Goal: Task Accomplishment & Management: Use online tool/utility

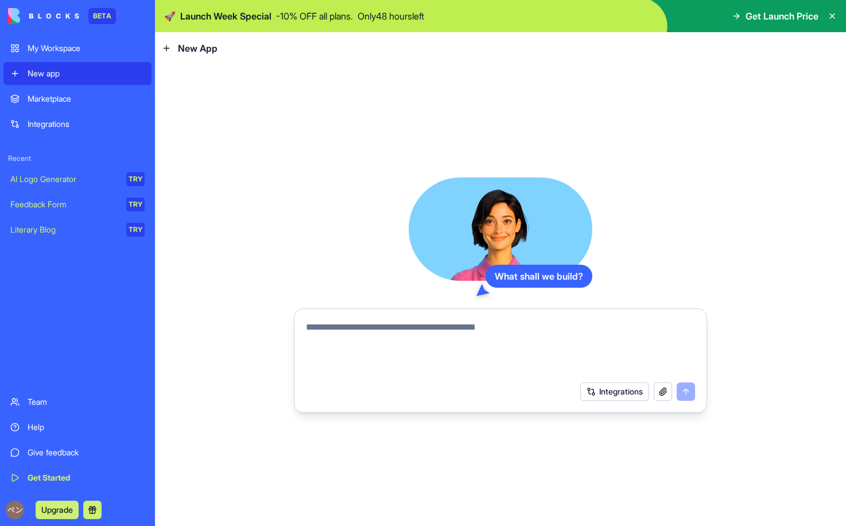
click at [419, 351] on textarea at bounding box center [500, 347] width 389 height 55
type textarea "*"
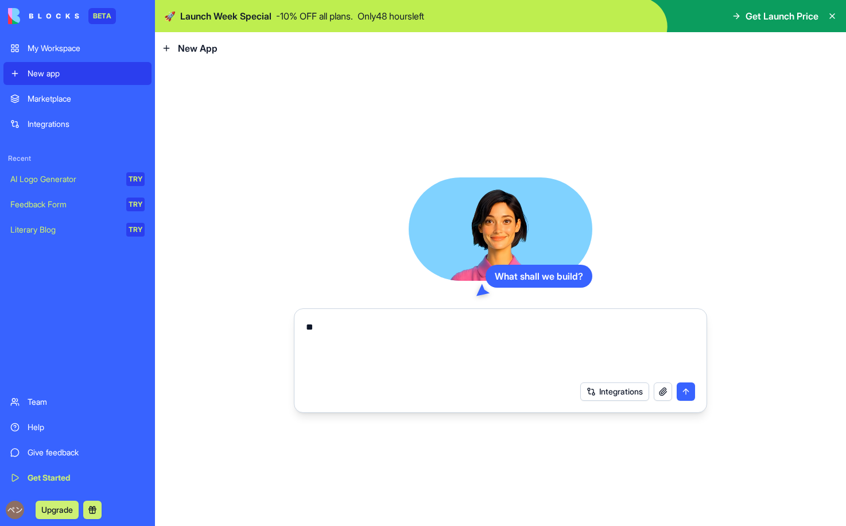
type textarea "*"
click at [834, 13] on icon at bounding box center [831, 15] width 9 height 9
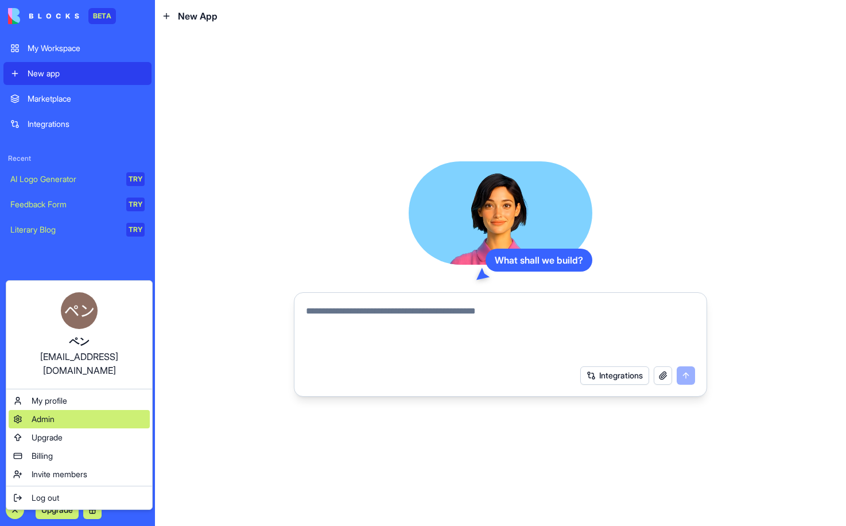
click at [42, 413] on span "Admin" at bounding box center [43, 418] width 23 height 11
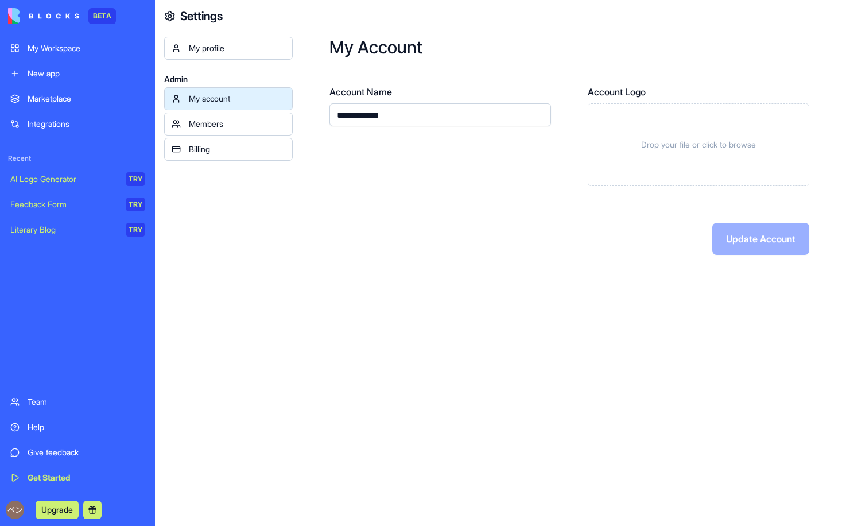
click at [227, 121] on div "Members" at bounding box center [237, 123] width 96 height 11
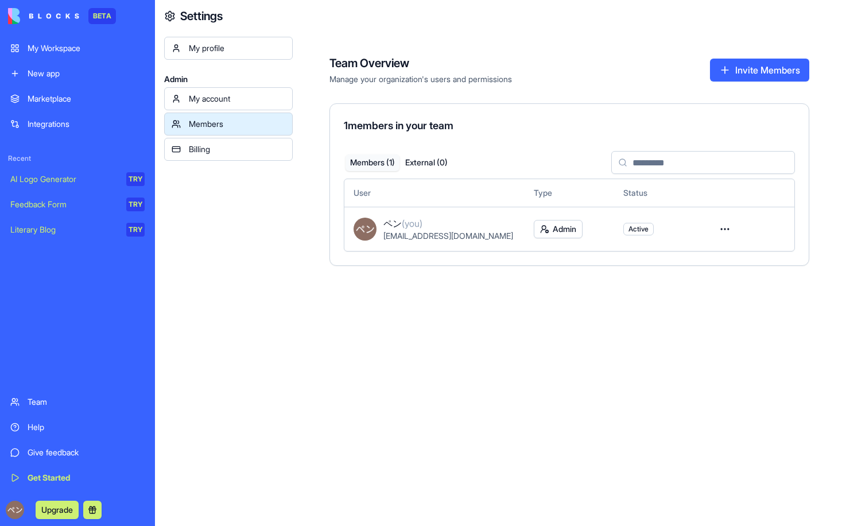
click at [223, 137] on div "My account Members Billing" at bounding box center [228, 123] width 129 height 73
click at [223, 140] on link "Billing" at bounding box center [228, 149] width 129 height 23
click at [223, 143] on div "Billing" at bounding box center [237, 148] width 96 height 11
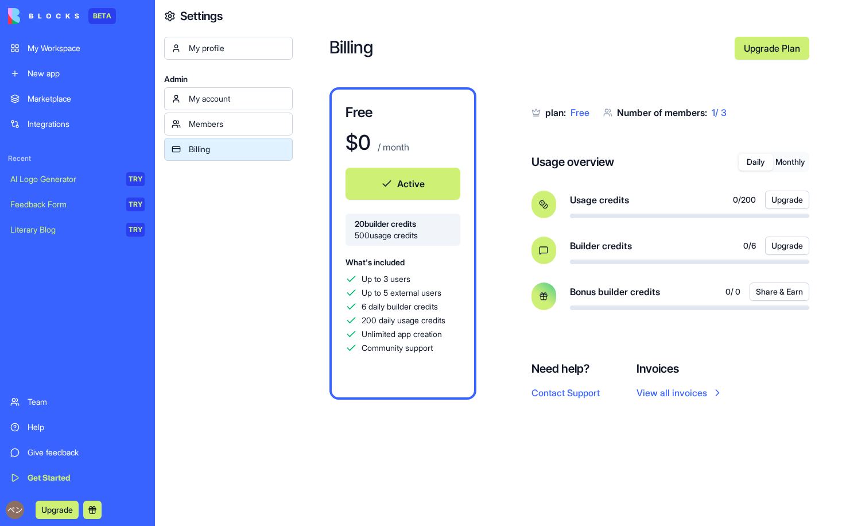
click at [224, 124] on div "Members" at bounding box center [237, 123] width 96 height 11
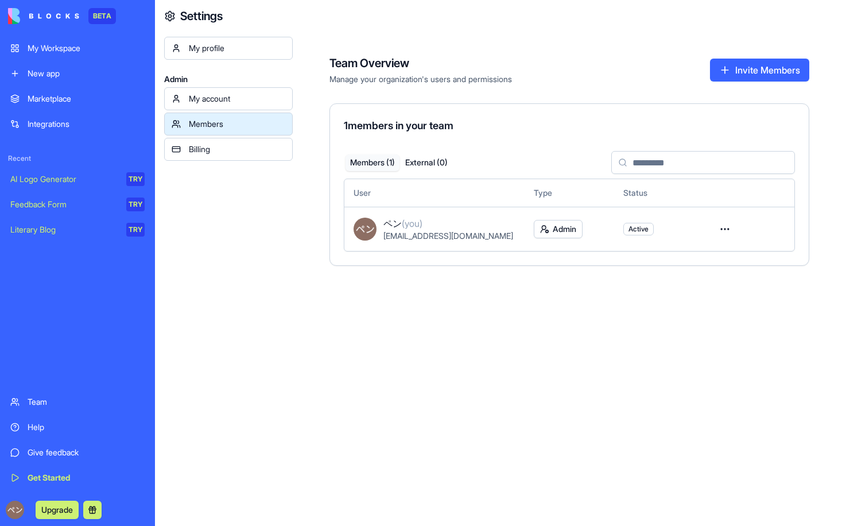
click at [221, 142] on link "Billing" at bounding box center [228, 149] width 129 height 23
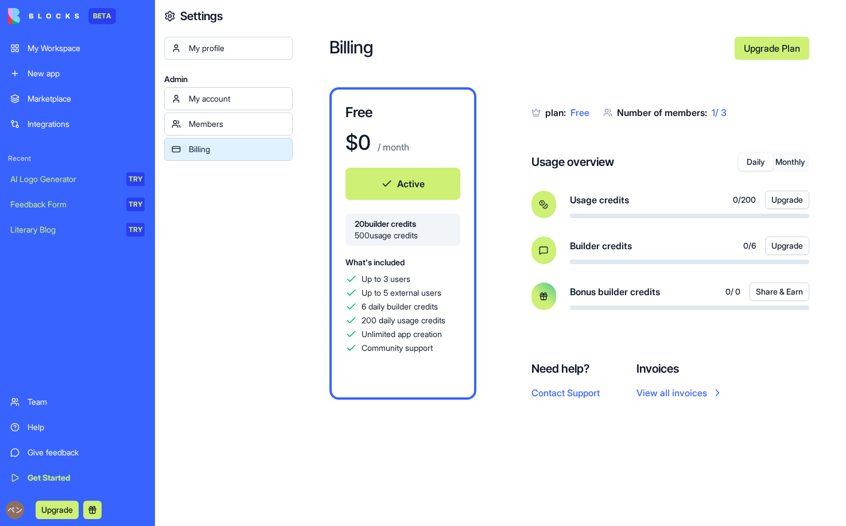
click at [221, 144] on div "Billing" at bounding box center [237, 148] width 96 height 11
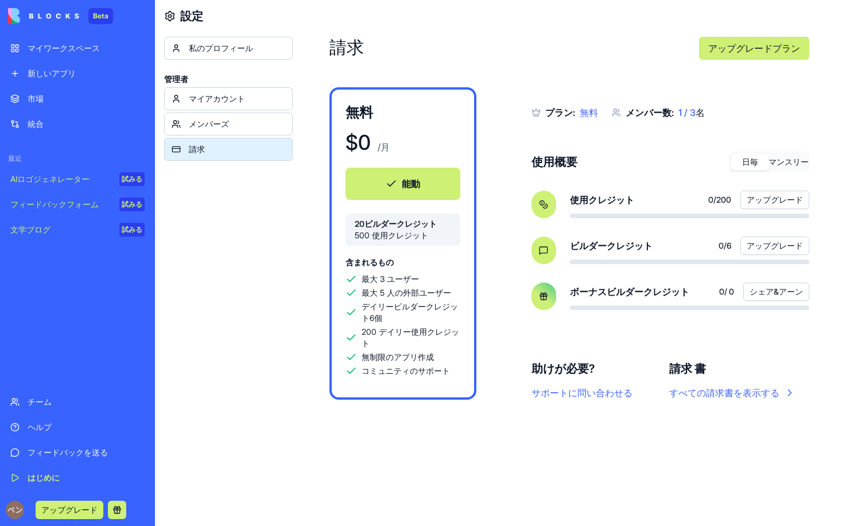
click at [781, 163] on button "マンスリー" at bounding box center [788, 162] width 38 height 17
click at [764, 163] on button "日毎" at bounding box center [749, 162] width 38 height 17
click at [773, 164] on button "マンスリー" at bounding box center [788, 162] width 38 height 17
click at [751, 165] on button "日毎" at bounding box center [749, 162] width 38 height 17
click at [781, 165] on button "マンスリー" at bounding box center [788, 162] width 38 height 17
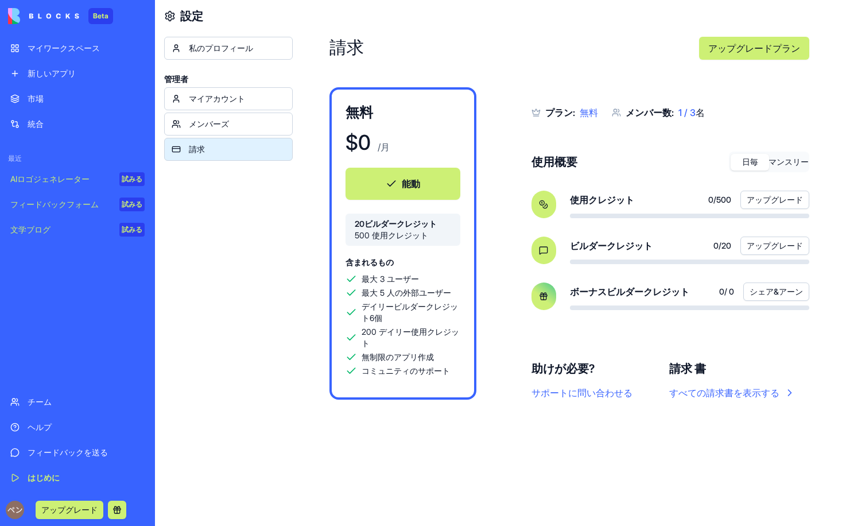
click at [761, 165] on button "日毎" at bounding box center [749, 162] width 38 height 17
click at [593, 110] on span "無料" at bounding box center [588, 112] width 18 height 11
click at [203, 127] on div "メンバーズ" at bounding box center [237, 123] width 96 height 11
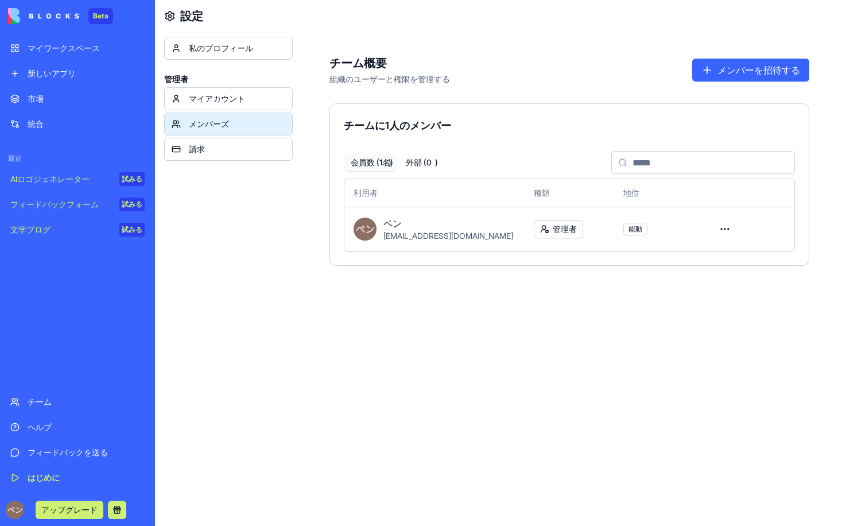
click at [212, 108] on link "マイアカウント" at bounding box center [228, 98] width 129 height 23
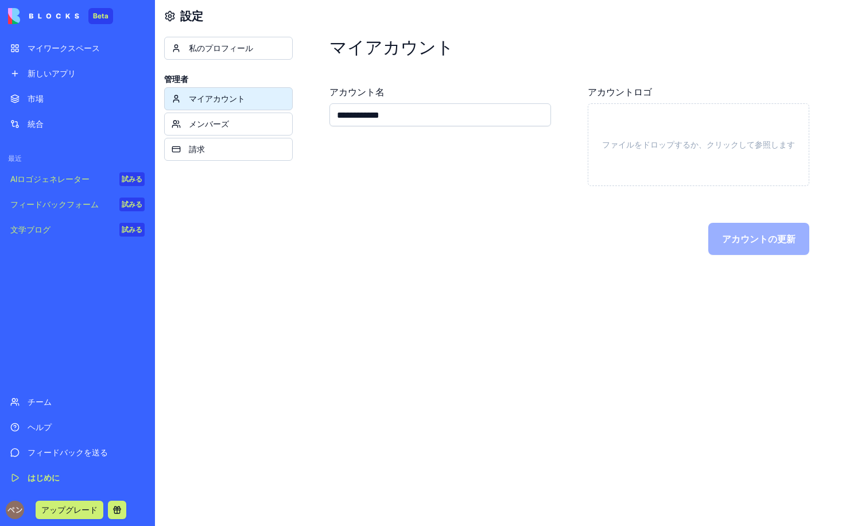
click at [226, 49] on div "私のプロフィール" at bounding box center [237, 47] width 96 height 11
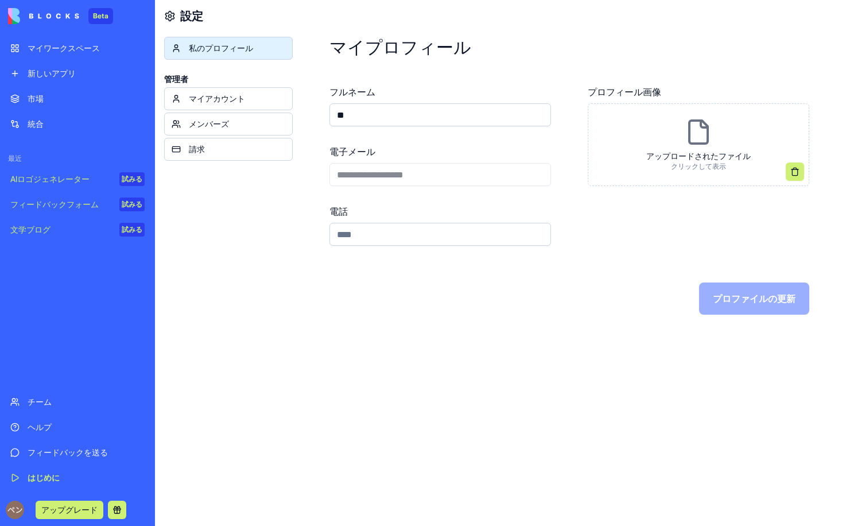
click at [85, 72] on div "新しいアプリ" at bounding box center [86, 73] width 117 height 11
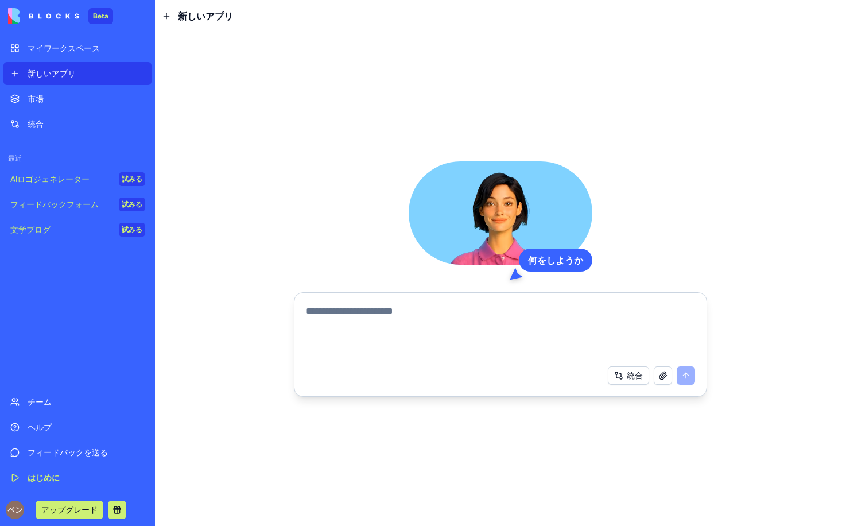
click at [379, 316] on textarea at bounding box center [500, 331] width 389 height 55
type textarea "*"
click at [430, 302] on div "*" at bounding box center [500, 328] width 403 height 62
click at [431, 304] on textarea "*" at bounding box center [500, 331] width 389 height 55
type textarea "*"
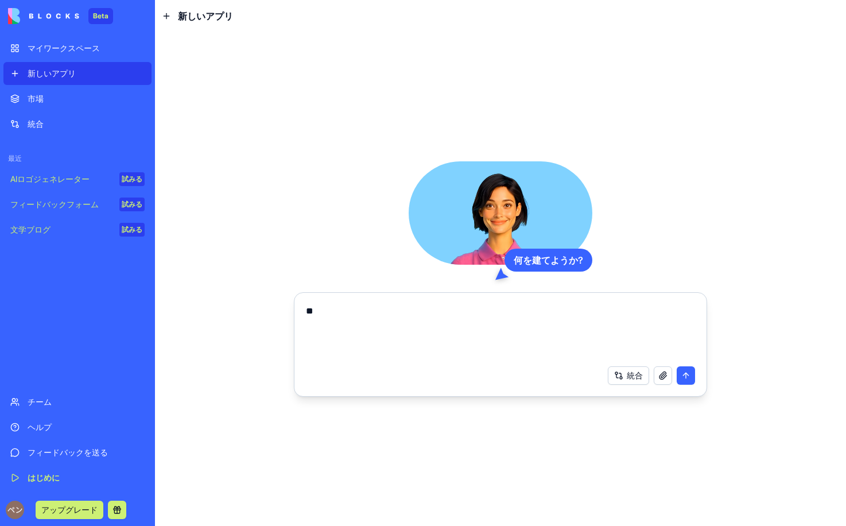
type textarea "*"
paste textarea "*****"
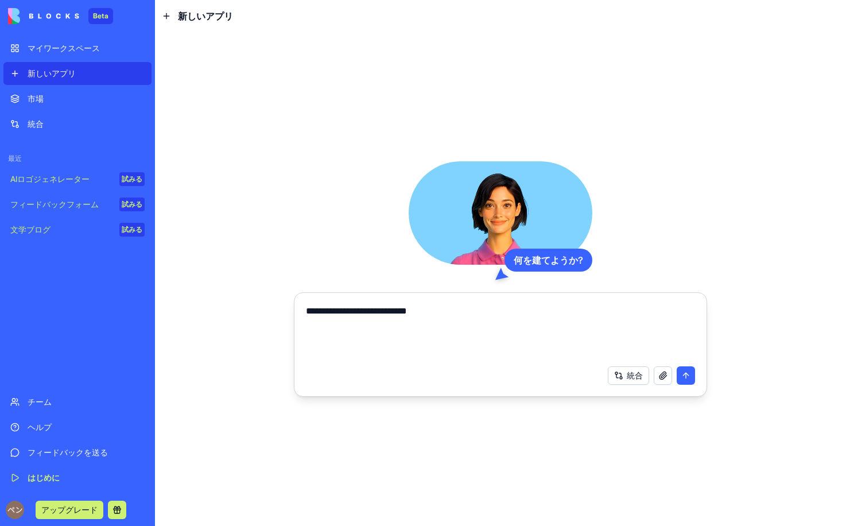
click at [216, 348] on div "**********" at bounding box center [500, 278] width 691 height 493
click at [601, 307] on textarea "**********" at bounding box center [500, 331] width 389 height 55
paste textarea "******"
type textarea "**********"
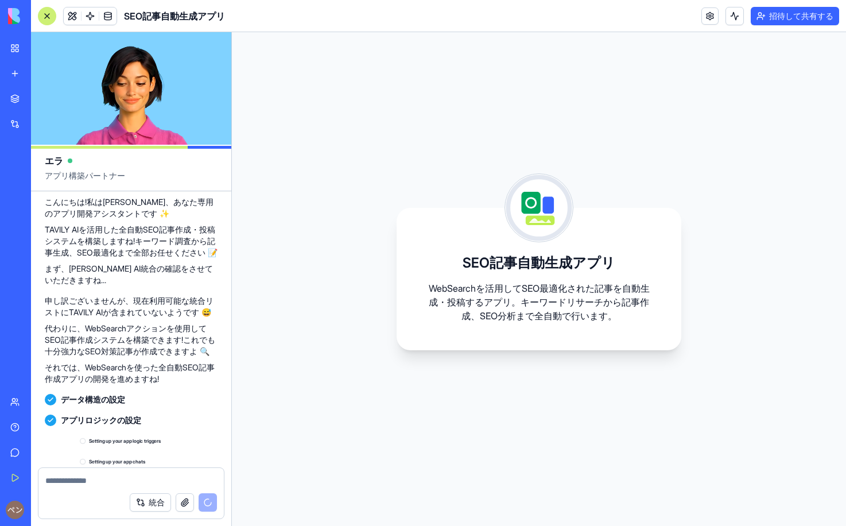
scroll to position [227, 0]
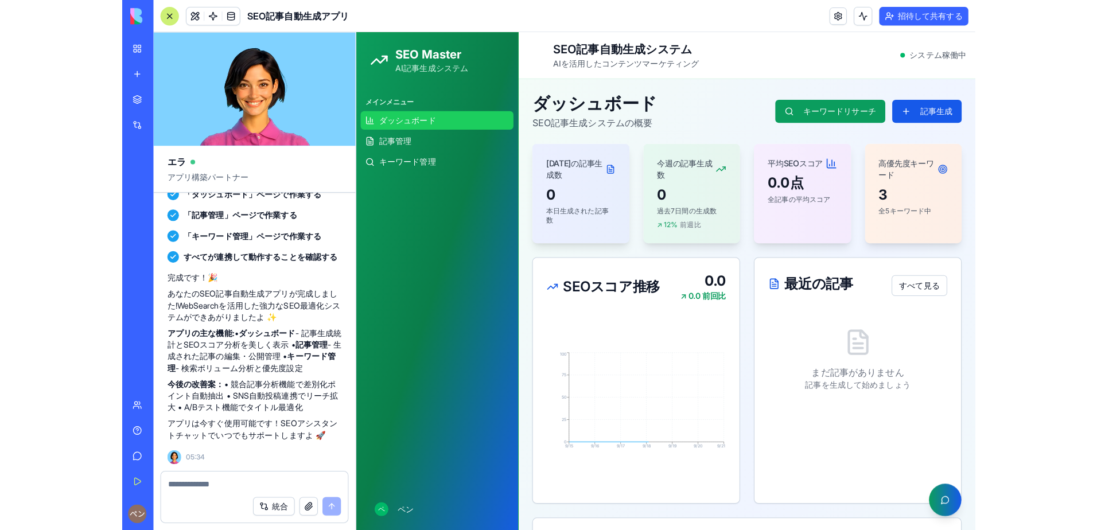
scroll to position [419, 0]
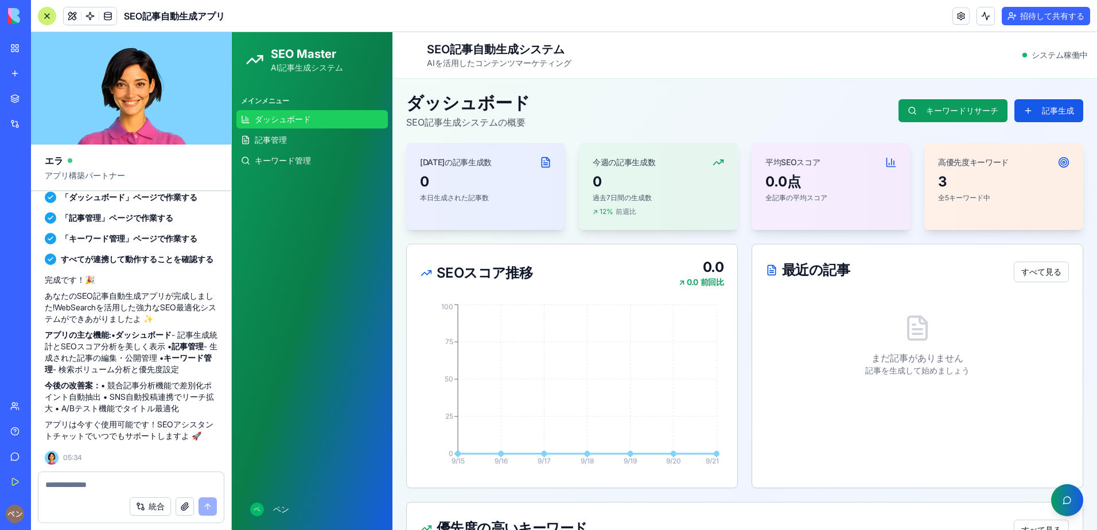
drag, startPoint x: 34, startPoint y: 335, endPoint x: 216, endPoint y: 369, distance: 185.0
click at [216, 369] on div "全自動記事作成投稿アプリを作って。SEO対策を重要視して。TAVILY　AIを使って。 Undo 05:24 🚀 SEO記事自動生成マシン始動！ こんにちは！…" at bounding box center [131, 122] width 200 height 700
drag, startPoint x: 216, startPoint y: 369, endPoint x: 201, endPoint y: 369, distance: 14.9
click at [201, 369] on p "アプリの主な機能: • ダッシュボード - 記事生成統計とSEOスコア分析を美しく表示 • 記事管理 - 生成された記事の編集・公開管理 • キーワード管理 …" at bounding box center [131, 352] width 173 height 46
click at [845, 157] on icon at bounding box center [1063, 162] width 11 height 11
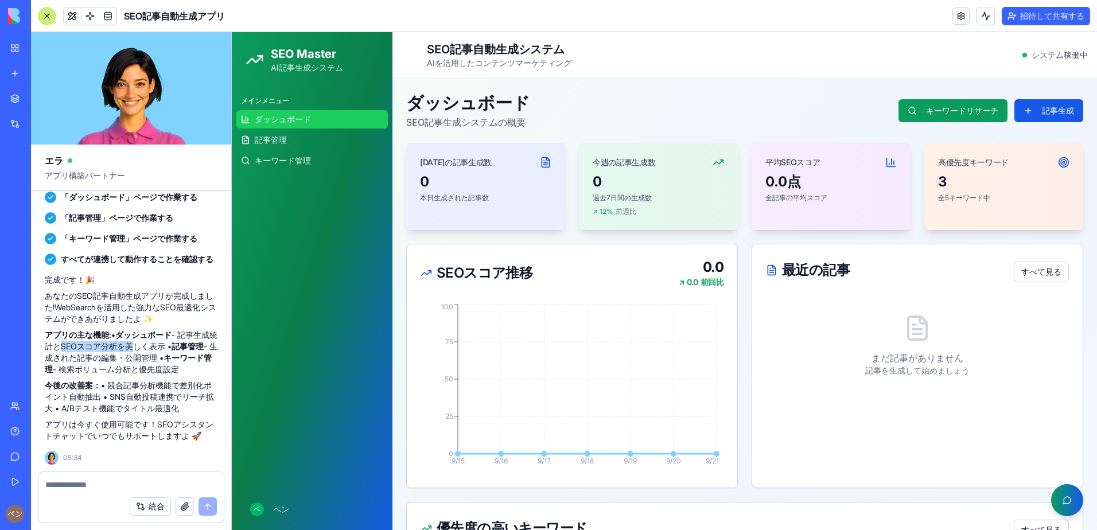
drag, startPoint x: 63, startPoint y: 349, endPoint x: 131, endPoint y: 349, distance: 67.7
click at [131, 349] on p "アプリの主な機能: • ダッシュボード - 記事生成統計とSEOスコア分析を美しく表示 • 記事管理 - 生成された記事の編集・公開管理 • キーワード管理 …" at bounding box center [131, 352] width 173 height 46
drag, startPoint x: 131, startPoint y: 349, endPoint x: 102, endPoint y: 349, distance: 28.7
click at [102, 349] on p "アプリの主な機能: • ダッシュボード - 記事生成統計とSEOスコア分析を美しく表示 • 記事管理 - 生成された記事の編集・公開管理 • キーワード管理 …" at bounding box center [131, 352] width 173 height 46
click at [67, 349] on p "アプリの主な機能: • ダッシュボード - 記事生成統計とSEOスコア分析を美しく表示 • 記事管理 - 生成された記事の編集・公開管理 • キーワード管理 …" at bounding box center [131, 352] width 173 height 46
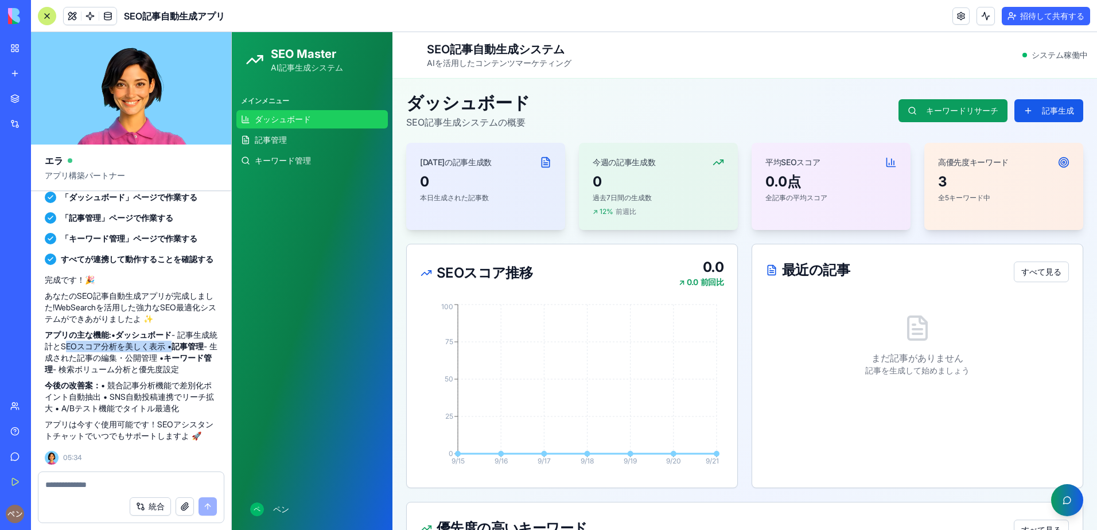
drag, startPoint x: 68, startPoint y: 347, endPoint x: 166, endPoint y: 352, distance: 98.2
click at [166, 352] on p "アプリの主な機能: • ダッシュボード - 記事生成統計とSEOスコア分析を美しく表示 • 記事管理 - 生成された記事の編集・公開管理 • キーワード管理 …" at bounding box center [131, 352] width 173 height 46
drag, startPoint x: 166, startPoint y: 352, endPoint x: 115, endPoint y: 357, distance: 51.3
click at [115, 357] on p "アプリの主な機能: • ダッシュボード - 記事生成統計とSEOスコア分析を美しく表示 • 記事管理 - 生成された記事の編集・公開管理 • キーワード管理 …" at bounding box center [131, 352] width 173 height 46
drag, startPoint x: 40, startPoint y: 384, endPoint x: 191, endPoint y: 410, distance: 153.0
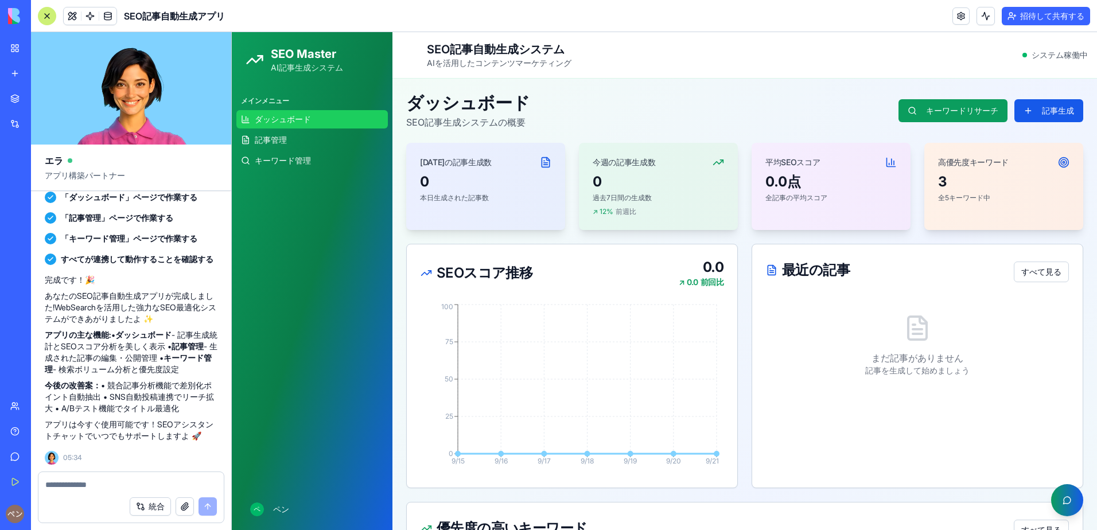
click at [191, 410] on div "全自動記事作成投稿アプリを作って。SEO対策を重要視して。TAVILY　AIを使って。 Undo 05:24 🚀 SEO記事自動生成マシン始動！ こんにちは！…" at bounding box center [131, 122] width 200 height 700
drag, startPoint x: 191, startPoint y: 410, endPoint x: 105, endPoint y: 412, distance: 86.1
click at [106, 412] on p "今後の改善案： • 競合記事分析機能で差別化ポイント自動抽出 • SNS自動投稿連携でリーチ拡大 • A/Bテスト機能でタイトル最適化" at bounding box center [131, 397] width 173 height 34
drag, startPoint x: 39, startPoint y: 419, endPoint x: 187, endPoint y: 438, distance: 149.2
click at [187, 438] on div "全自動記事作成投稿アプリを作って。SEO対策を重要視して。TAVILY　AIを使って。 Undo 05:24 🚀 SEO記事自動生成マシン始動！ こんにちは！…" at bounding box center [131, 122] width 200 height 700
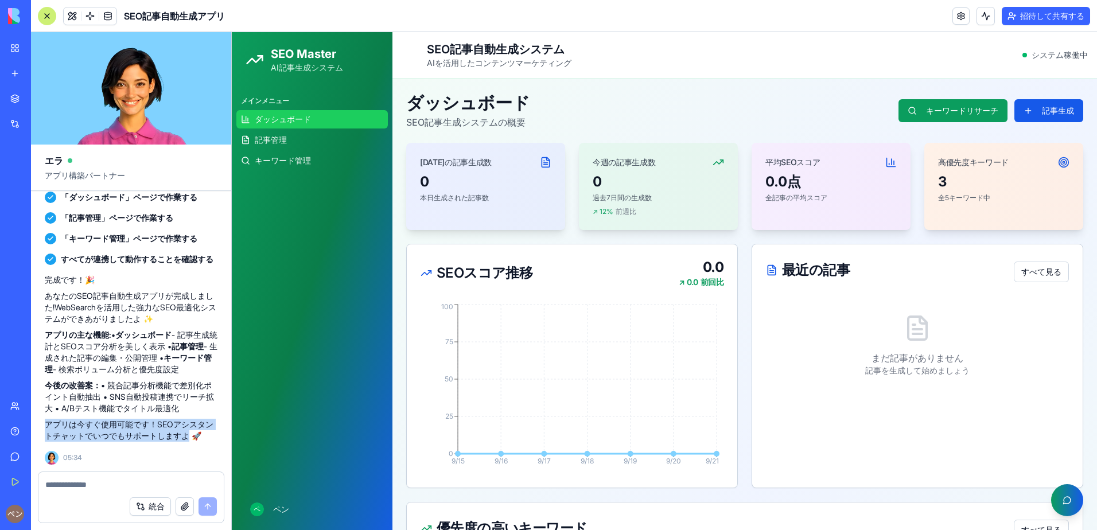
drag, startPoint x: 187, startPoint y: 438, endPoint x: 109, endPoint y: 439, distance: 78.0
click at [109, 439] on p "アプリは今すぐ使用可能です！SEOアシスタントチャットでいつでもサポートしますよ 🚀" at bounding box center [131, 430] width 173 height 23
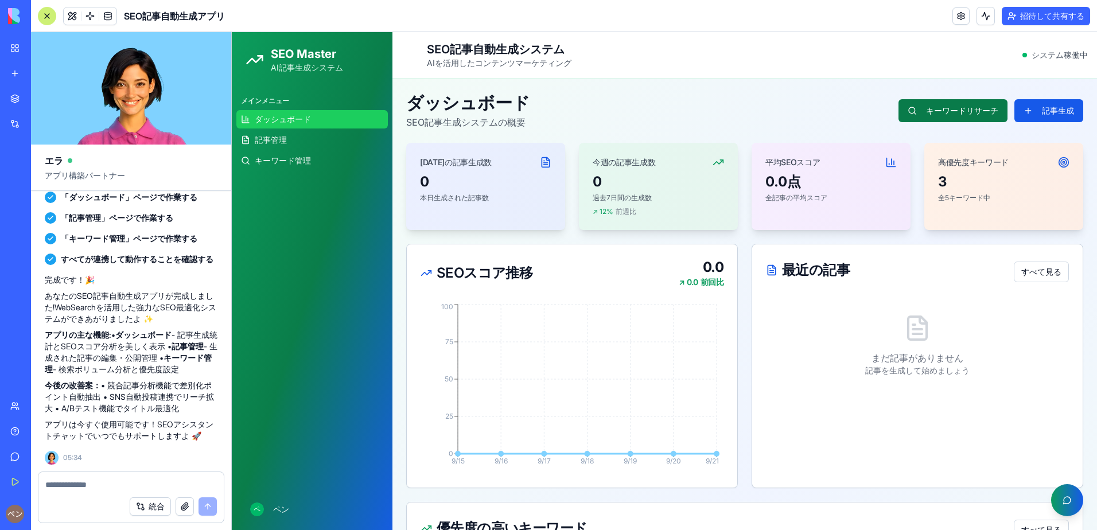
click at [845, 118] on button "キーワードリサーチ" at bounding box center [952, 110] width 109 height 23
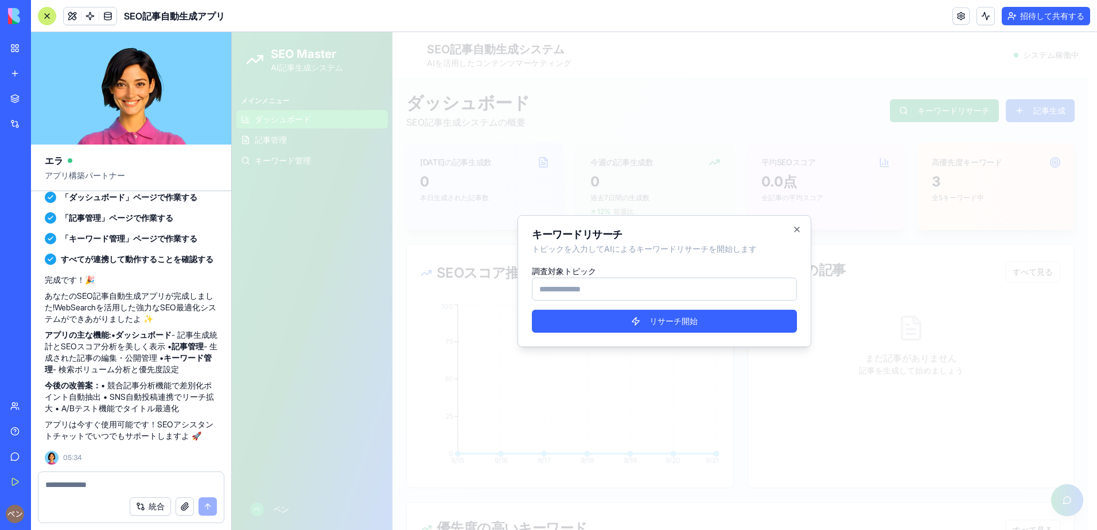
click at [575, 291] on input "調査対象トピック" at bounding box center [664, 289] width 265 height 23
type input "*"
type input "**********"
click at [605, 318] on button "リサーチ開始" at bounding box center [664, 321] width 265 height 23
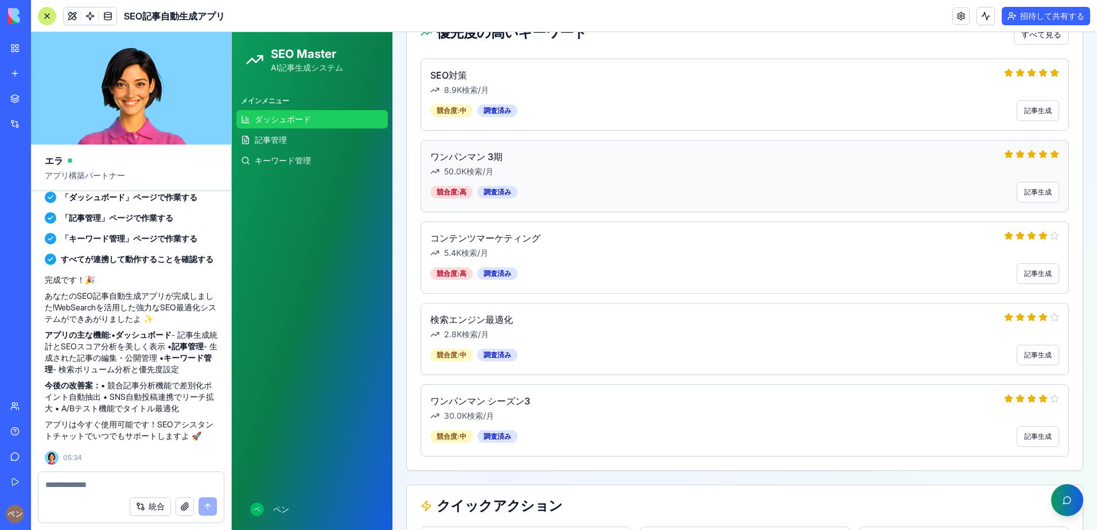
scroll to position [446, 0]
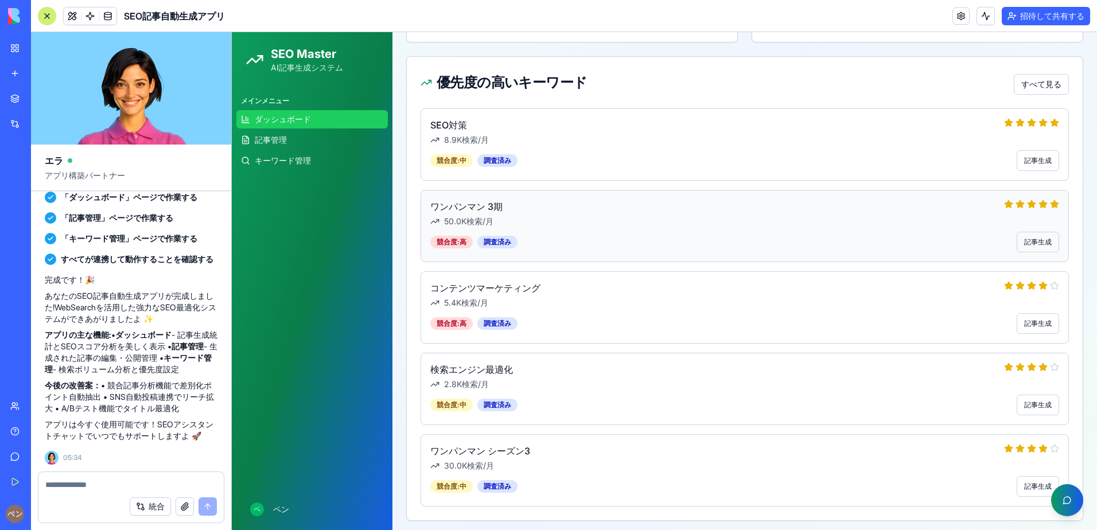
click at [845, 248] on button "記事生成" at bounding box center [1038, 242] width 42 height 21
click at [845, 242] on button "記事生成" at bounding box center [1038, 242] width 42 height 21
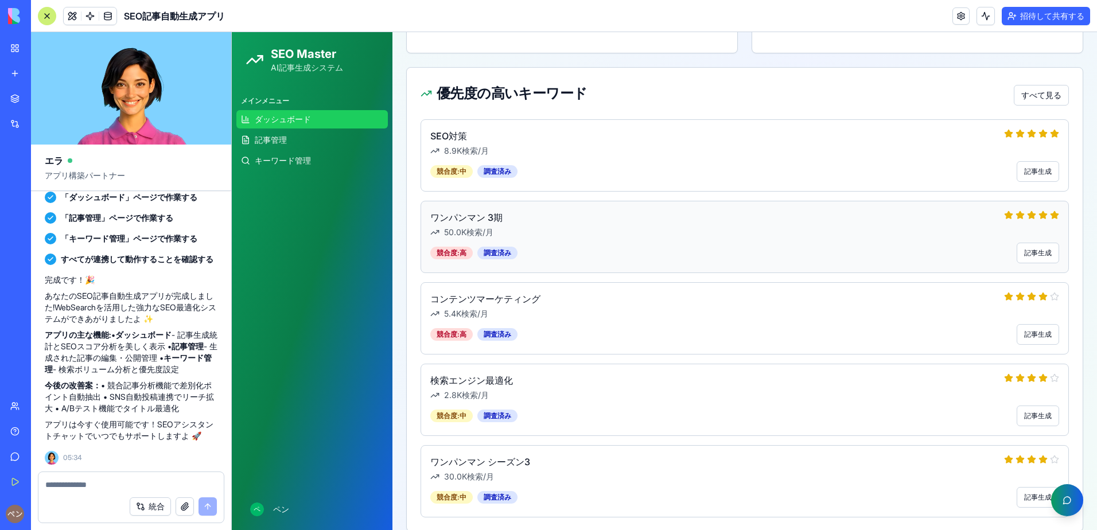
scroll to position [388, 0]
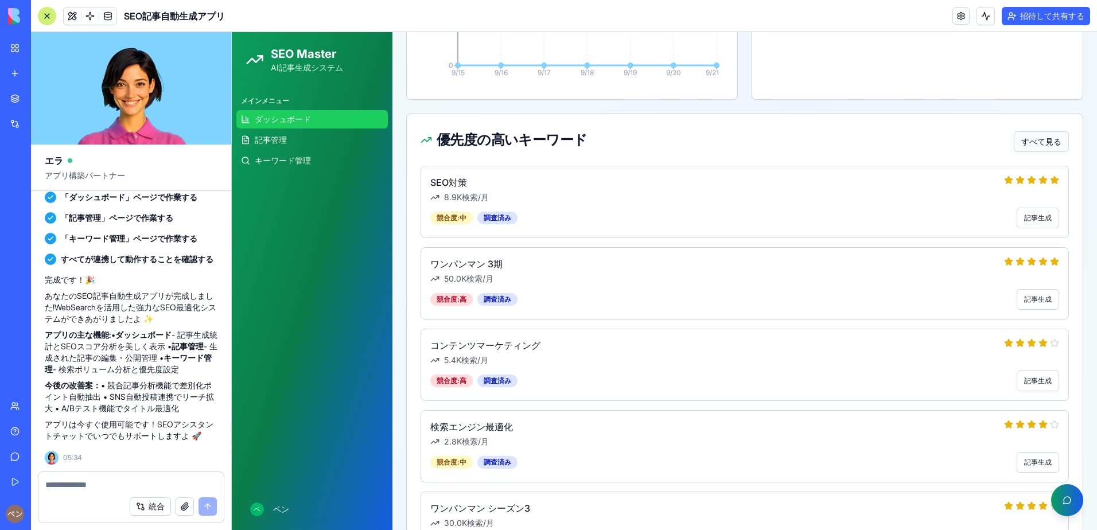
click at [845, 149] on button "すべて見る" at bounding box center [1041, 141] width 55 height 21
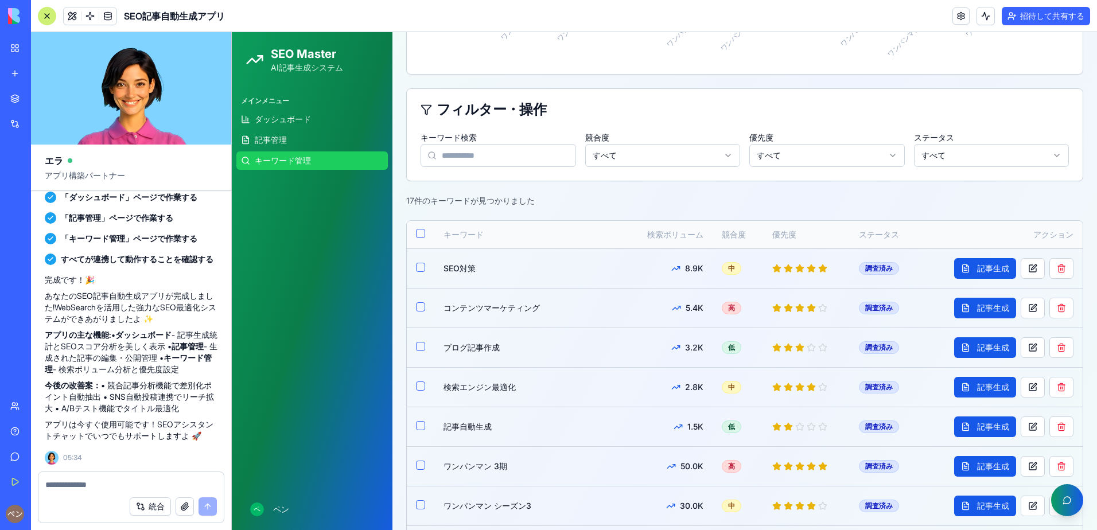
click at [845, 143] on div "ステータス すべて" at bounding box center [991, 148] width 155 height 37
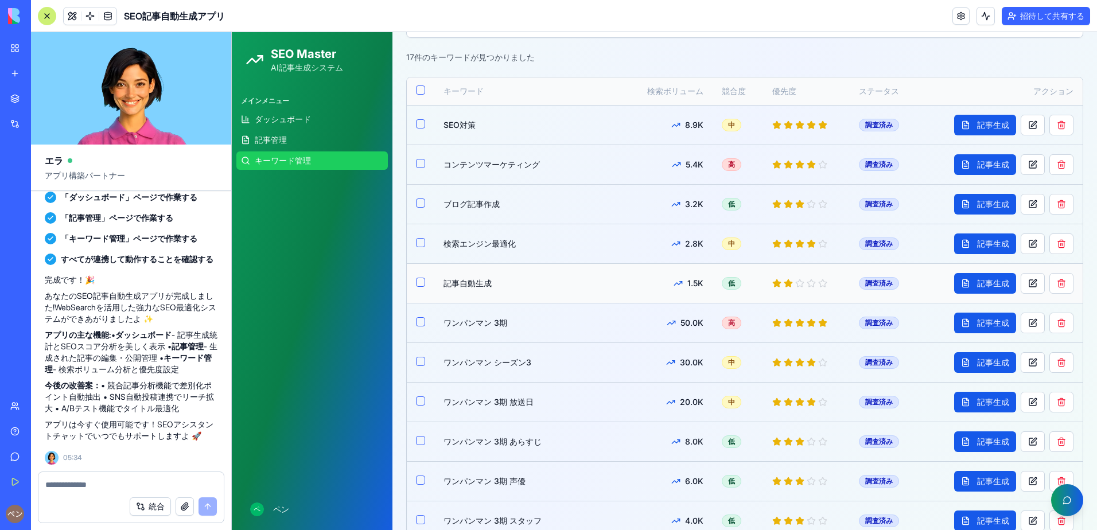
scroll to position [561, 0]
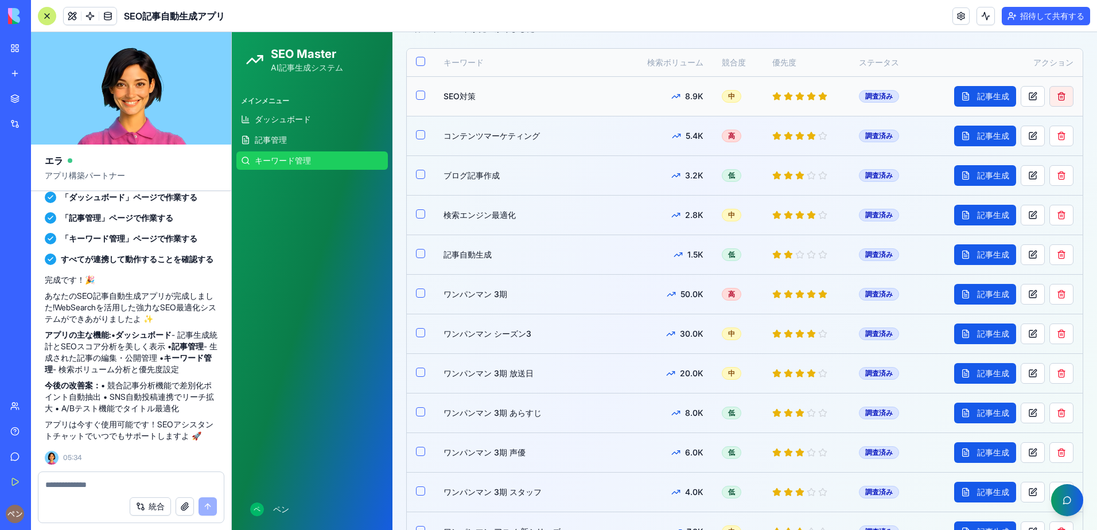
click at [845, 103] on button at bounding box center [1061, 96] width 24 height 21
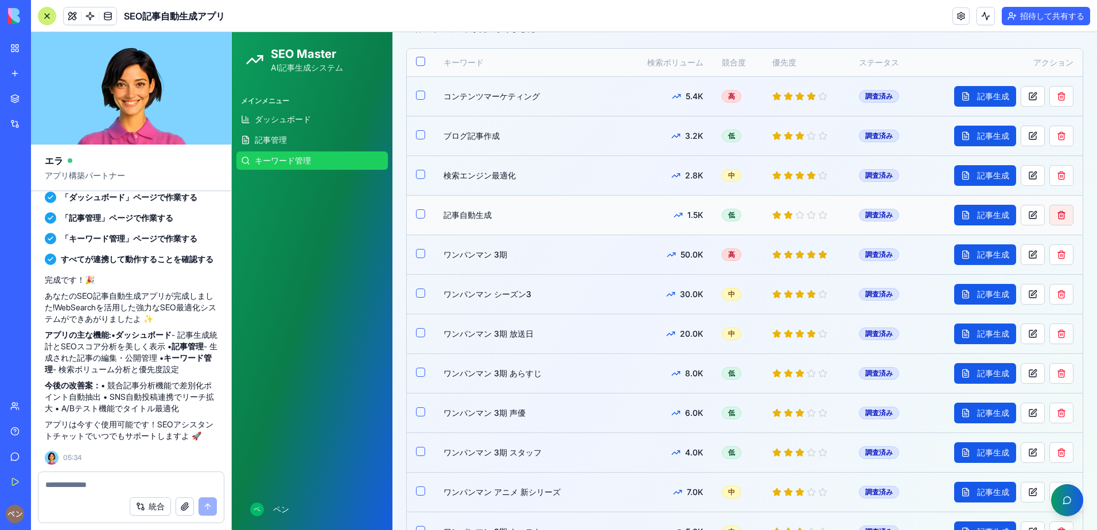
click at [845, 213] on button at bounding box center [1061, 215] width 24 height 21
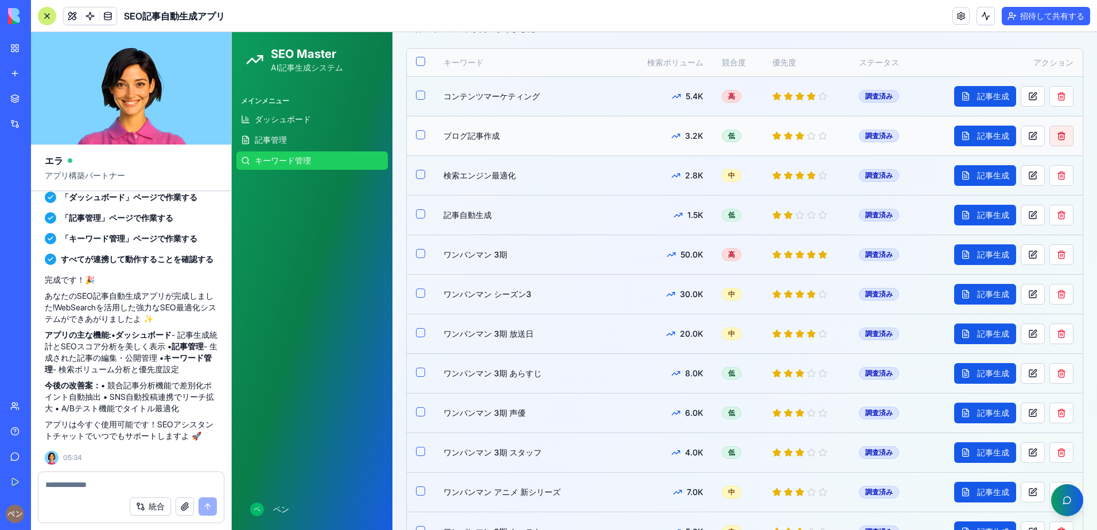
click at [845, 133] on button at bounding box center [1061, 136] width 24 height 21
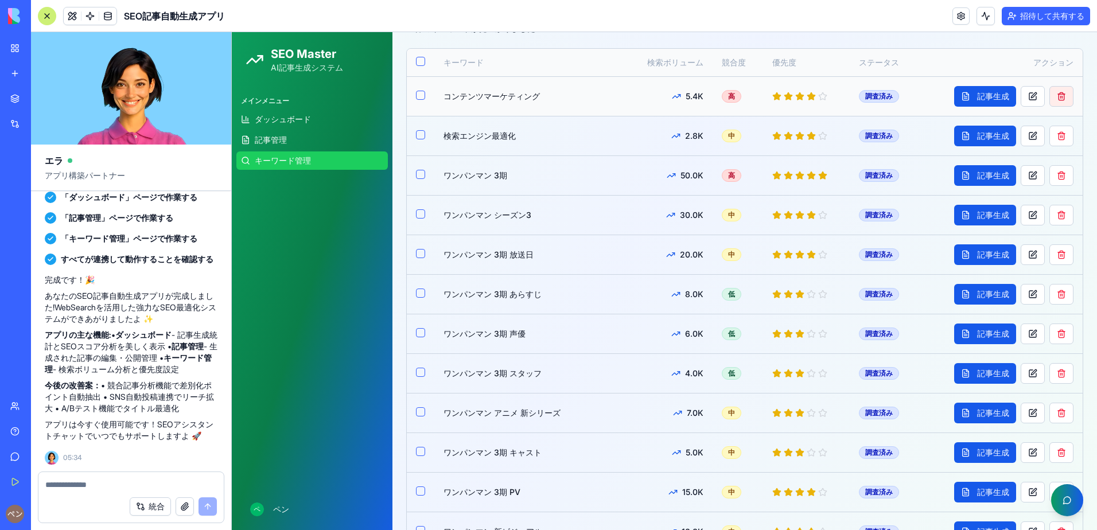
click at [845, 98] on button at bounding box center [1061, 96] width 24 height 21
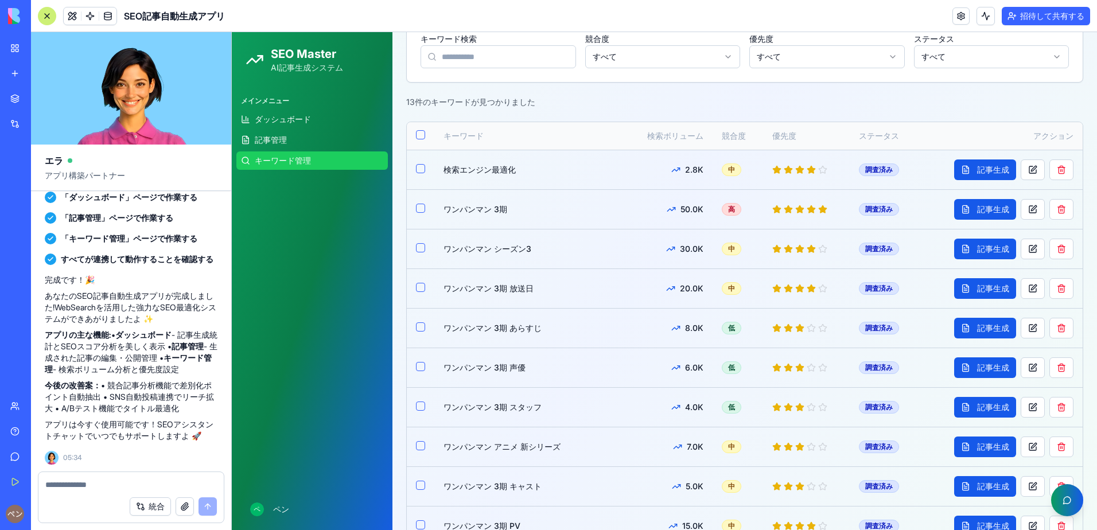
scroll to position [521, 0]
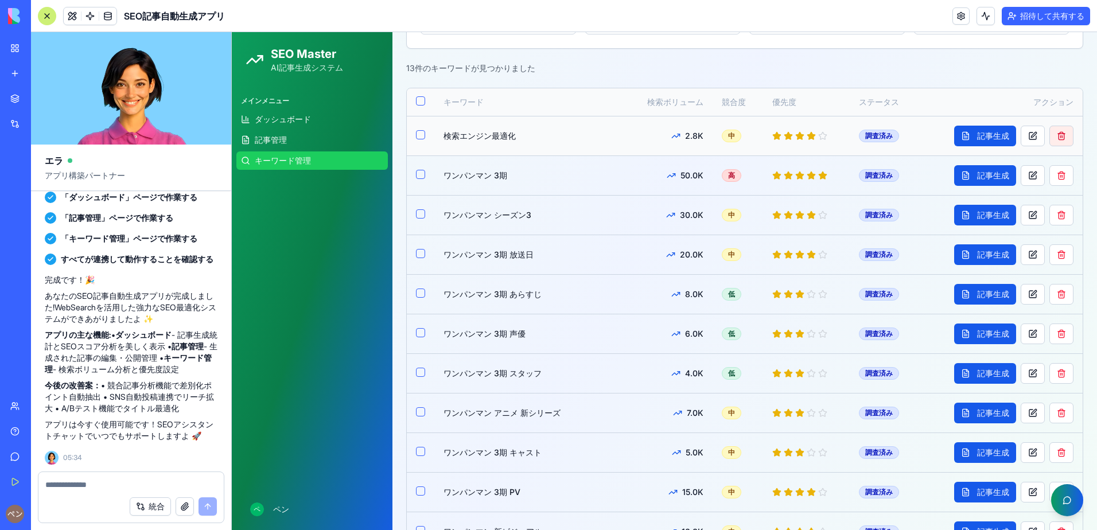
click at [845, 139] on button at bounding box center [1061, 136] width 24 height 21
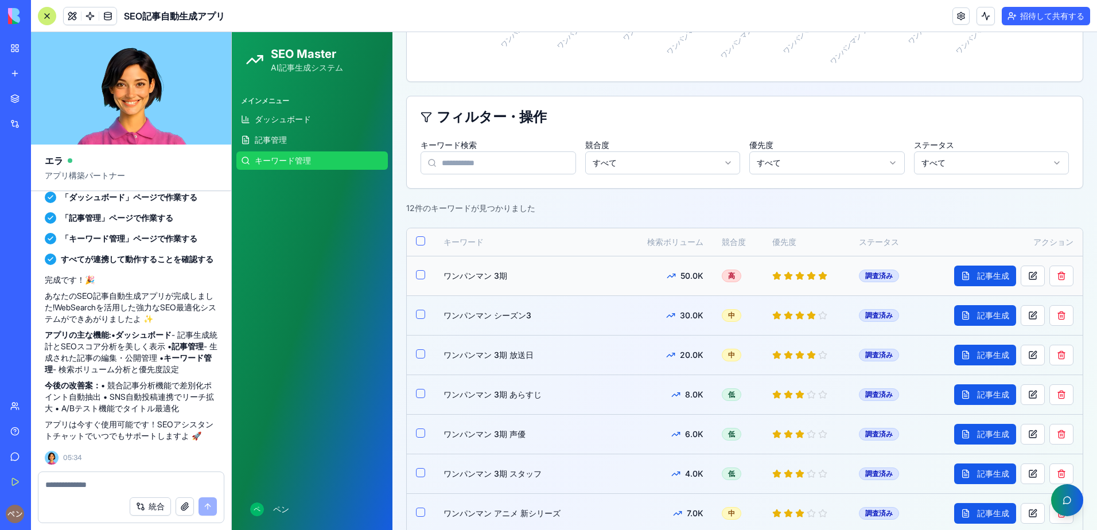
scroll to position [402, 0]
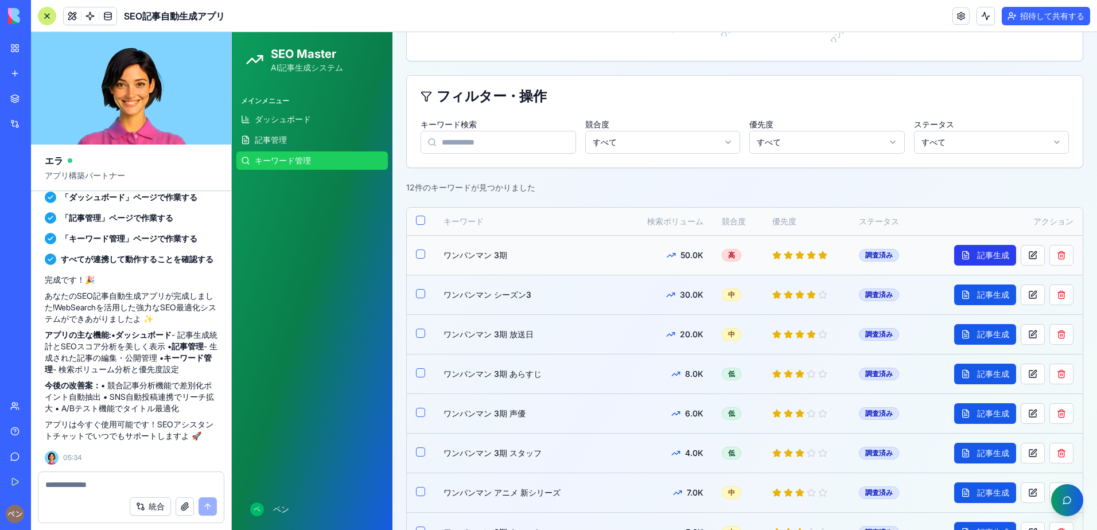
click at [845, 253] on button "記事生成" at bounding box center [985, 255] width 62 height 21
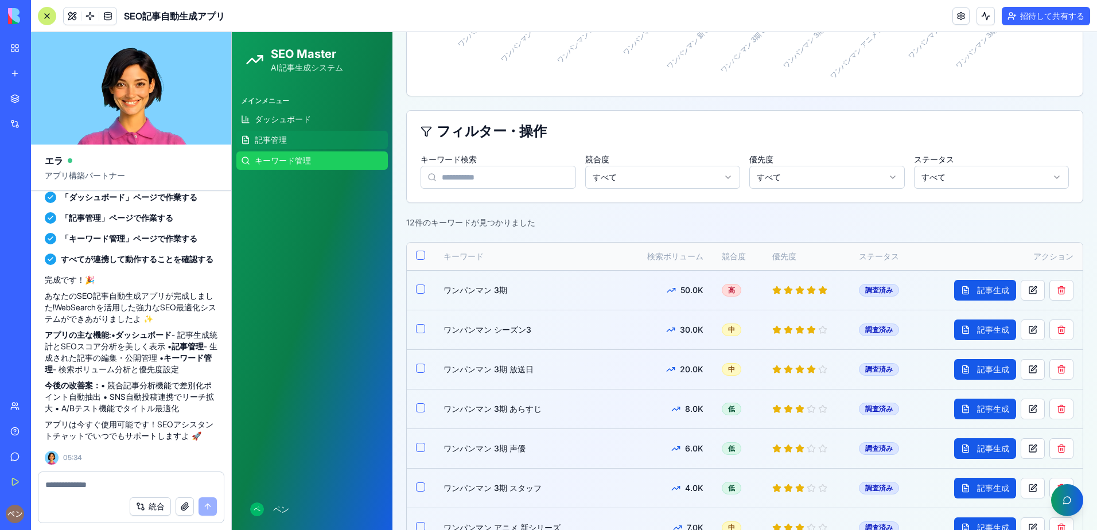
click at [266, 139] on span "記事管理" at bounding box center [271, 139] width 32 height 11
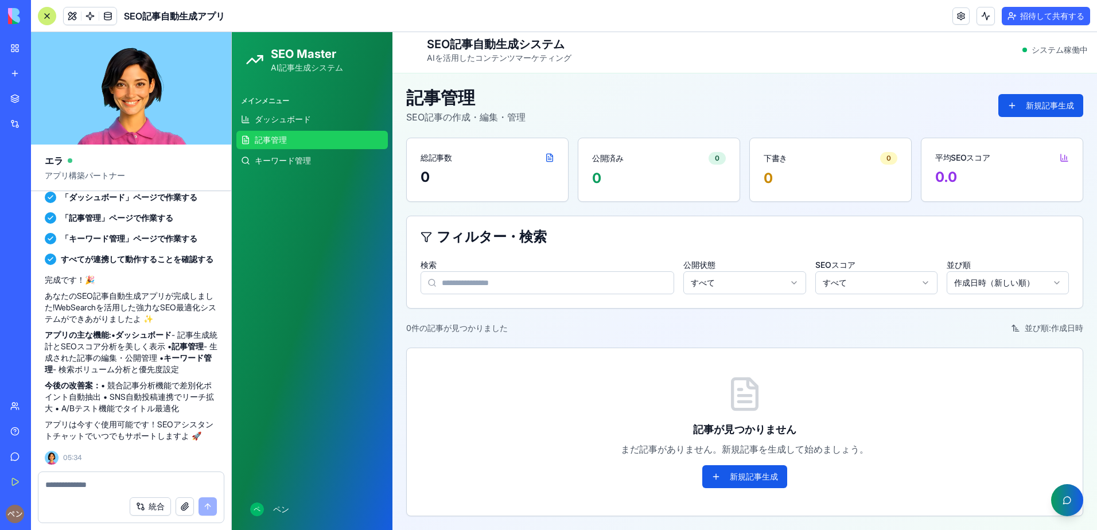
scroll to position [5, 0]
click at [711, 479] on button "新規記事生成" at bounding box center [744, 476] width 85 height 23
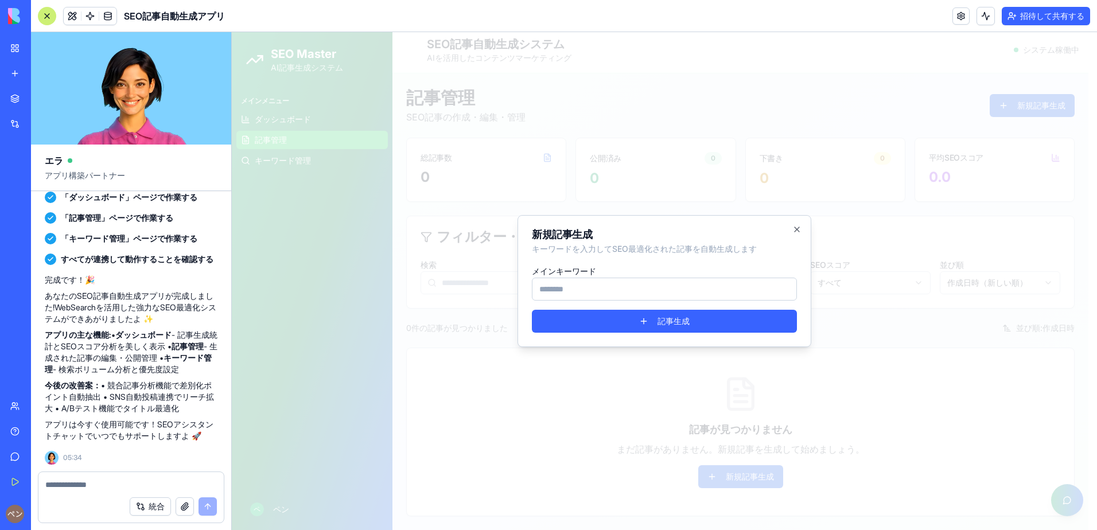
click at [802, 230] on div "新規記事生成 キーワードを入力してSEO最適化された記事を自動生成します メインキーワード 記事生成 Close" at bounding box center [664, 281] width 294 height 132
click at [798, 232] on icon "button" at bounding box center [796, 229] width 9 height 9
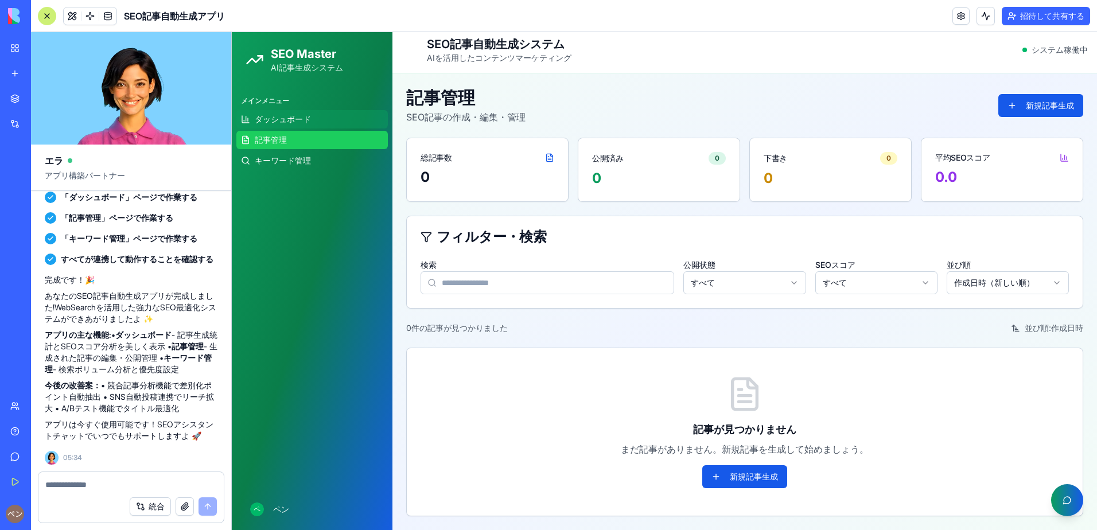
click at [307, 119] on span "ダッシュボード" at bounding box center [283, 119] width 56 height 11
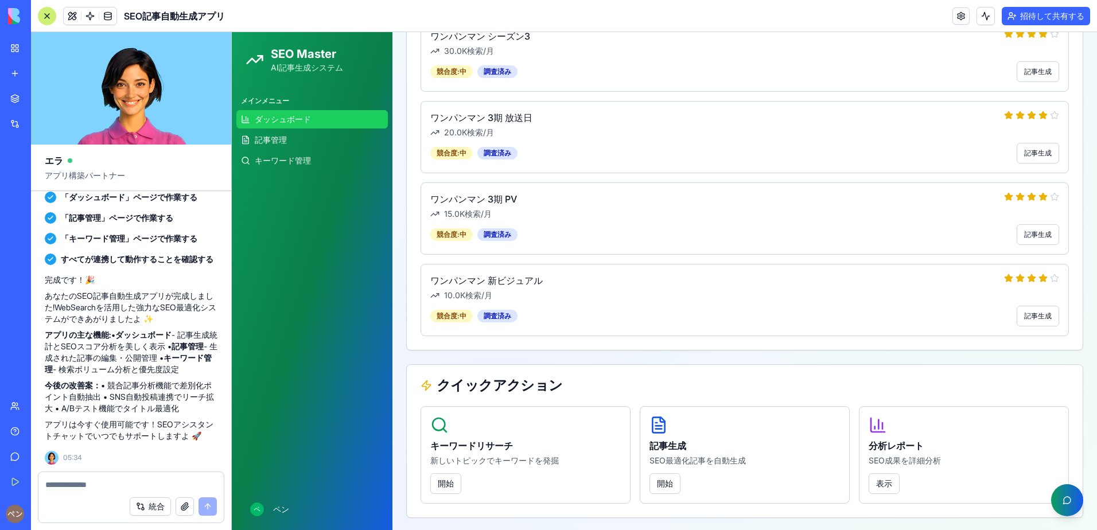
scroll to position [618, 0]
click at [657, 482] on button "開始" at bounding box center [664, 482] width 31 height 21
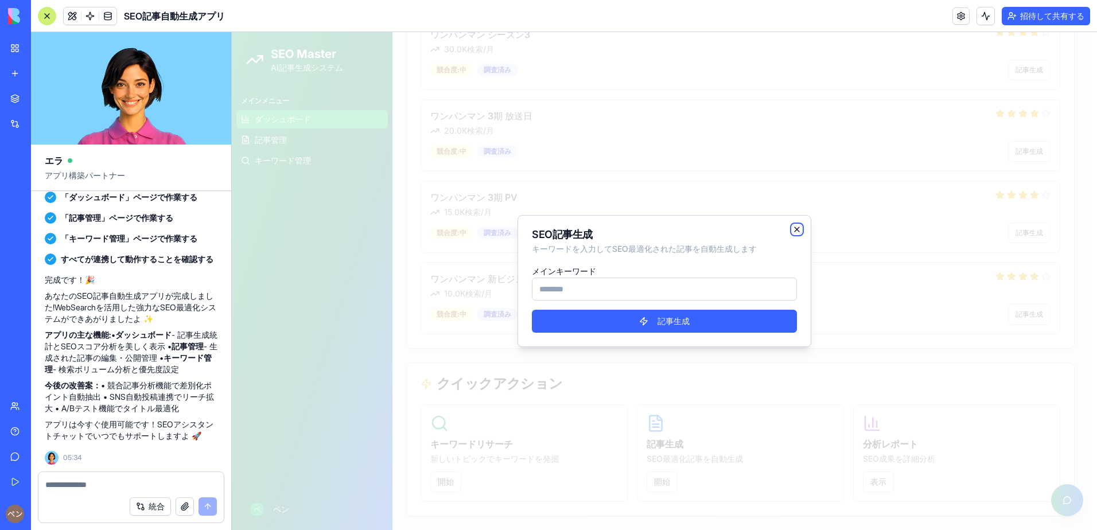
click at [797, 228] on icon "button" at bounding box center [796, 229] width 9 height 9
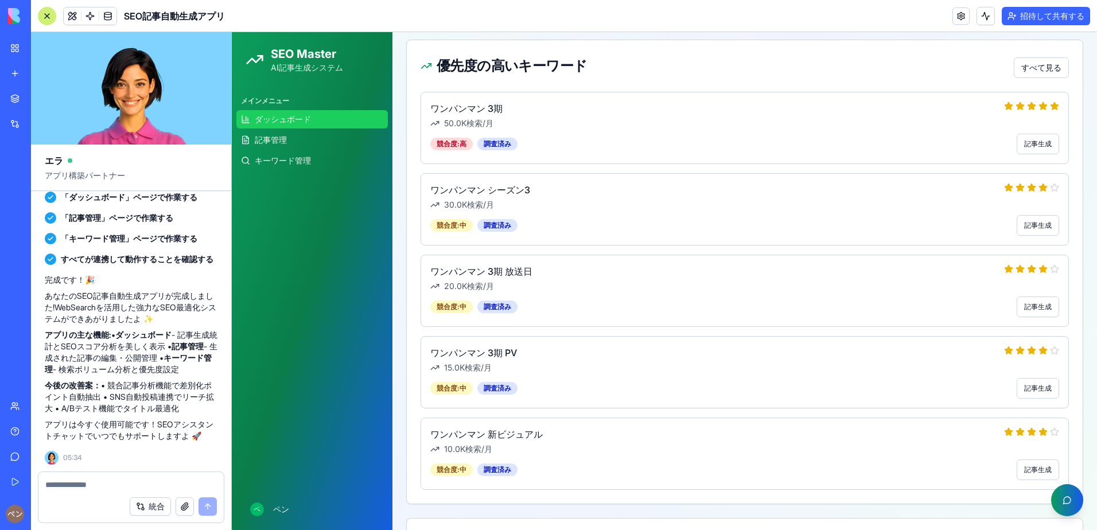
scroll to position [446, 0]
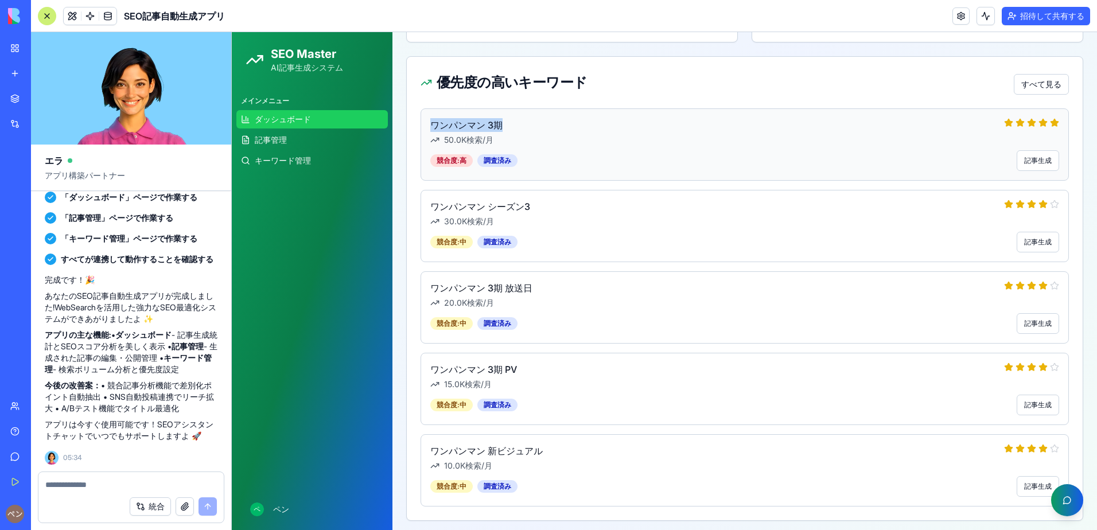
drag, startPoint x: 500, startPoint y: 121, endPoint x: 433, endPoint y: 123, distance: 66.6
click at [433, 123] on h4 "ワンパンマン 3期" at bounding box center [717, 125] width 574 height 14
copy h4 "ワンパンマン 3期"
click at [845, 159] on button "記事生成" at bounding box center [1038, 160] width 42 height 21
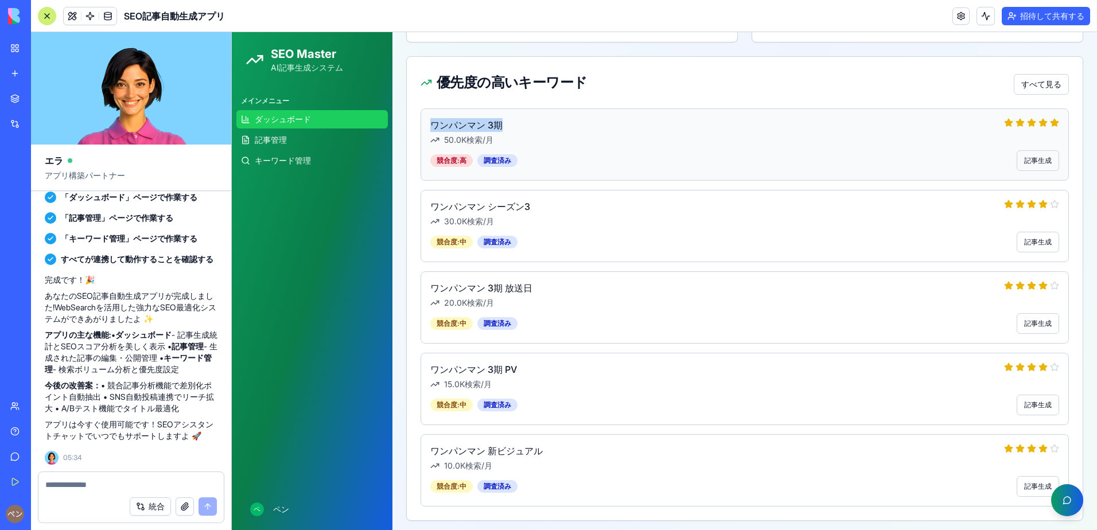
click at [845, 159] on button "記事生成" at bounding box center [1038, 160] width 42 height 21
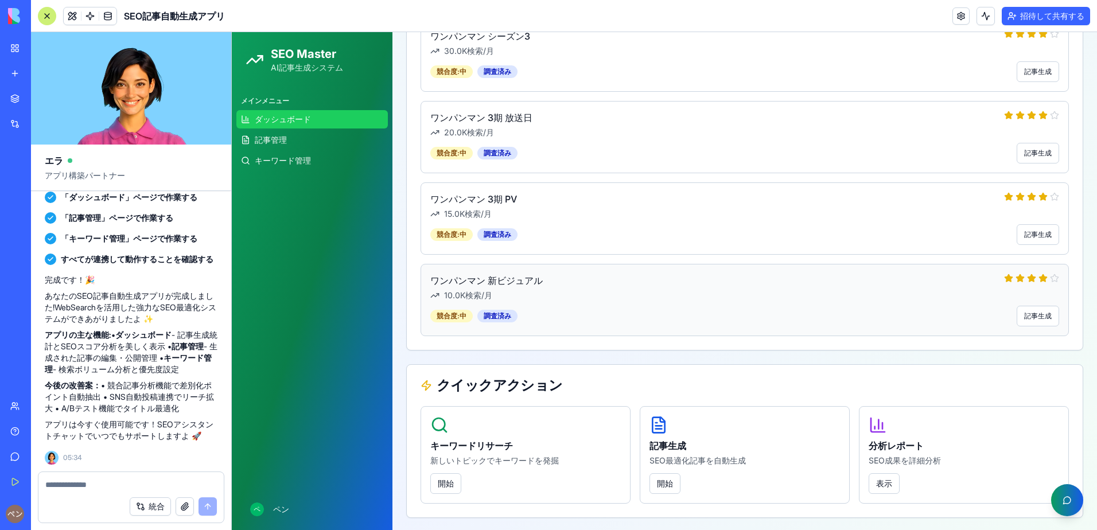
scroll to position [618, 0]
click at [153, 478] on div at bounding box center [130, 481] width 185 height 18
click at [113, 475] on div at bounding box center [130, 481] width 185 height 18
click at [110, 487] on textarea at bounding box center [131, 484] width 172 height 11
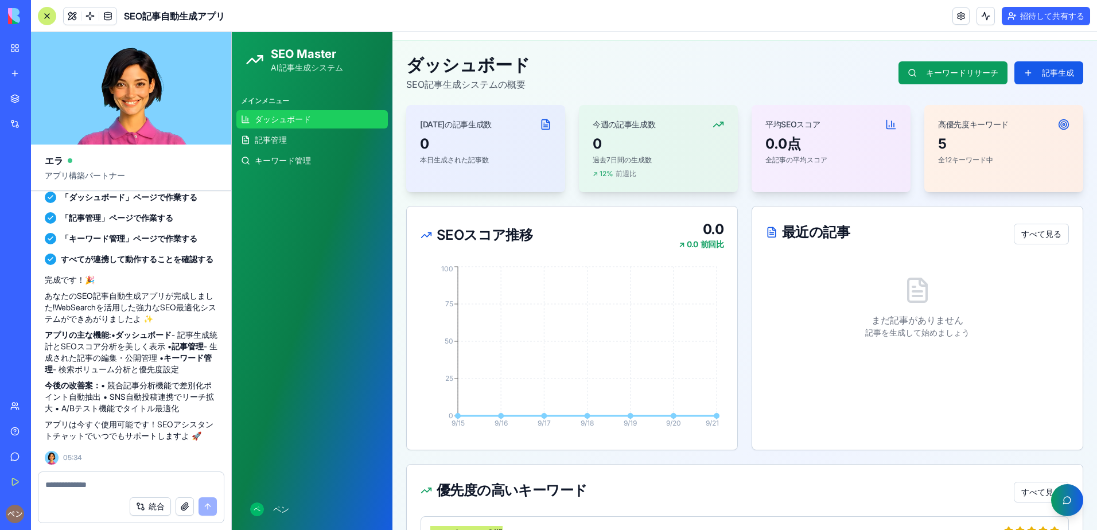
scroll to position [0, 0]
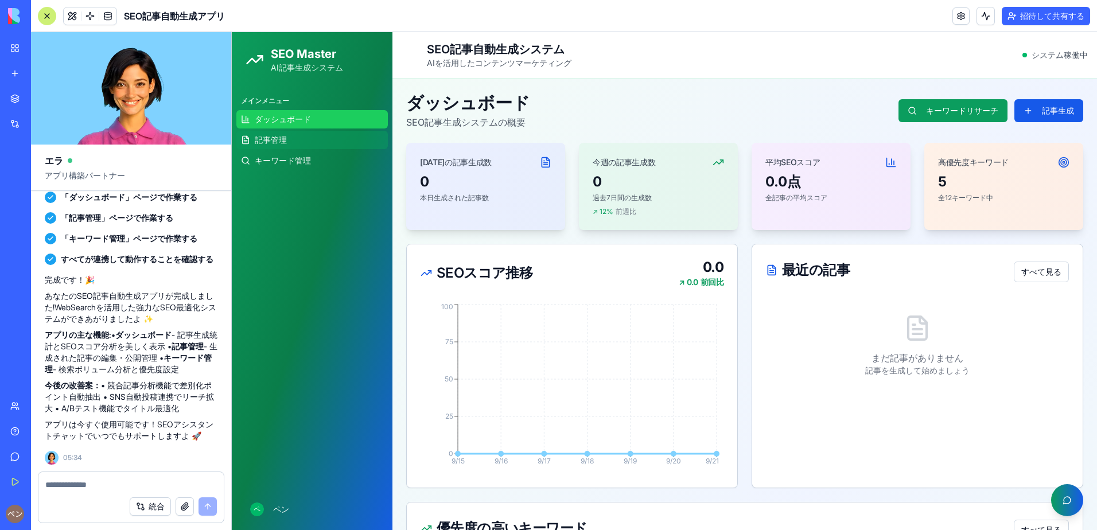
click at [309, 142] on link "記事管理" at bounding box center [311, 140] width 151 height 18
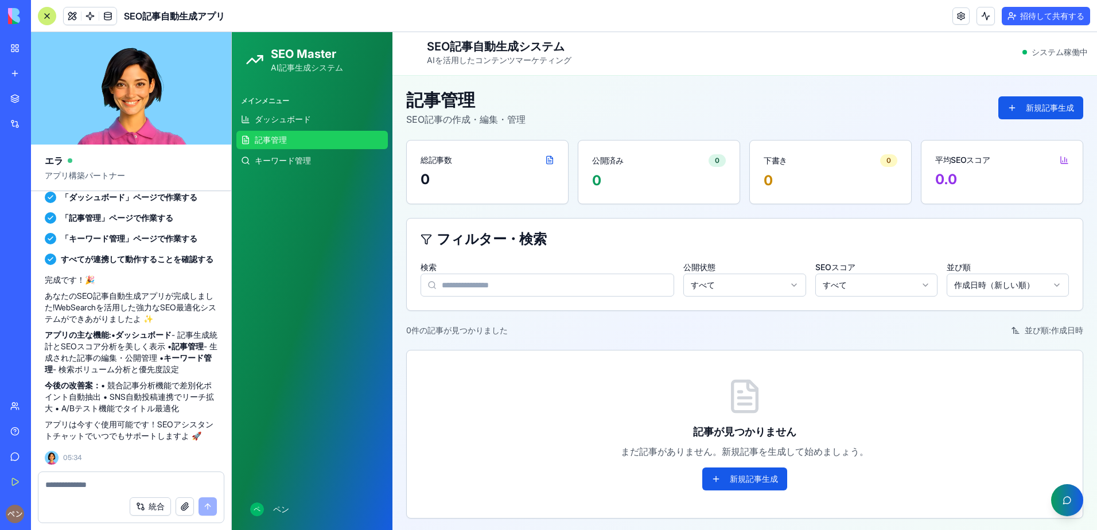
scroll to position [5, 0]
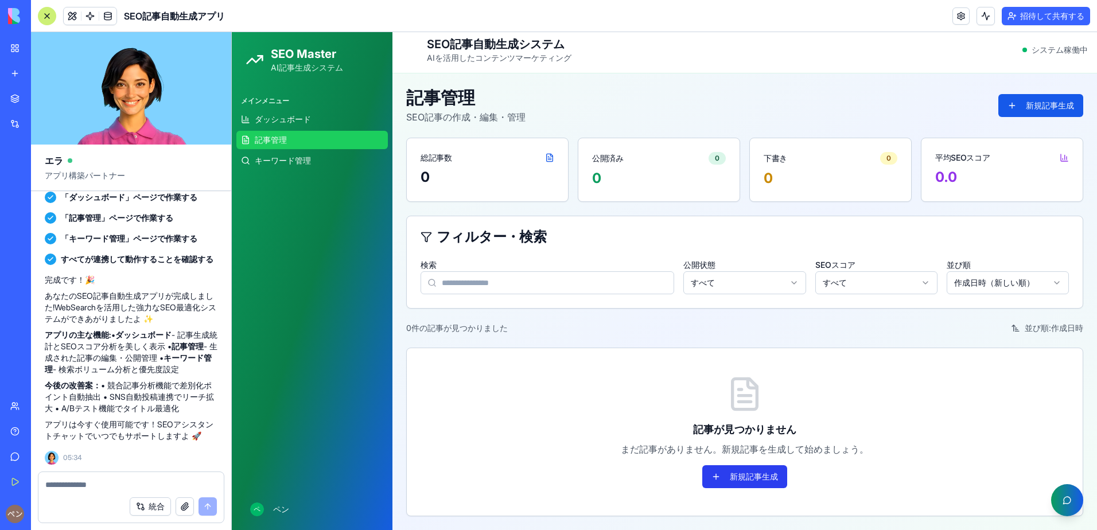
click at [732, 472] on button "新規記事生成" at bounding box center [744, 476] width 85 height 23
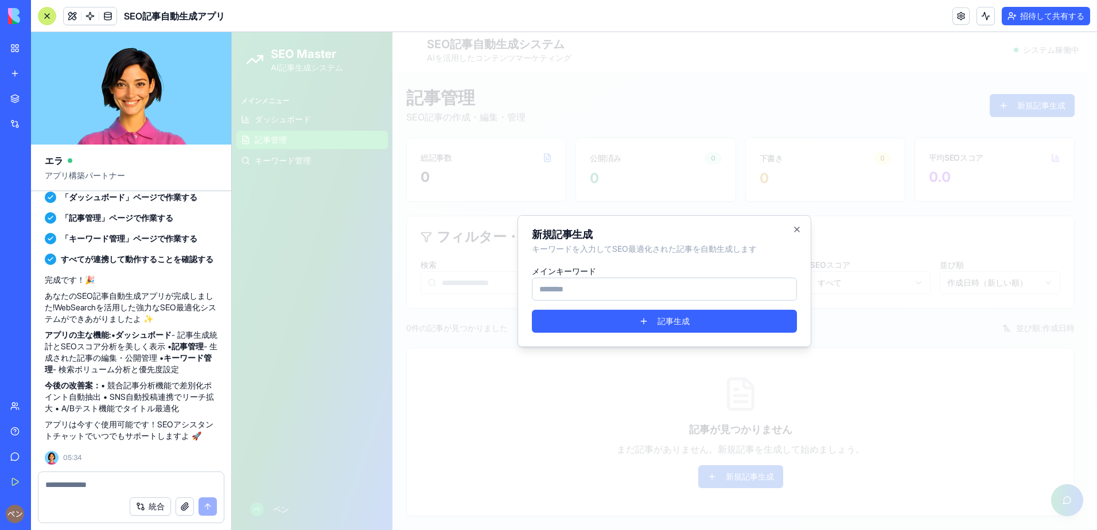
drag, startPoint x: 563, startPoint y: 282, endPoint x: 567, endPoint y: 289, distance: 8.0
click at [565, 285] on input "メインキーワード" at bounding box center [664, 289] width 265 height 23
type input "*********"
click at [799, 232] on icon "button" at bounding box center [796, 229] width 9 height 9
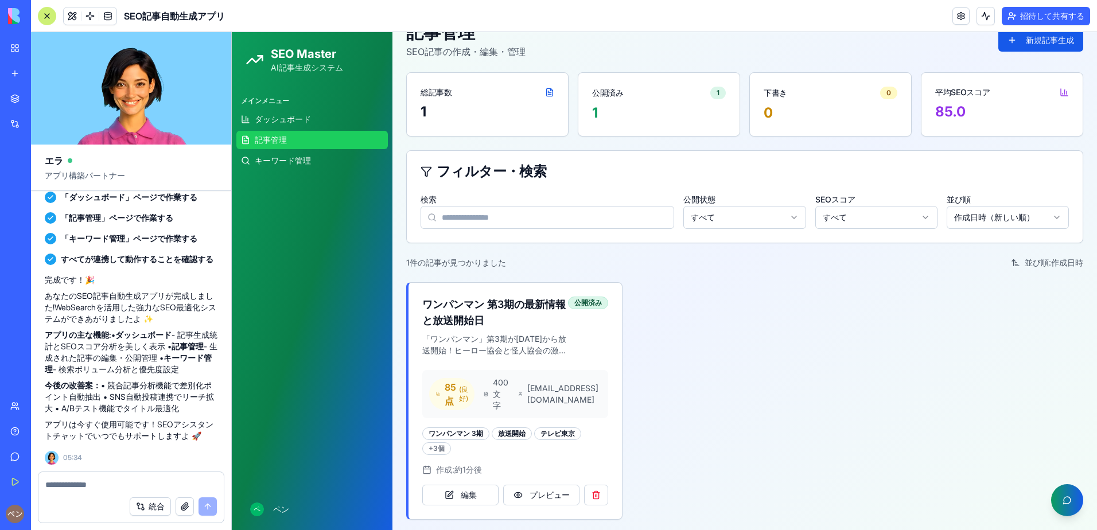
scroll to position [72, 0]
click at [516, 489] on button "プレビュー" at bounding box center [541, 494] width 76 height 21
click at [593, 493] on button at bounding box center [596, 494] width 24 height 21
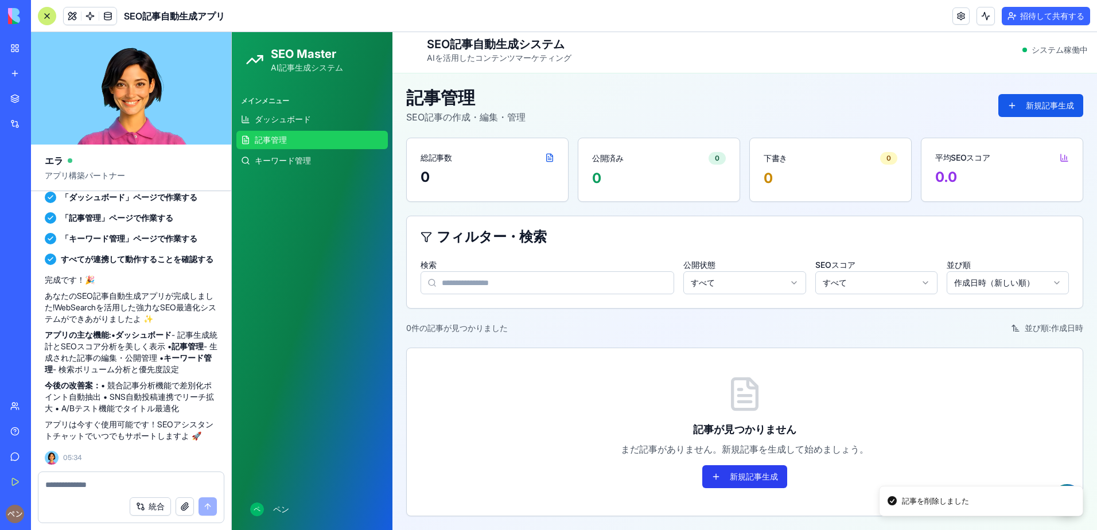
click at [719, 473] on button "新規記事生成" at bounding box center [744, 476] width 85 height 23
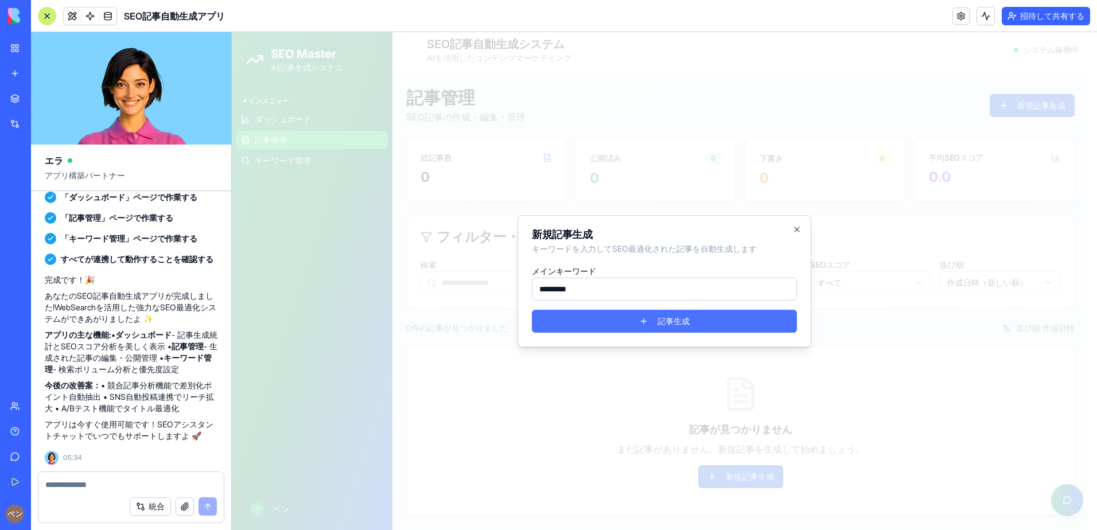
click at [640, 321] on button "記事生成" at bounding box center [664, 321] width 265 height 23
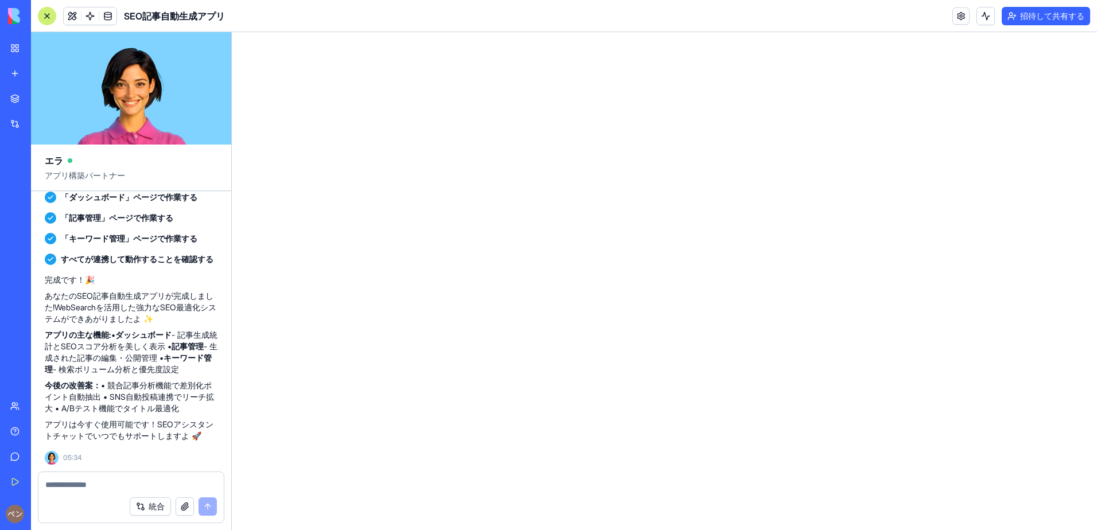
scroll to position [0, 0]
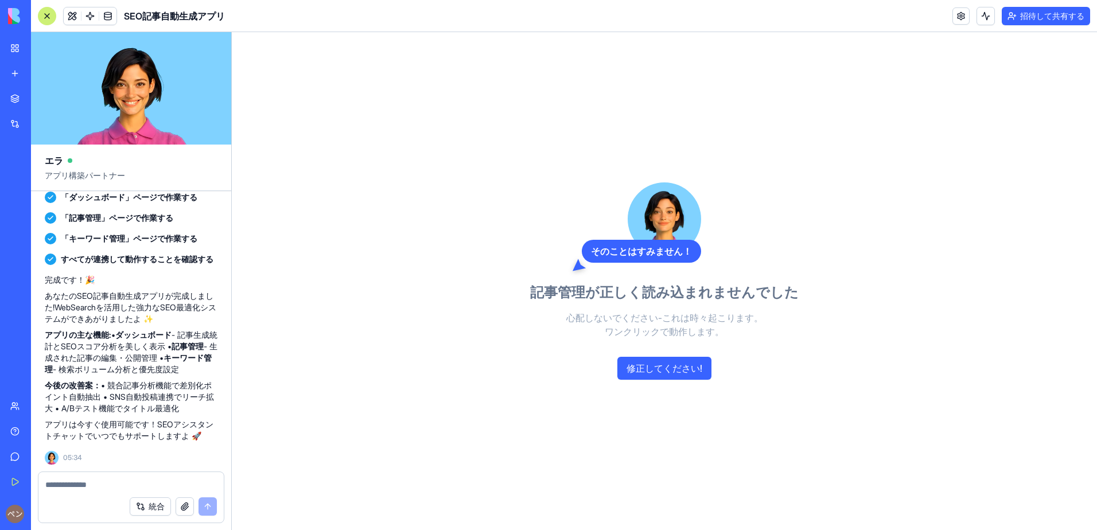
click at [643, 302] on div "そのことはすみません！ 記事管理が正しく読み込まれませんでした 心配しないでください-これは時々起こります。 ワンクリックで動作します。 修正してください!" at bounding box center [664, 281] width 268 height 498
click at [637, 371] on button "修正してください!" at bounding box center [664, 368] width 94 height 23
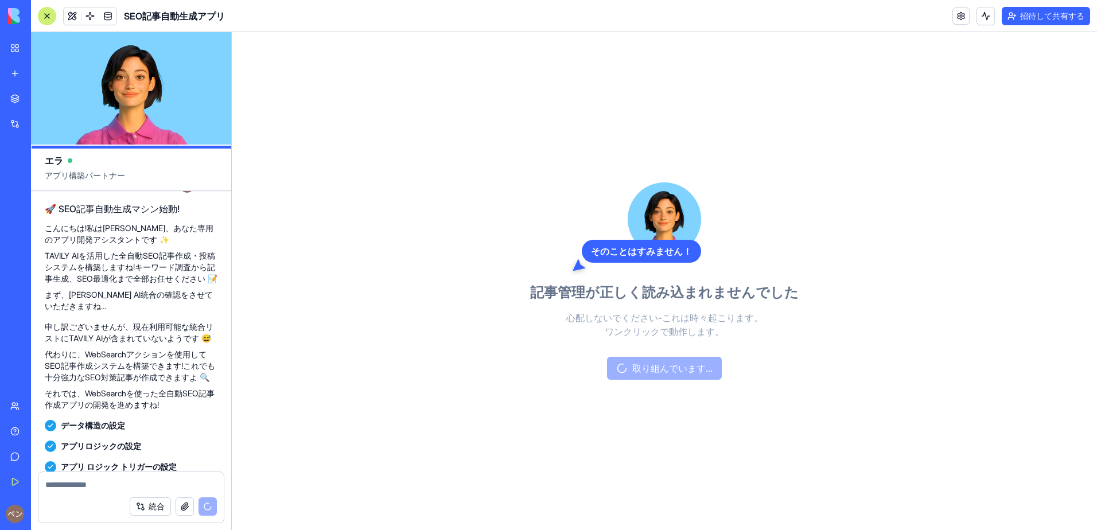
scroll to position [37, 0]
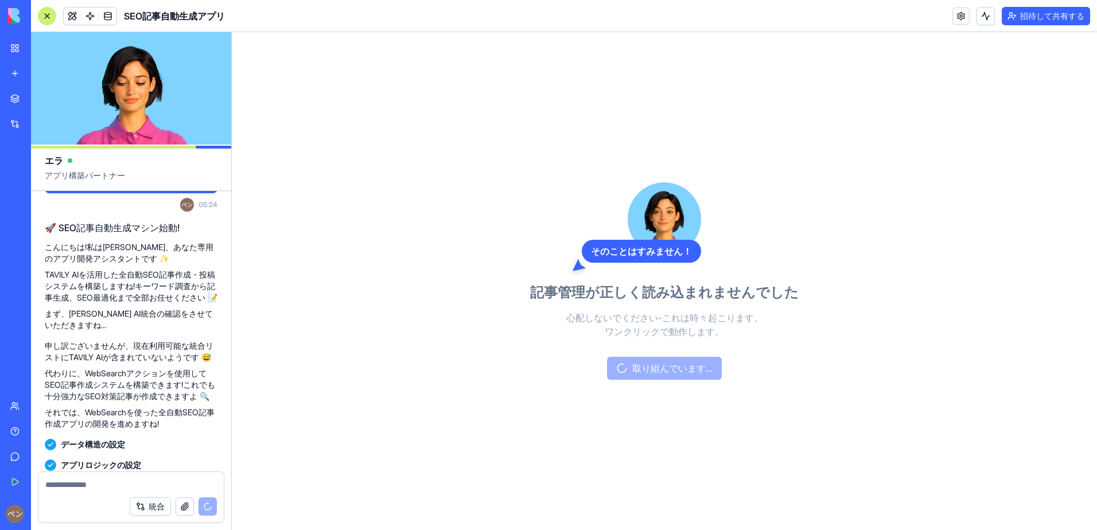
drag, startPoint x: 86, startPoint y: 386, endPoint x: 206, endPoint y: 388, distance: 119.9
click at [206, 388] on p "代わりに、WebSearchアクションを使用してSEO記事作成システムを構築できます!これでも十分強力なSEO対策記事が作成できますよ 🔍" at bounding box center [131, 385] width 173 height 34
drag, startPoint x: 206, startPoint y: 388, endPoint x: 211, endPoint y: 382, distance: 7.8
click at [211, 382] on p "代わりに、WebSearchアクションを使用してSEO記事作成システムを構築できます!これでも十分強力なSEO対策記事が作成できますよ 🔍" at bounding box center [131, 385] width 173 height 34
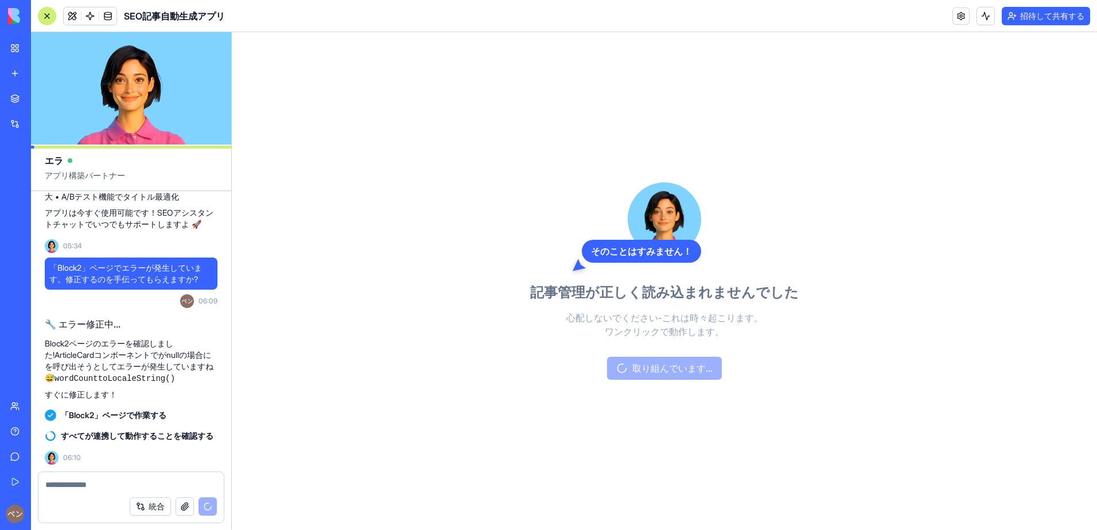
click at [826, 457] on div "そのことはすみません！ 記事管理が正しく読み込まれませんでした 心配しないでください-これは時々起こります。 ワンクリックで動作します。 取り組んでいます..." at bounding box center [664, 281] width 865 height 498
click at [789, 0] on header "SEO記事自動生成アプリ 招待して共有する" at bounding box center [564, 16] width 1066 height 32
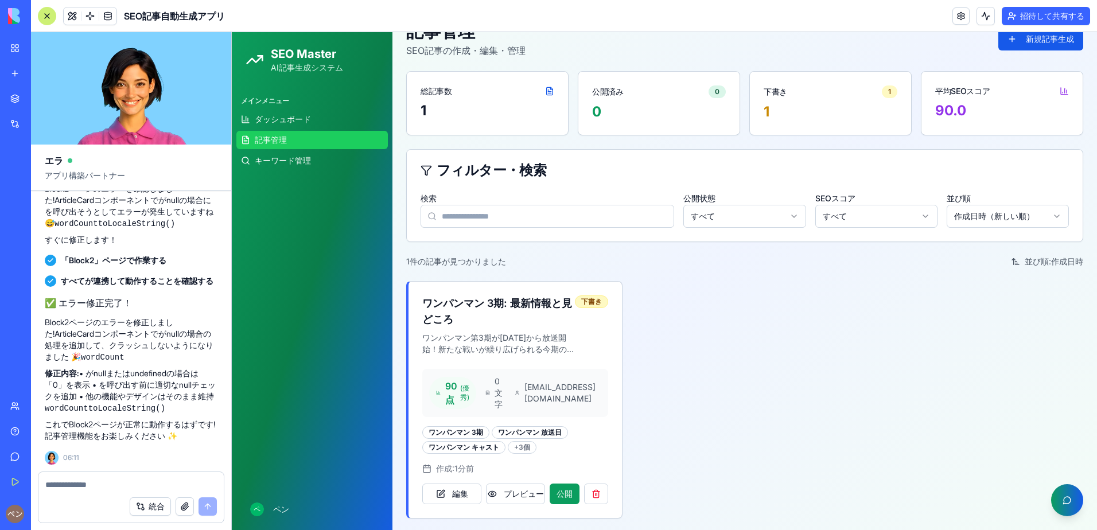
scroll to position [797, 0]
click at [489, 341] on p "ワンパンマン第3期が[DATE]から放送開始！新たな戦いが繰り広げられる今期の見どころをご紹介します。" at bounding box center [498, 343] width 153 height 23
click at [435, 491] on button "編集" at bounding box center [451, 494] width 59 height 21
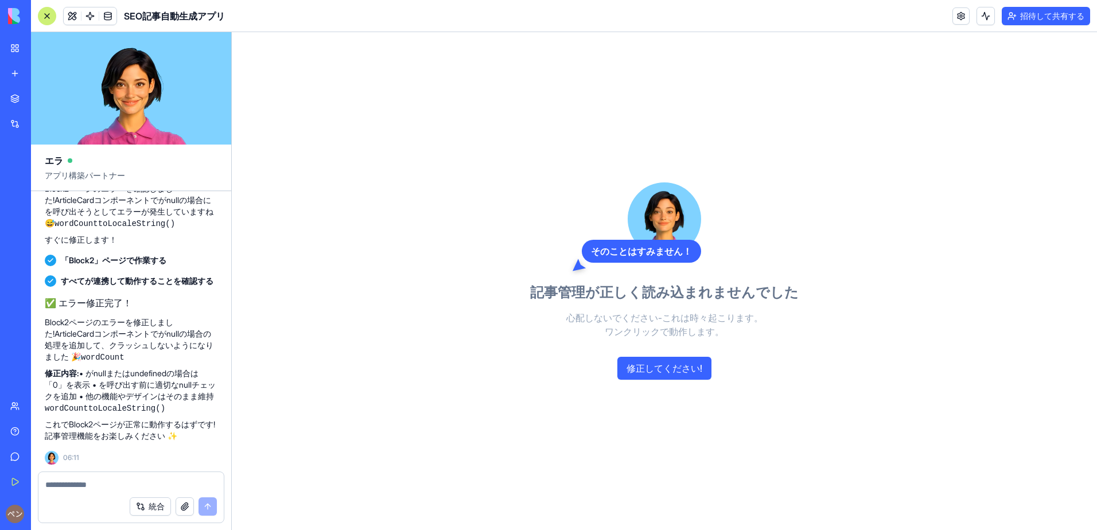
click at [639, 370] on button "修正してください!" at bounding box center [664, 368] width 94 height 23
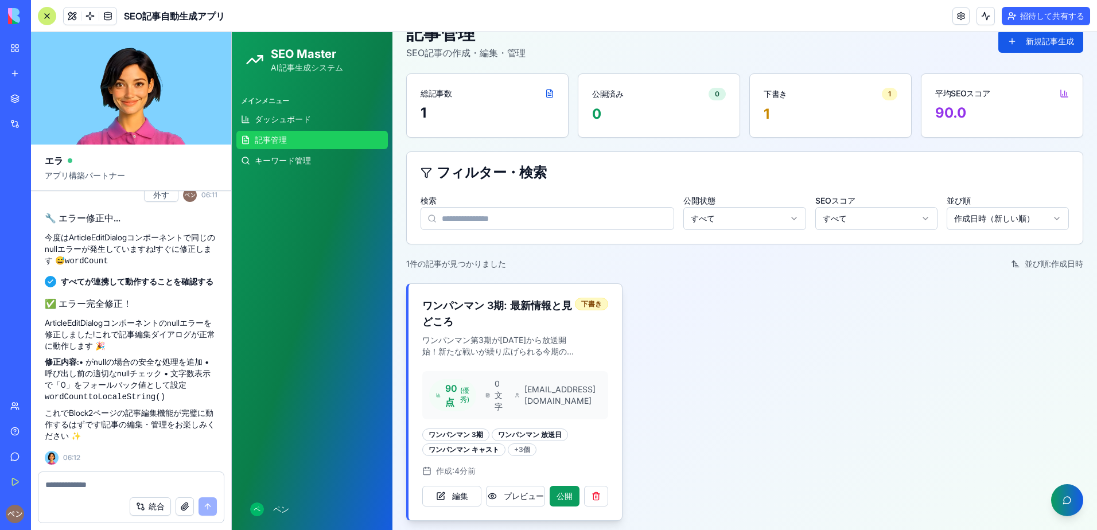
scroll to position [72, 0]
click at [443, 488] on button "編集" at bounding box center [451, 494] width 59 height 21
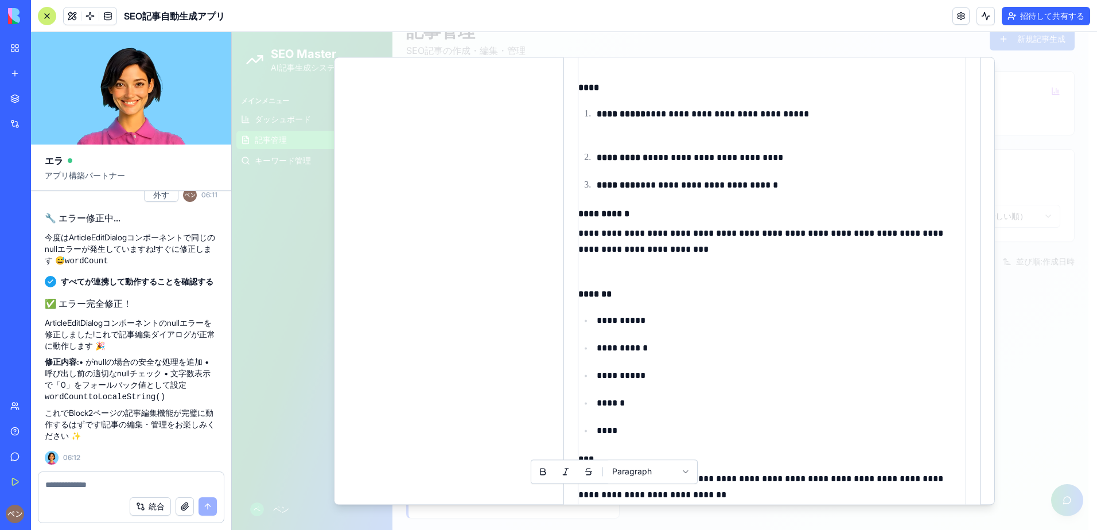
scroll to position [600, 0]
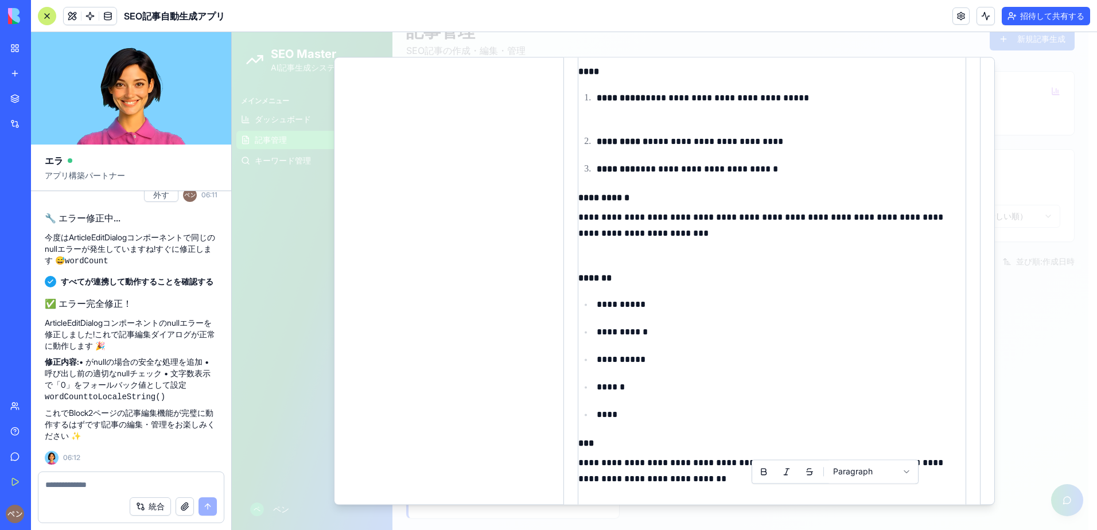
drag, startPoint x: 748, startPoint y: 377, endPoint x: 768, endPoint y: 390, distance: 23.5
click at [749, 377] on ul "**********" at bounding box center [771, 360] width 387 height 126
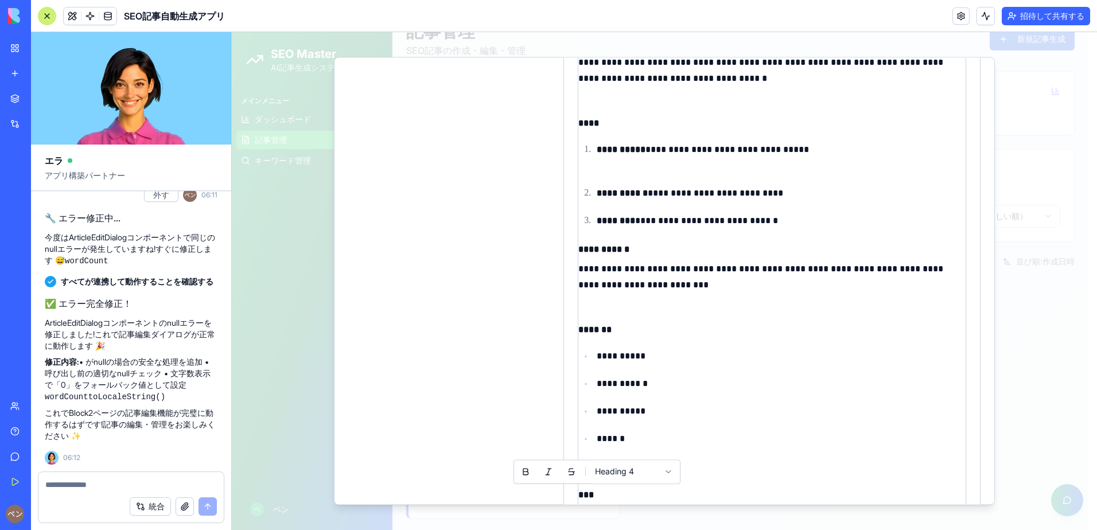
scroll to position [567, 0]
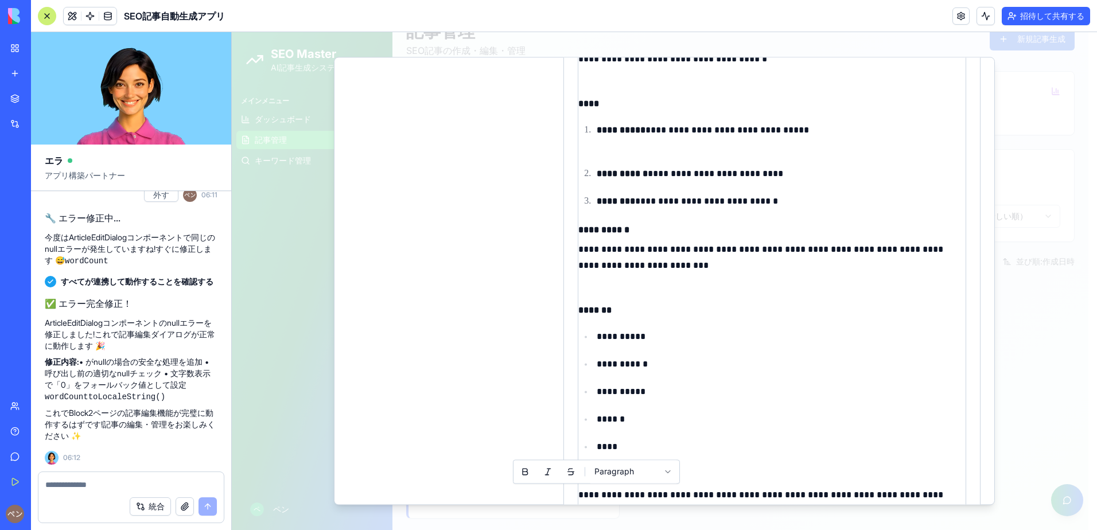
click at [280, 313] on div at bounding box center [664, 281] width 865 height 498
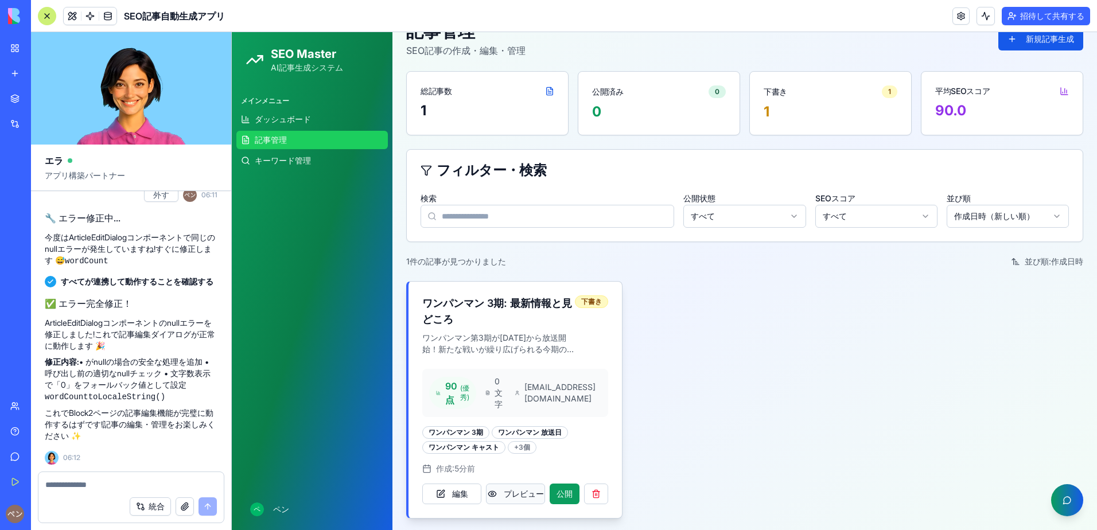
click at [495, 493] on button "プレビュー" at bounding box center [515, 494] width 59 height 21
click at [495, 495] on button "プレビュー" at bounding box center [515, 494] width 59 height 21
click at [476, 493] on button "編集" at bounding box center [451, 494] width 59 height 21
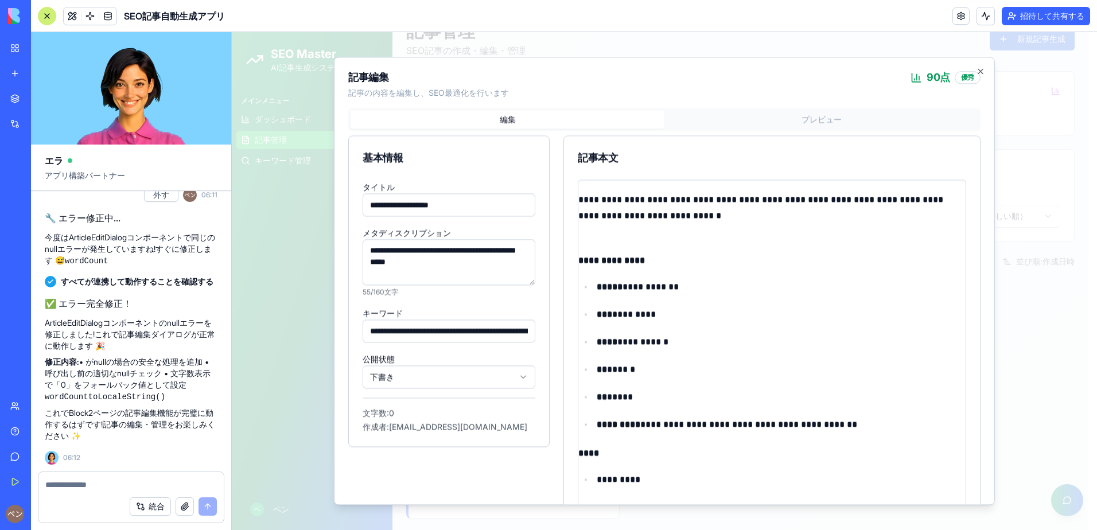
click at [489, 510] on div at bounding box center [664, 281] width 865 height 498
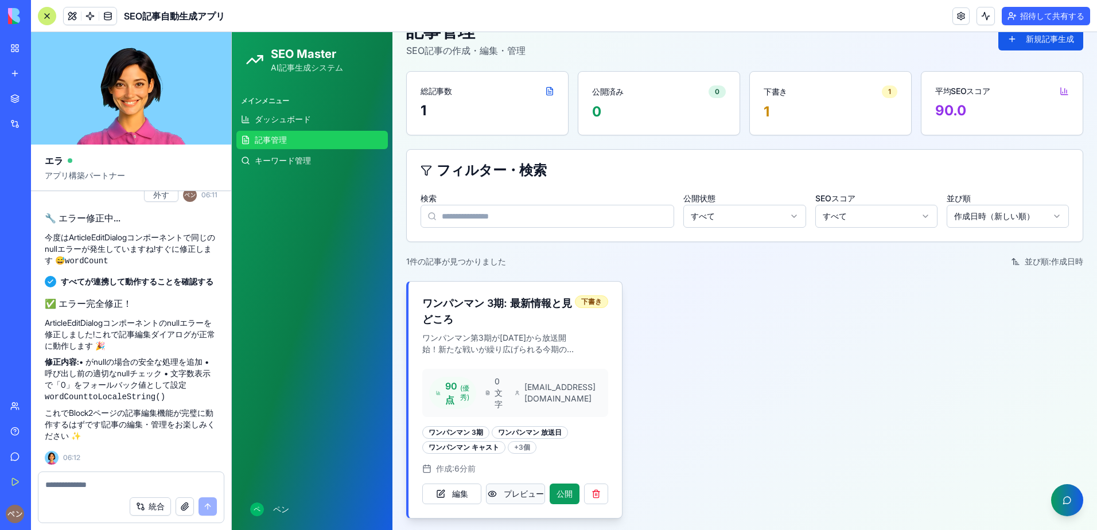
click at [505, 500] on button "プレビュー" at bounding box center [515, 494] width 59 height 21
click at [82, 474] on div at bounding box center [130, 481] width 185 height 18
click at [148, 503] on button "統合" at bounding box center [150, 506] width 41 height 18
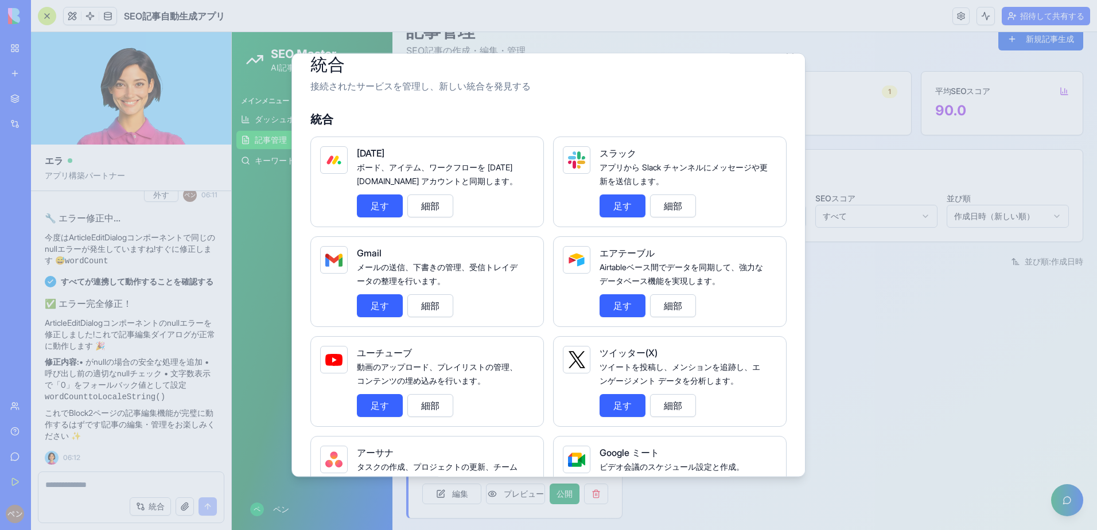
scroll to position [0, 0]
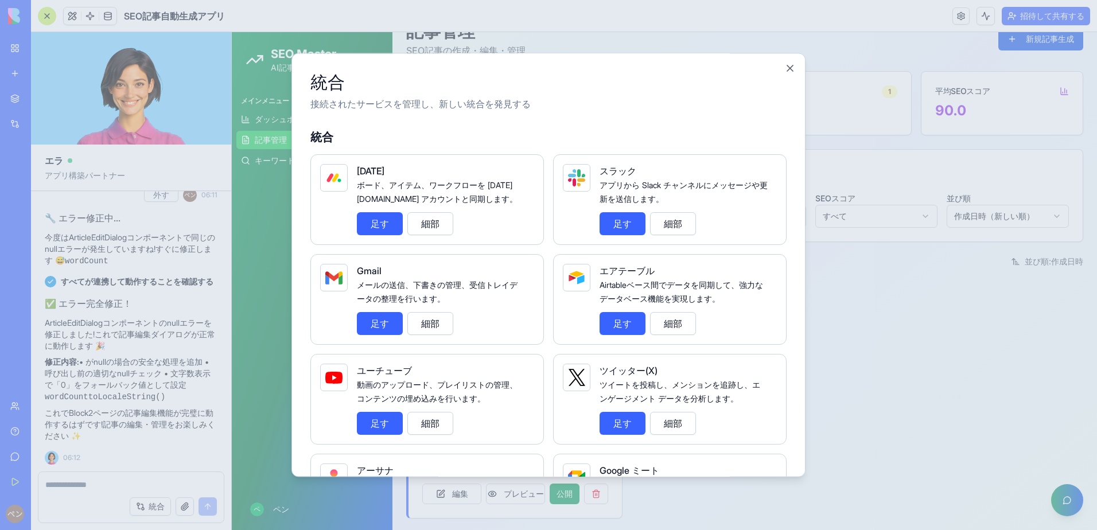
click at [797, 67] on div "統合 接続されたサービスを管理し、新しい統合を発見する 統合 [DATE] ボード、アイテム、ワークフローを [DATE][DOMAIN_NAME] アカウン…" at bounding box center [548, 265] width 514 height 424
click at [796, 67] on div "統合 接続されたサービスを管理し、新しい統合を発見する 統合 [DATE] ボード、アイテム、ワークフローを [DATE][DOMAIN_NAME] アカウン…" at bounding box center [548, 265] width 514 height 424
click at [792, 67] on button "閉める" at bounding box center [789, 68] width 11 height 11
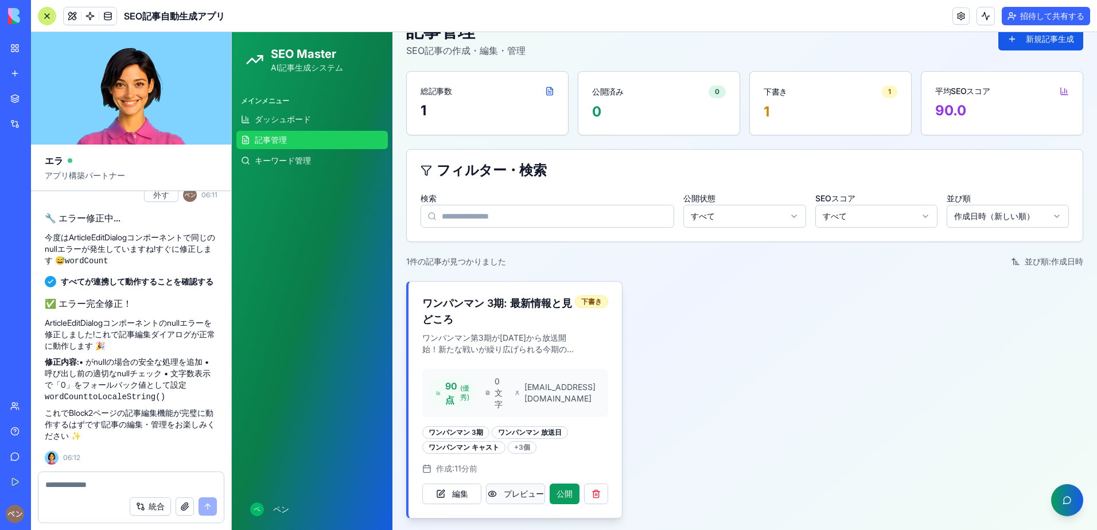
click at [525, 494] on button "プレビュー" at bounding box center [515, 494] width 59 height 21
click at [140, 489] on textarea at bounding box center [131, 484] width 172 height 11
type textarea "**********"
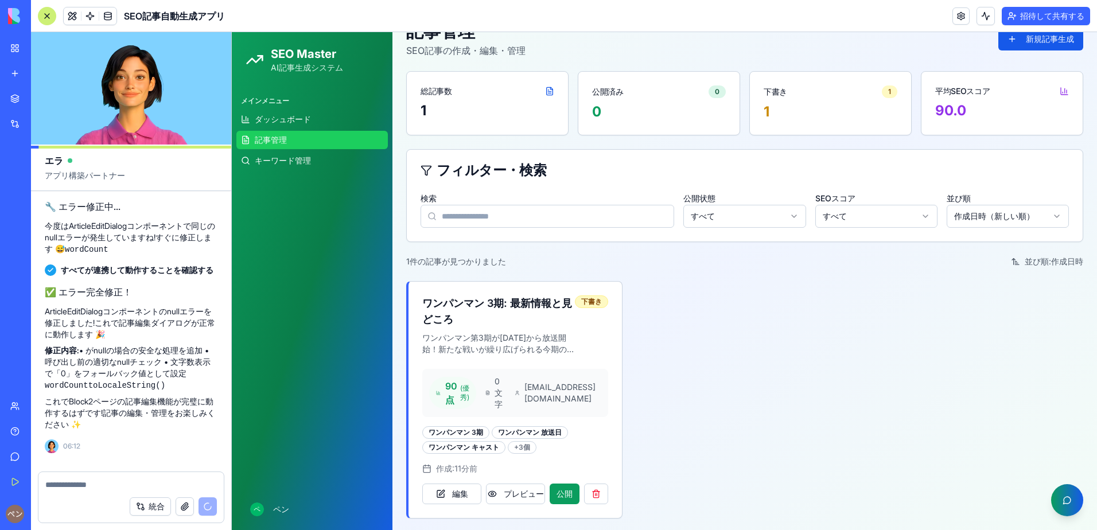
scroll to position [1159, 0]
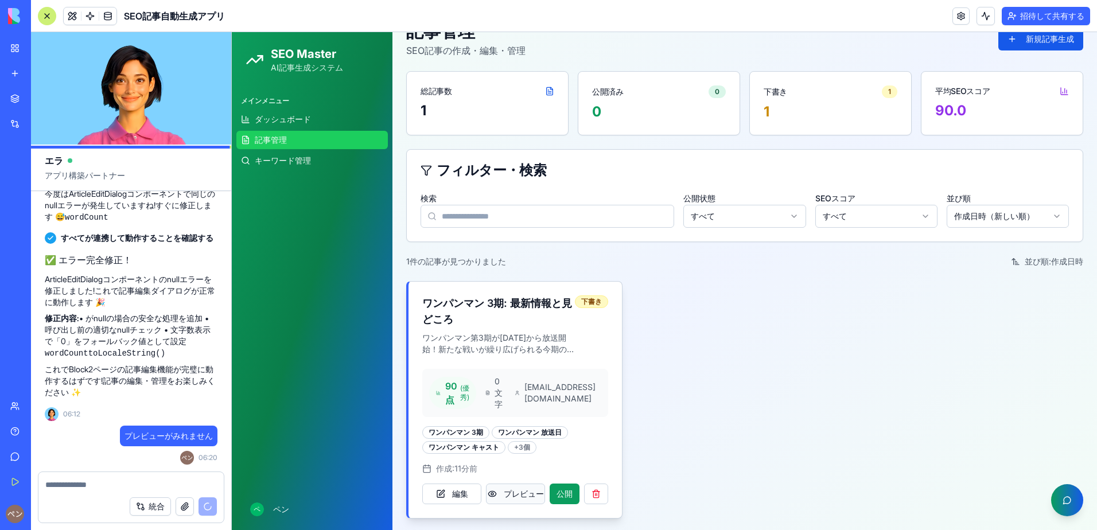
click at [502, 494] on button "プレビュー" at bounding box center [515, 494] width 59 height 21
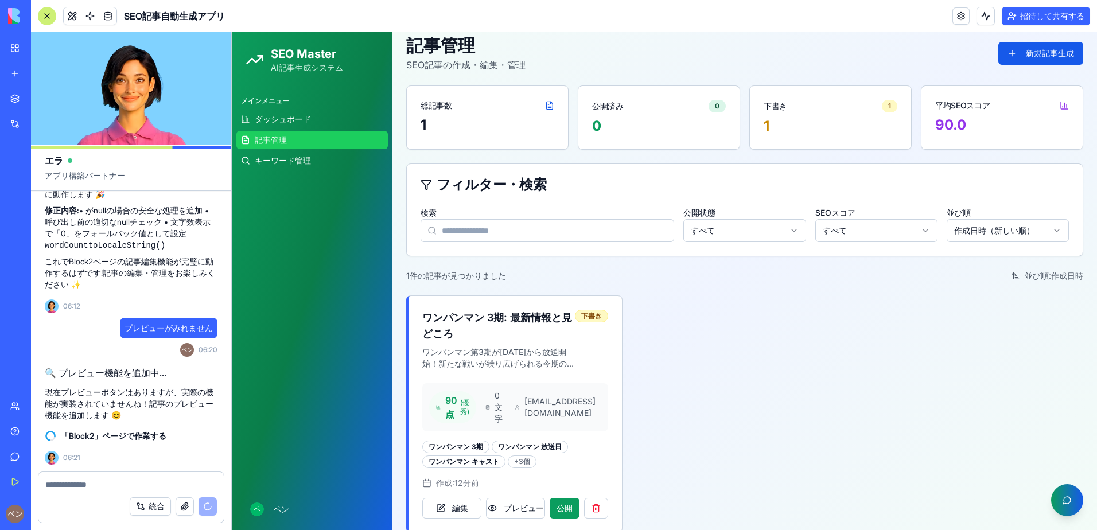
scroll to position [1267, 0]
click at [328, 127] on link "ダッシュボード" at bounding box center [311, 119] width 151 height 18
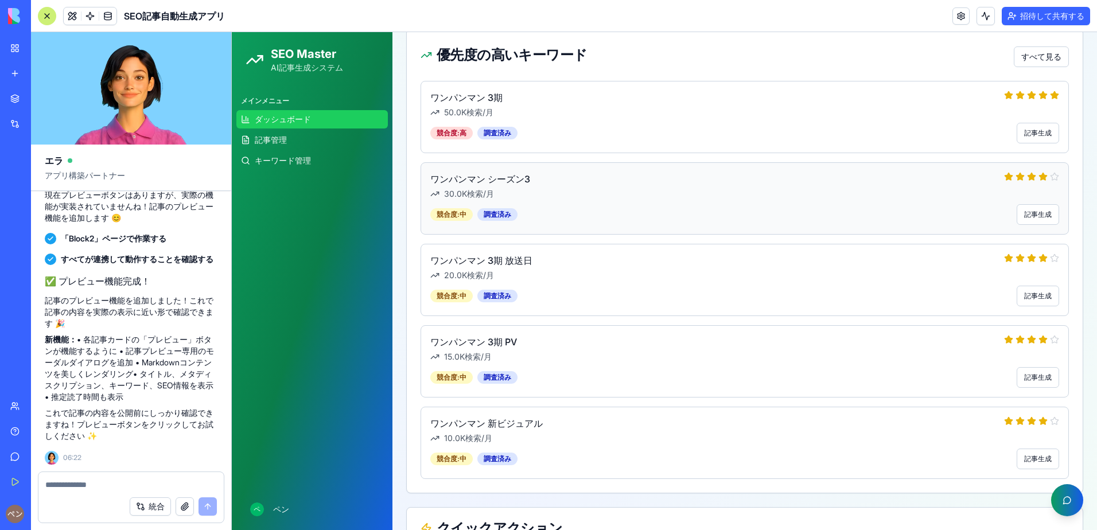
scroll to position [503, 0]
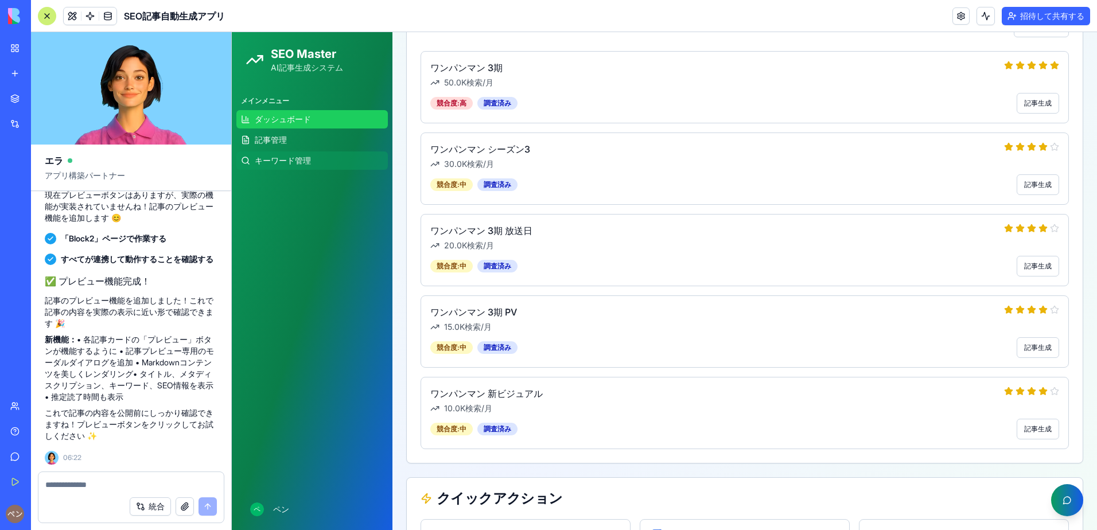
click at [261, 162] on span "キーワード管理" at bounding box center [283, 160] width 56 height 11
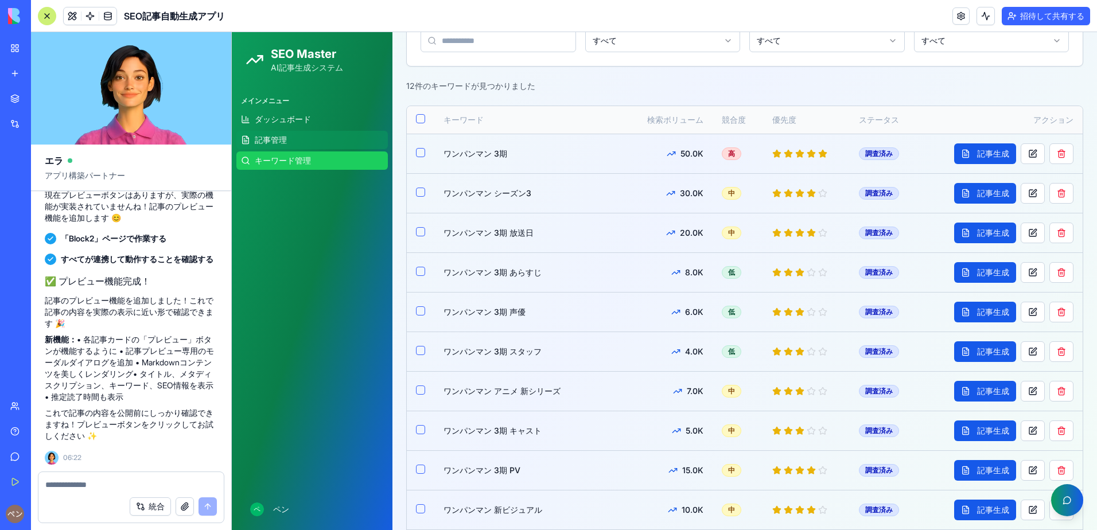
click at [269, 140] on span "記事管理" at bounding box center [271, 139] width 32 height 11
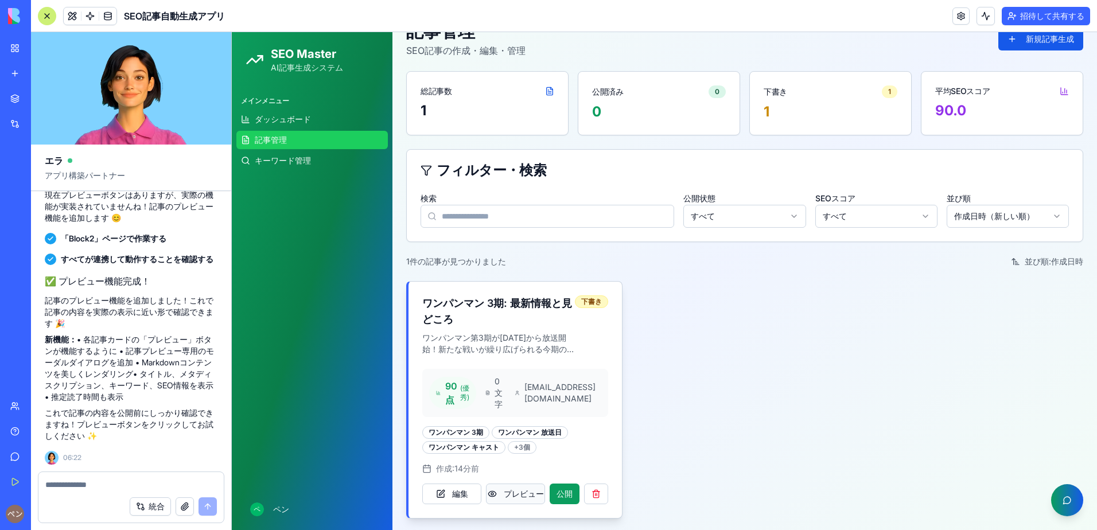
click at [514, 486] on button "プレビュー" at bounding box center [515, 494] width 59 height 21
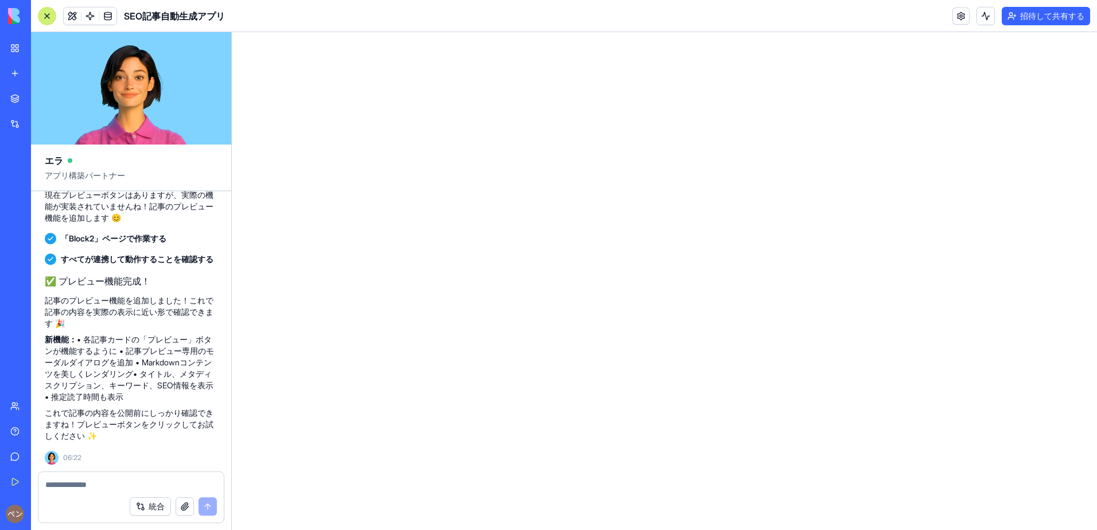
scroll to position [0, 0]
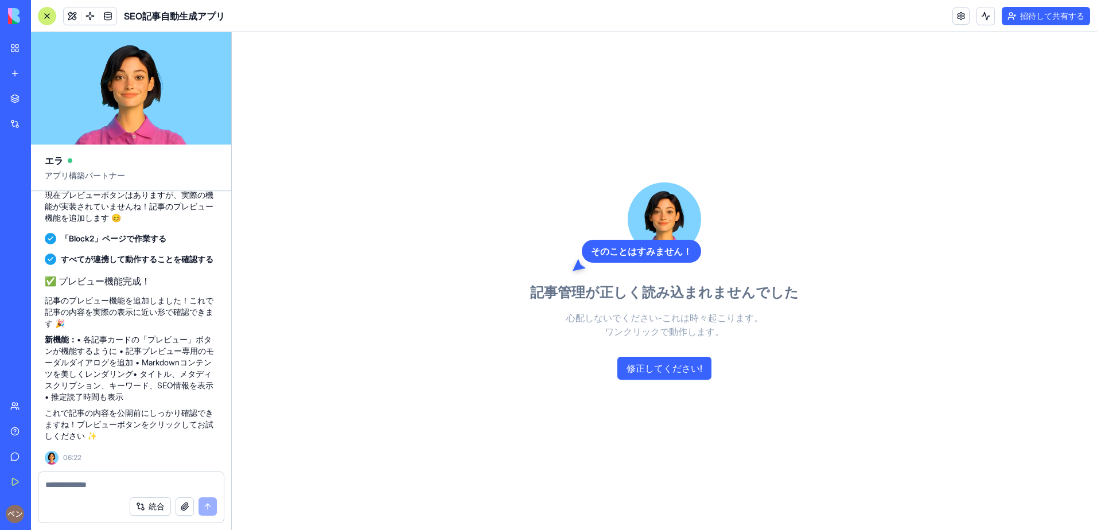
click at [622, 375] on button "修正してください!" at bounding box center [664, 368] width 94 height 23
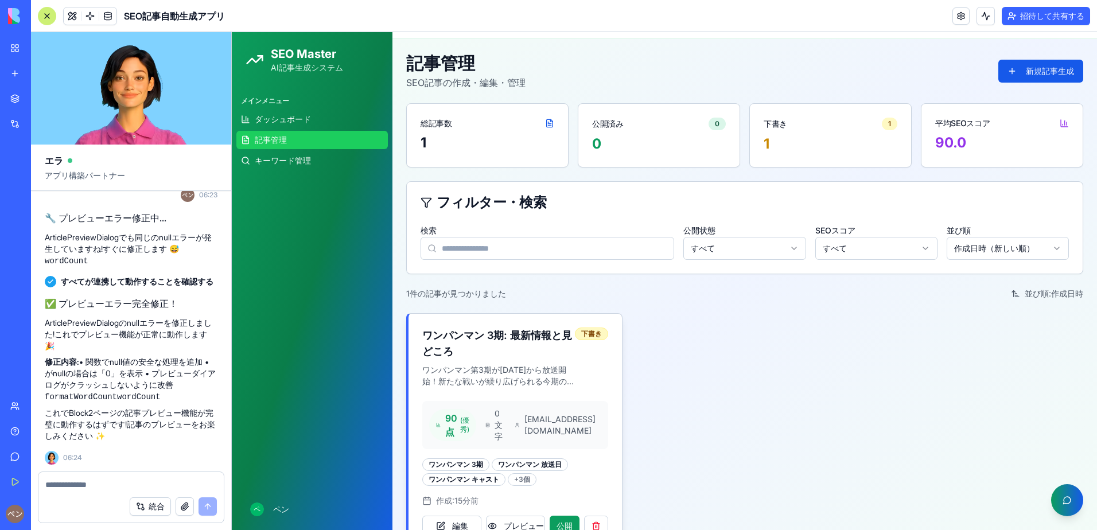
scroll to position [72, 0]
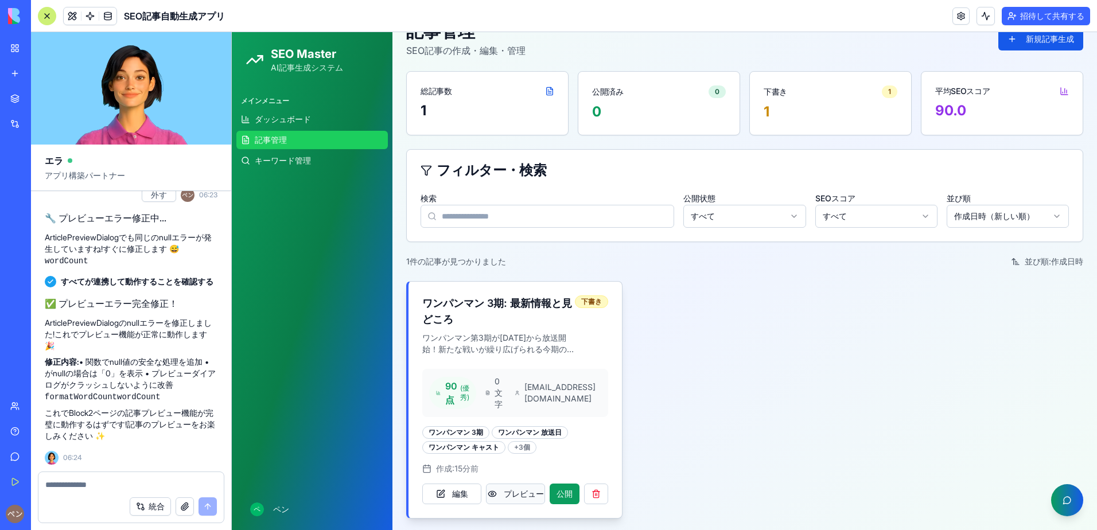
click at [515, 491] on button "プレビュー" at bounding box center [515, 494] width 59 height 21
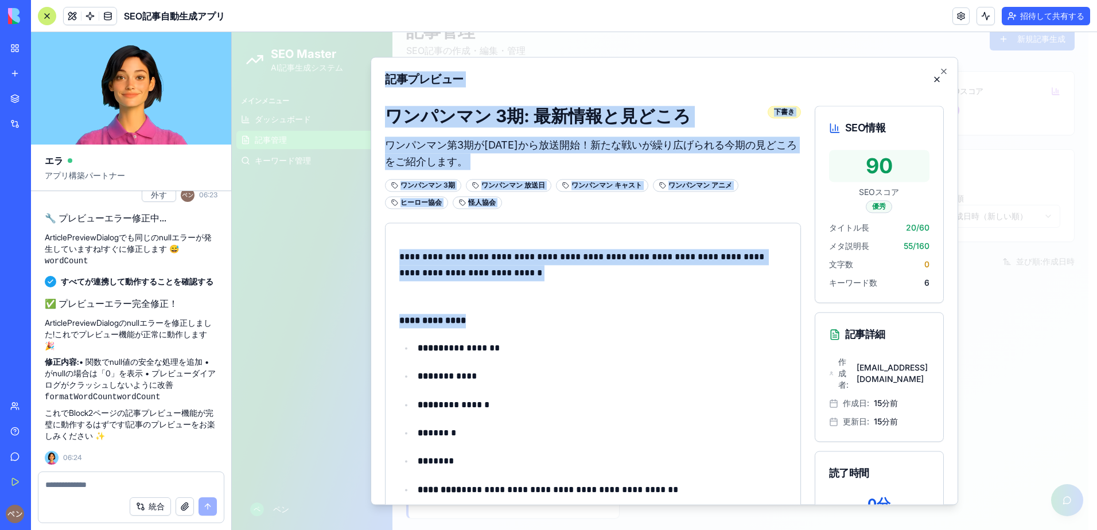
drag, startPoint x: 606, startPoint y: 339, endPoint x: 613, endPoint y: 498, distance: 159.1
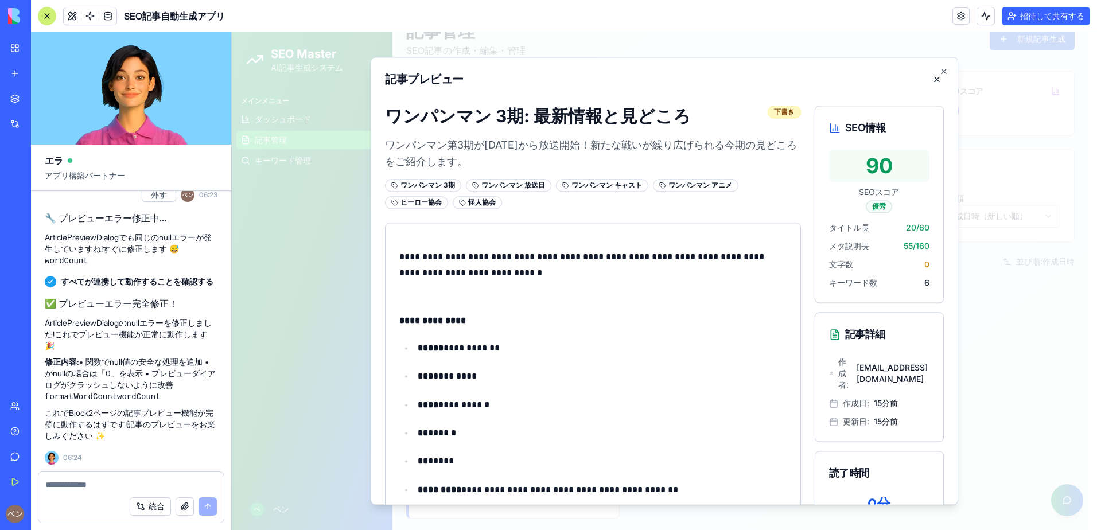
click at [489, 151] on p "ワンパンマン第3期が[DATE]から放送開始！新たな戦いが繰り広げられる今期の見どころをご紹介します。" at bounding box center [593, 154] width 416 height 34
click at [589, 162] on p "ワンパンマン第3期が[DATE]から放送開始！新たな戦いが繰り広げられる今期の見どころをご紹介します。" at bounding box center [593, 154] width 416 height 34
click at [845, 84] on button at bounding box center [937, 79] width 14 height 14
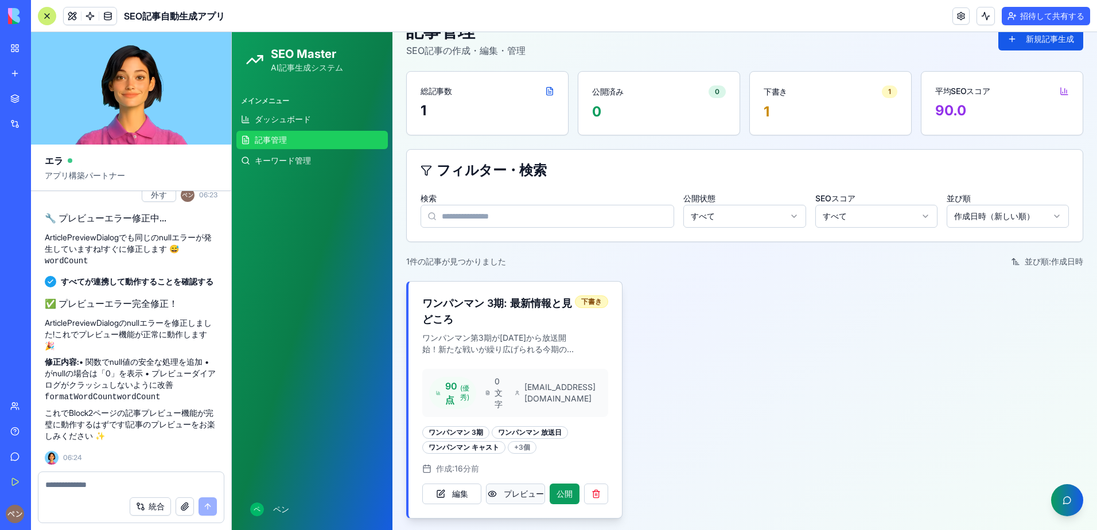
click at [503, 495] on button "プレビュー" at bounding box center [515, 494] width 59 height 21
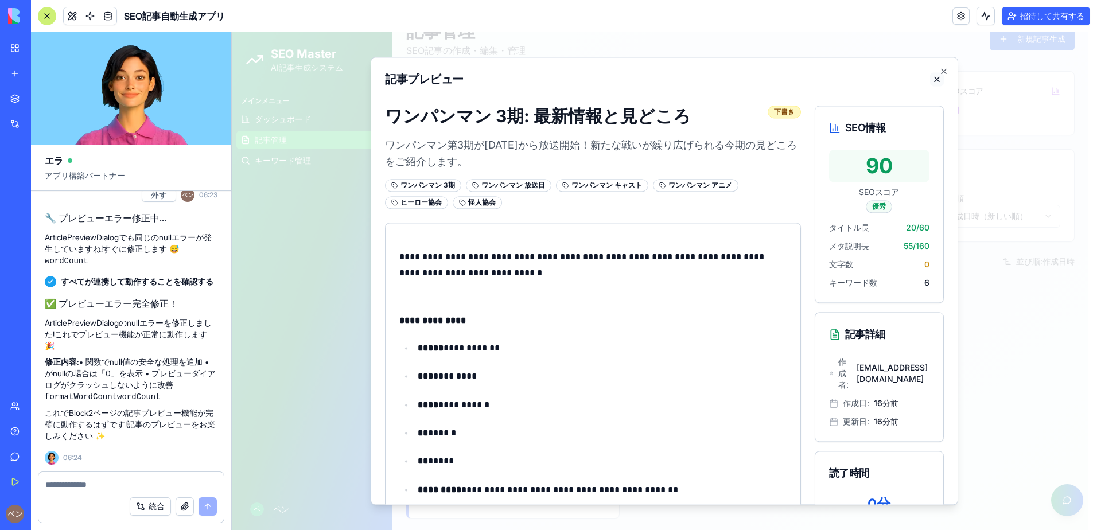
click at [845, 81] on button at bounding box center [937, 79] width 14 height 14
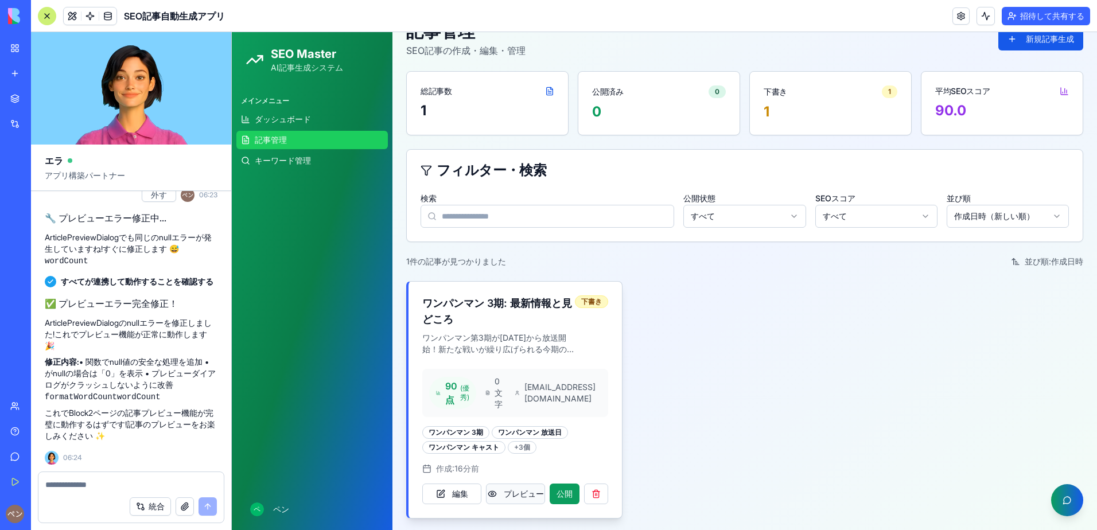
click at [496, 496] on button "プレビュー" at bounding box center [515, 494] width 59 height 21
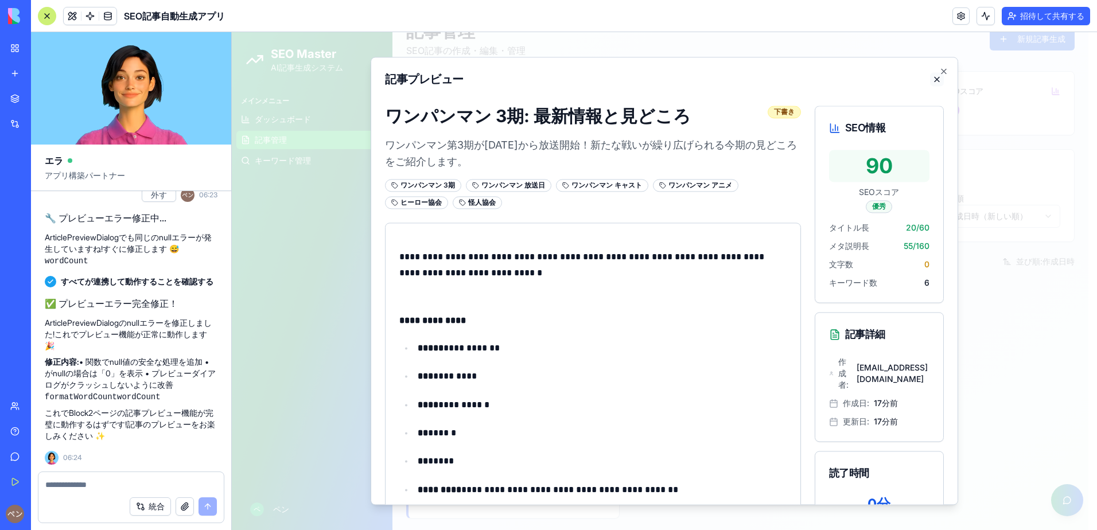
click at [845, 82] on button at bounding box center [937, 79] width 14 height 14
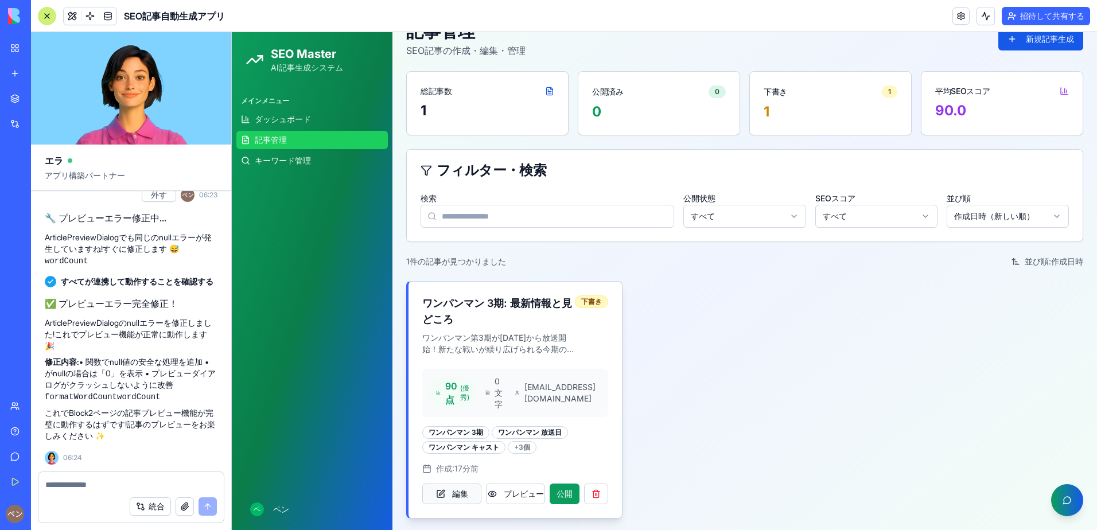
click at [445, 489] on button "編集" at bounding box center [451, 494] width 59 height 21
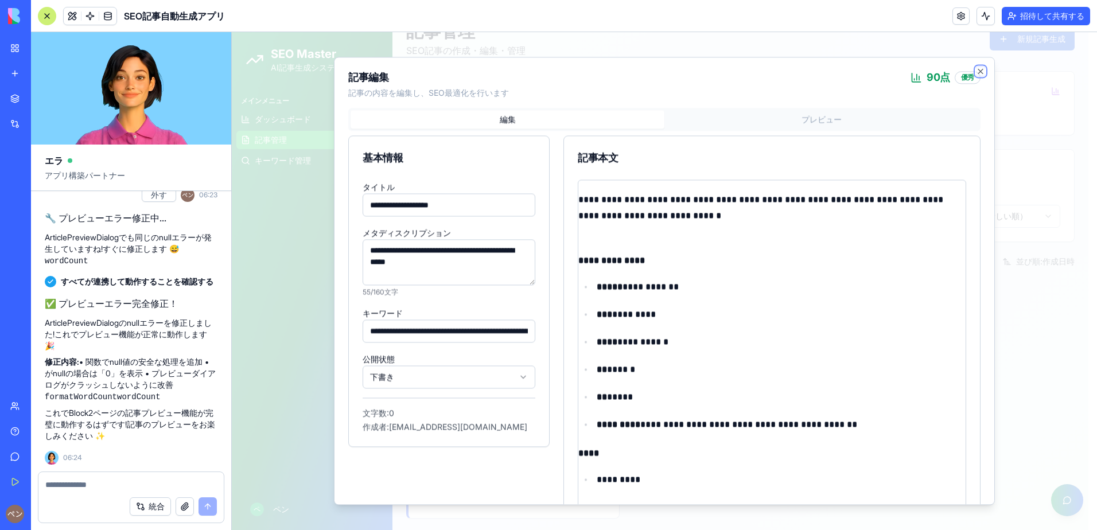
click at [845, 71] on icon "button" at bounding box center [980, 71] width 9 height 9
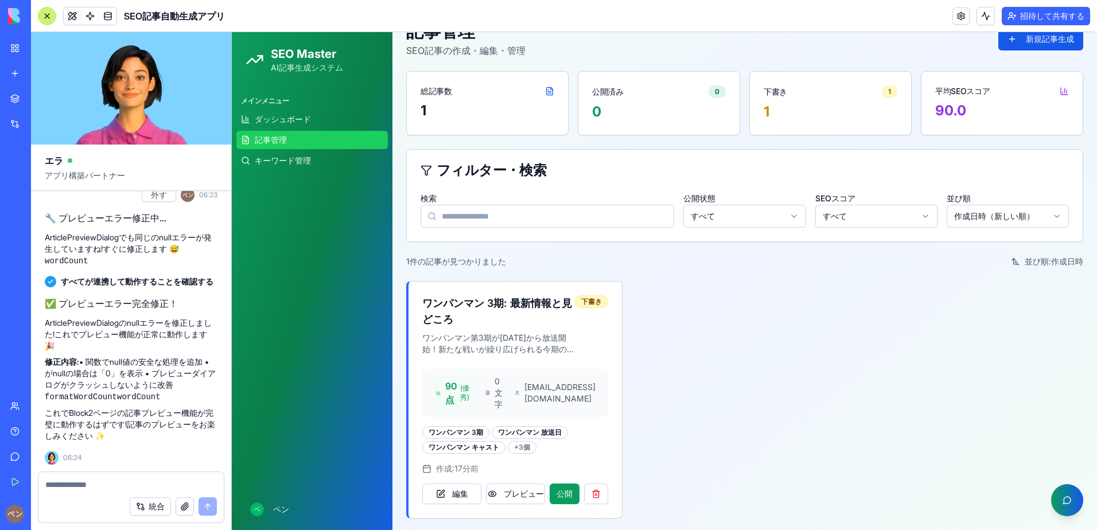
click at [142, 486] on textarea at bounding box center [131, 484] width 172 height 11
type textarea "*"
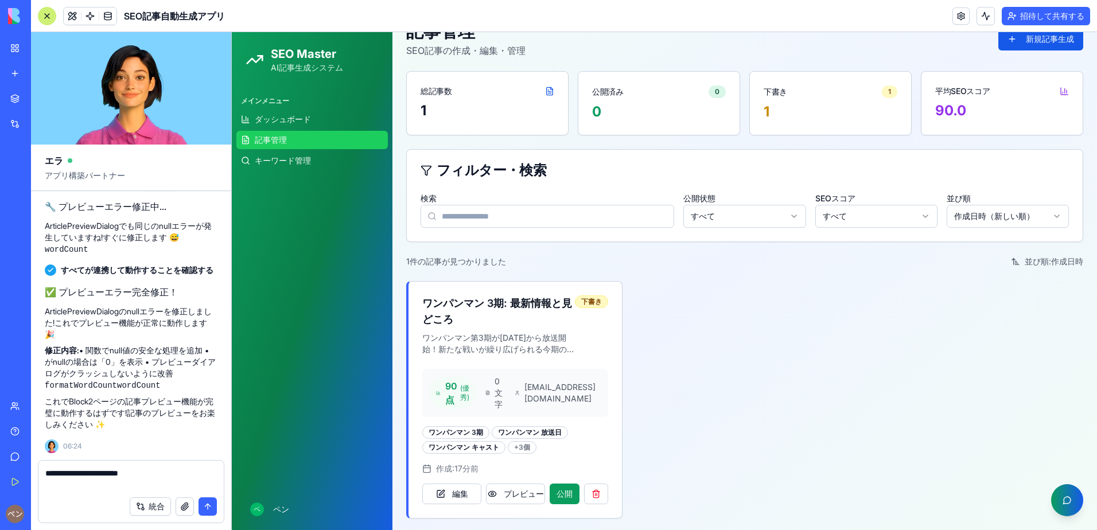
type textarea "**********"
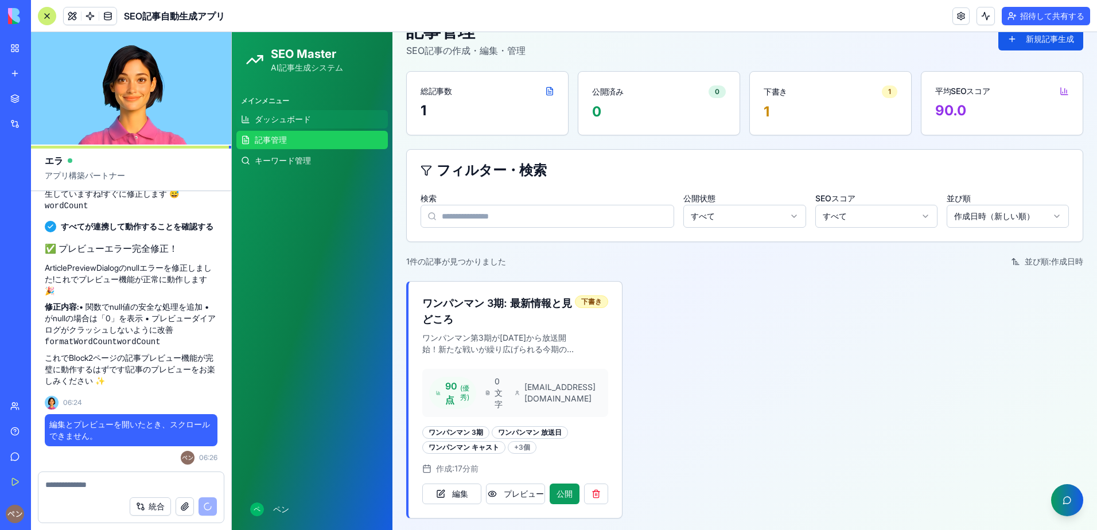
click at [303, 116] on span "ダッシュボード" at bounding box center [283, 119] width 56 height 11
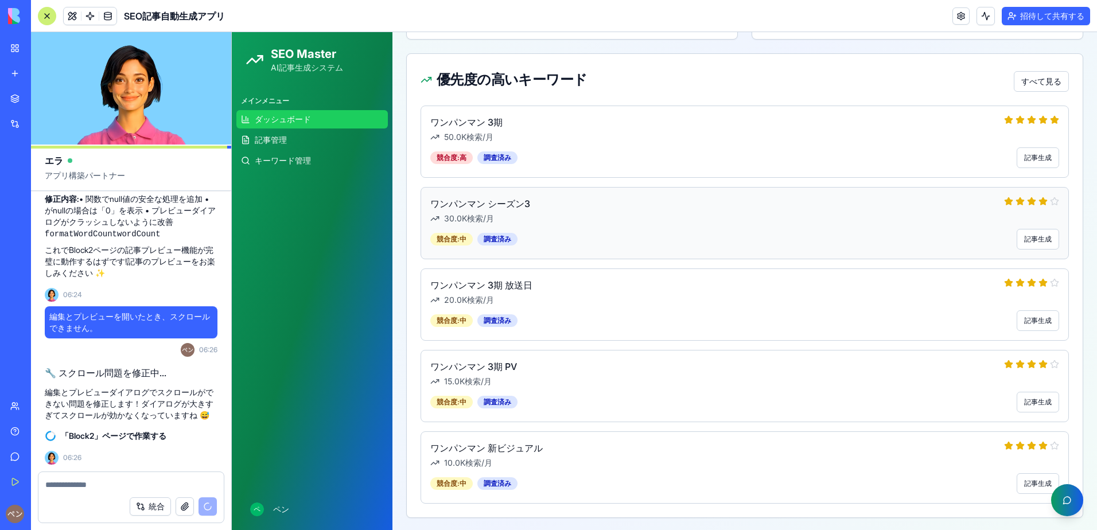
scroll to position [388, 0]
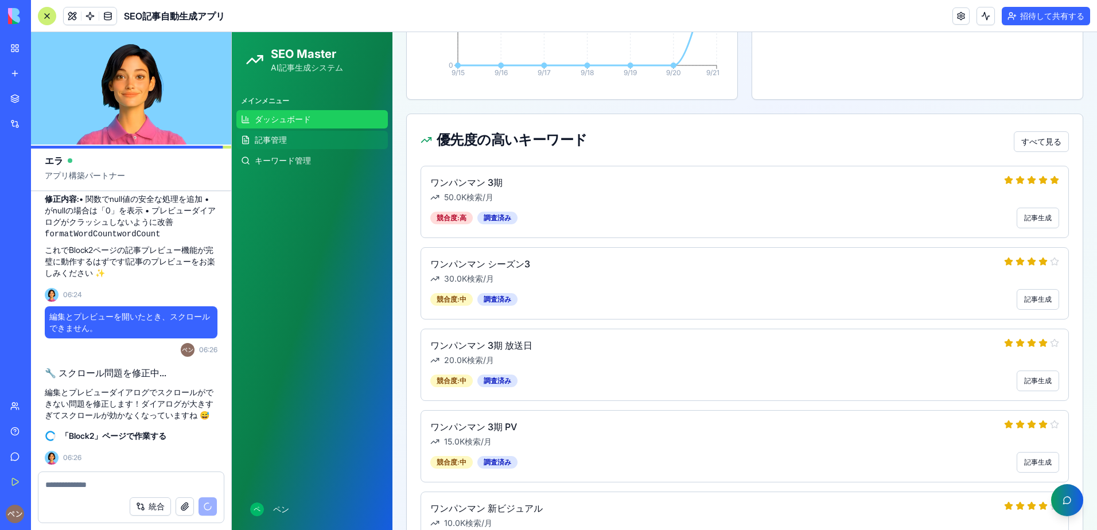
click at [285, 145] on span "記事管理" at bounding box center [271, 139] width 32 height 11
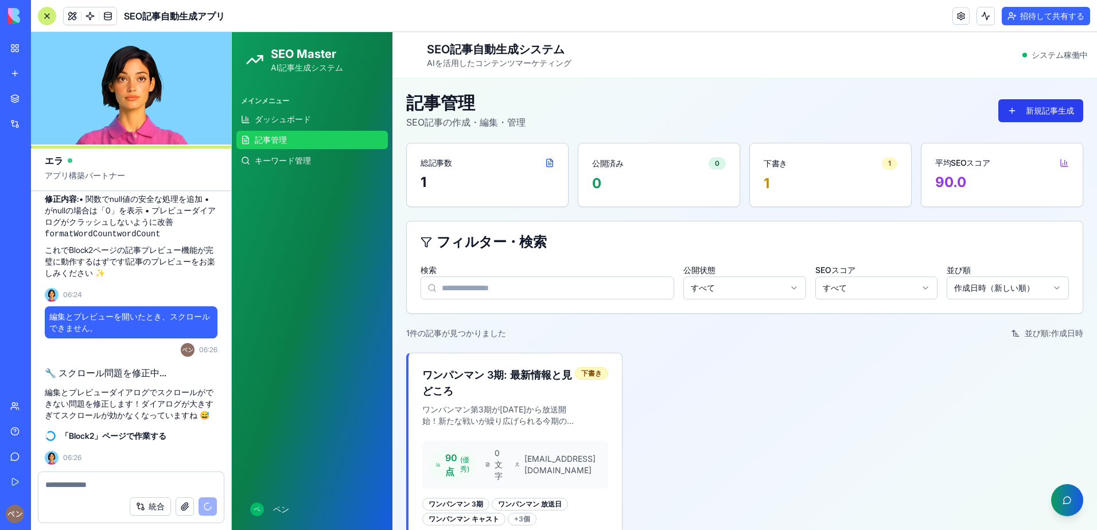
click at [845, 112] on button "新規記事生成" at bounding box center [1040, 110] width 85 height 23
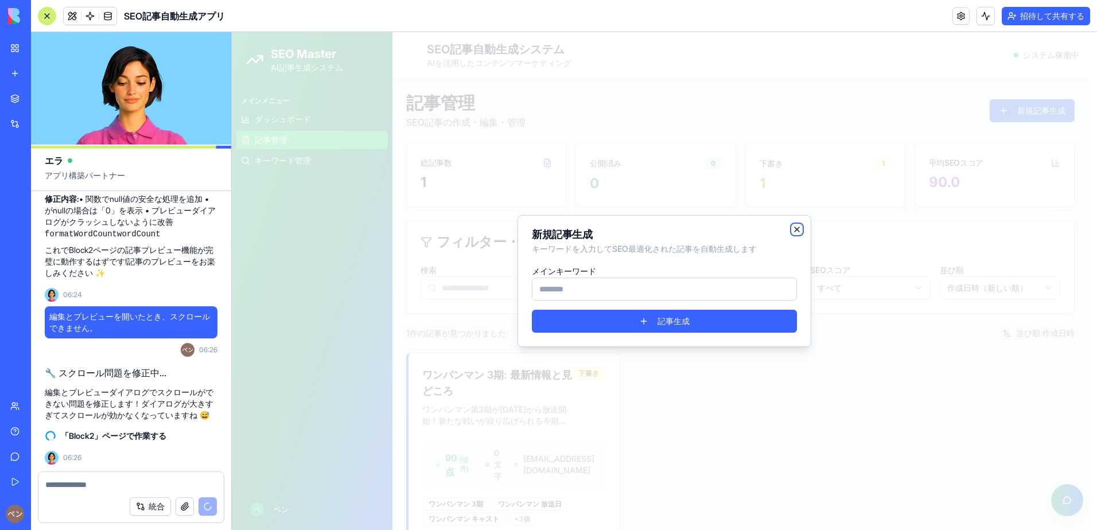
click at [793, 233] on icon "button" at bounding box center [796, 229] width 9 height 9
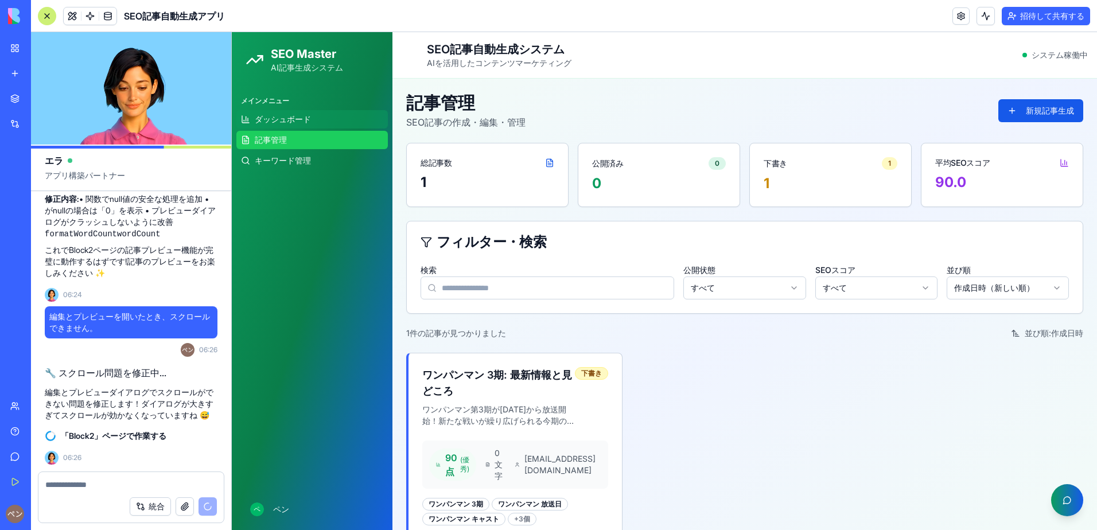
click at [308, 114] on span "ダッシュボード" at bounding box center [283, 119] width 56 height 11
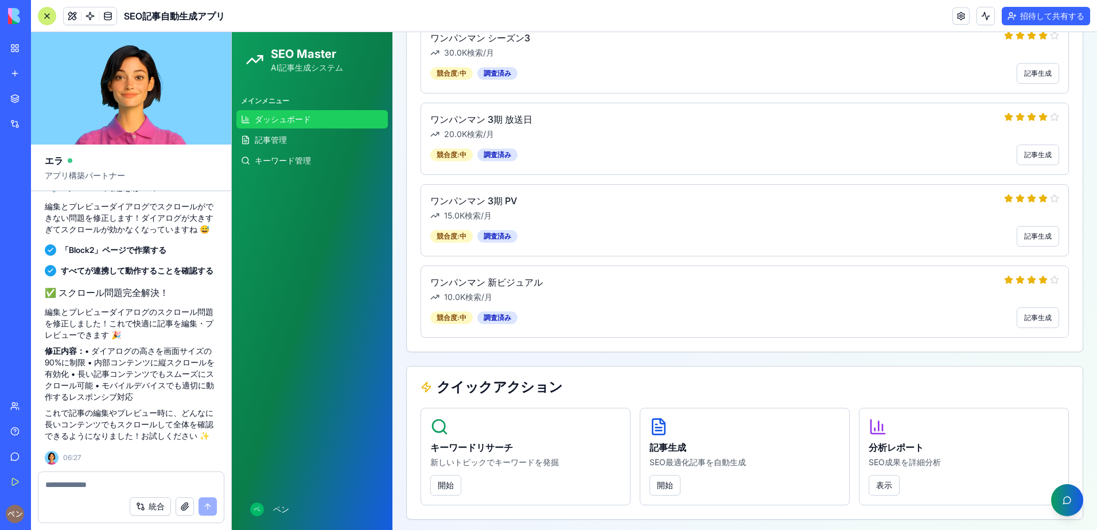
scroll to position [618, 0]
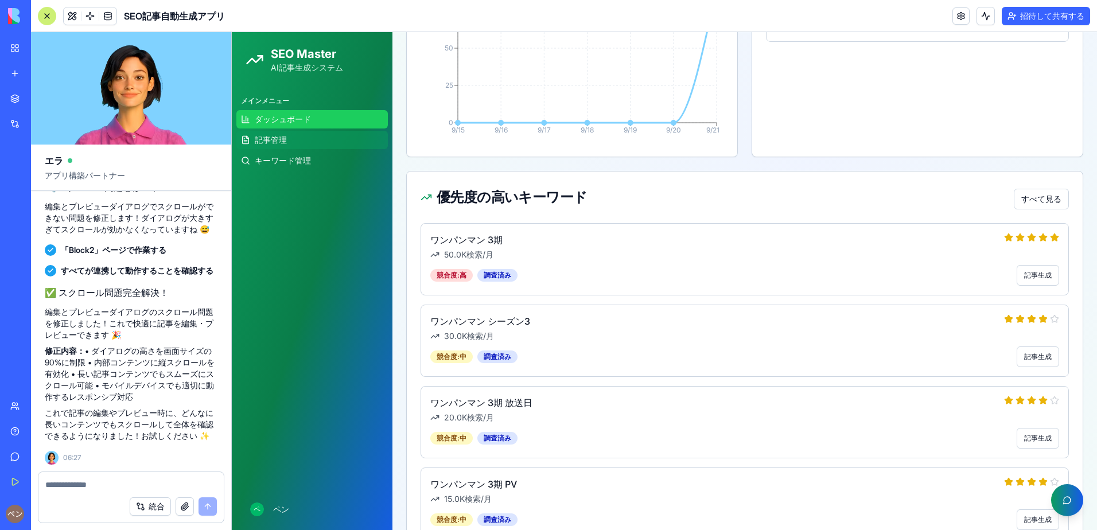
click at [286, 147] on link "記事管理" at bounding box center [311, 140] width 151 height 18
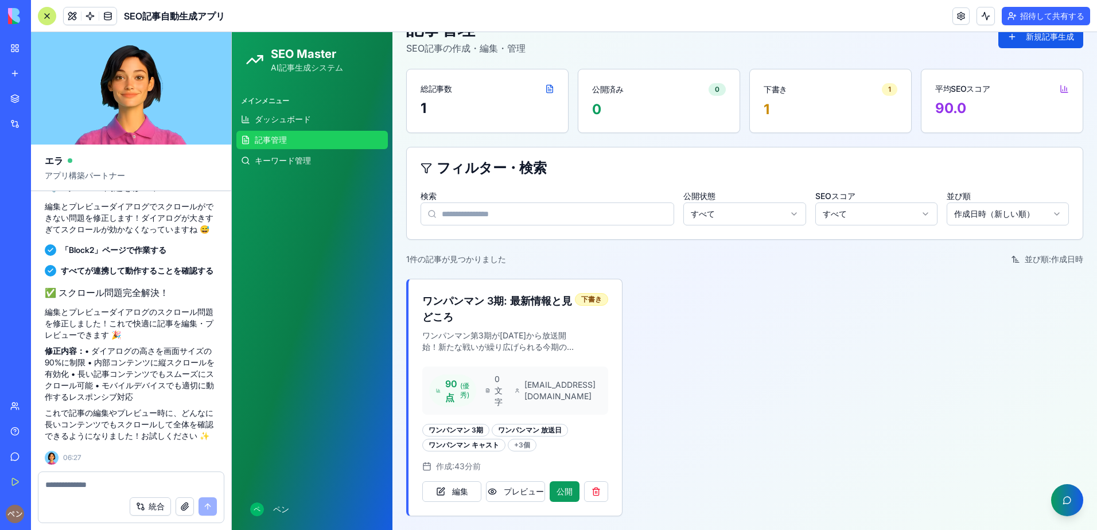
scroll to position [72, 0]
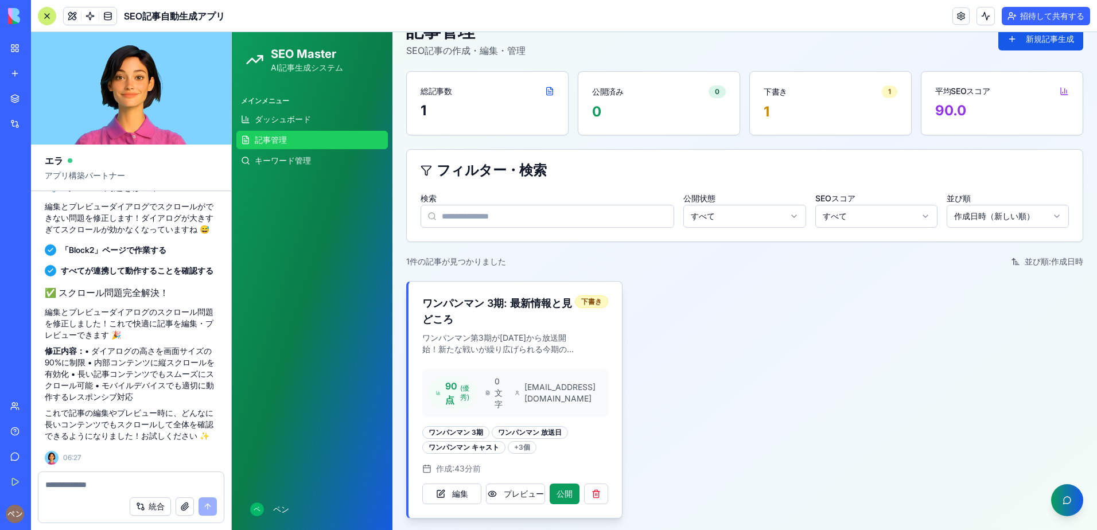
click at [456, 506] on div "90 点 ( 優秀 ) 0 文字 [EMAIL_ADDRESS][DOMAIN_NAME] ワンパンマン 3期 ワンパンマン 放送日 ワンパンマン キャスト …" at bounding box center [514, 443] width 213 height 149
click at [457, 497] on button "編集" at bounding box center [451, 494] width 59 height 21
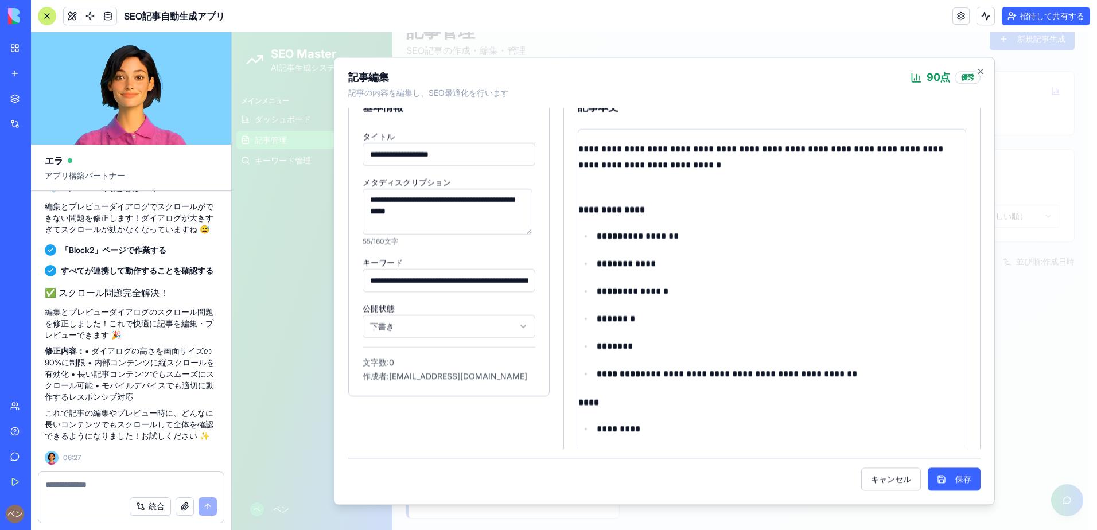
scroll to position [49, 0]
click at [456, 331] on body "SEO Master AI記事生成システム メインメニュー ダッシュボード 記事管理 キーワード管理 ペ ペン メニューを開く SEO記事自動生成システム A…" at bounding box center [660, 246] width 857 height 572
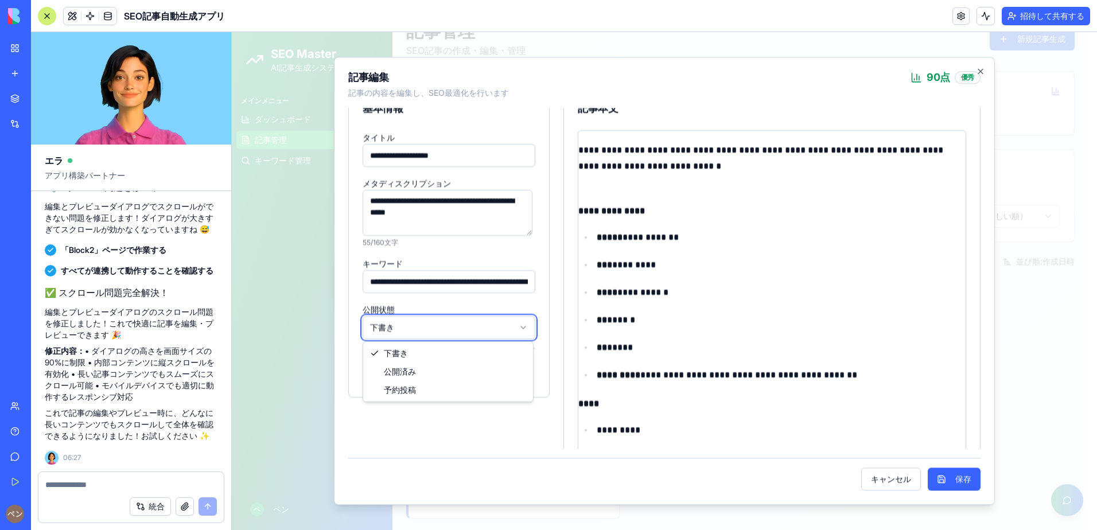
click at [456, 331] on body "SEO Master AI記事生成システム メインメニュー ダッシュボード 記事管理 キーワード管理 ペ ペン メニューを開く SEO記事自動生成システム A…" at bounding box center [660, 246] width 857 height 572
click at [465, 303] on div "公開状態 下書き" at bounding box center [449, 320] width 173 height 37
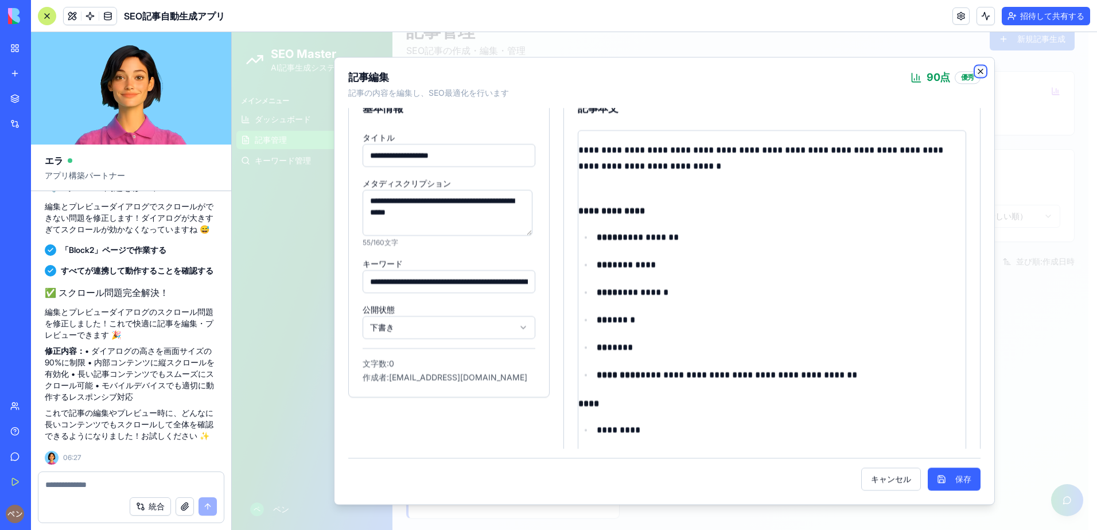
click at [845, 73] on icon "button" at bounding box center [980, 71] width 9 height 9
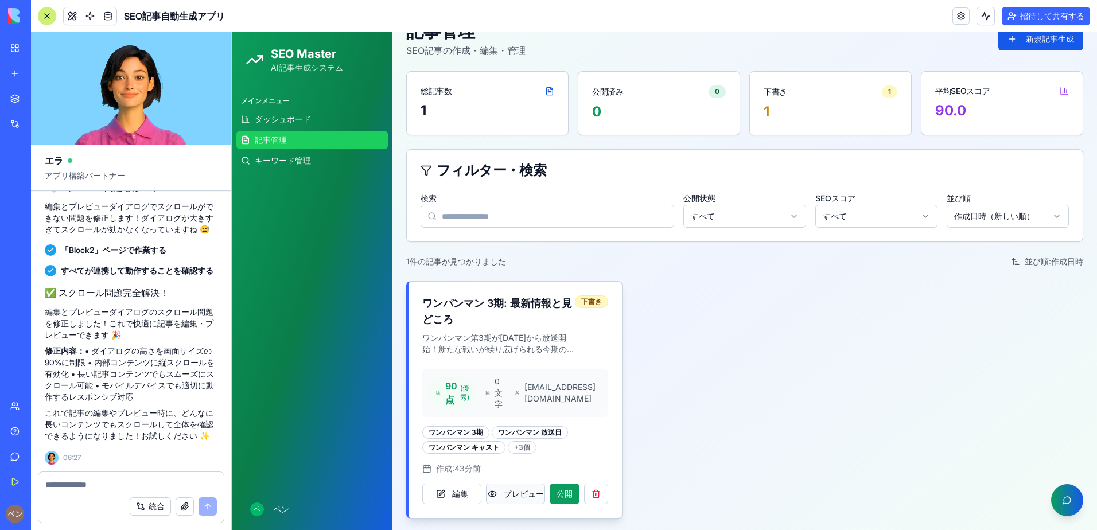
click at [492, 491] on button "プレビュー" at bounding box center [515, 494] width 59 height 21
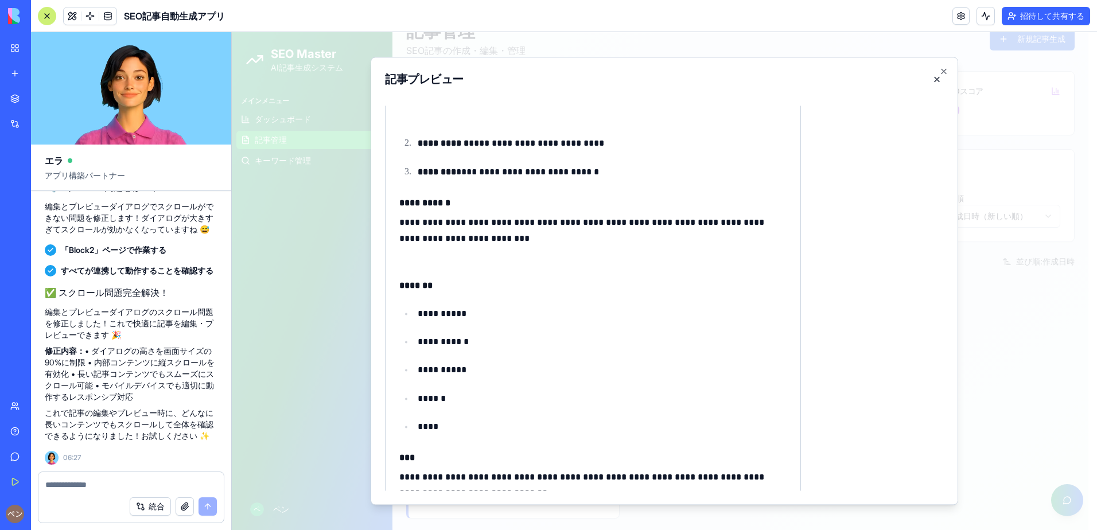
scroll to position [730, 0]
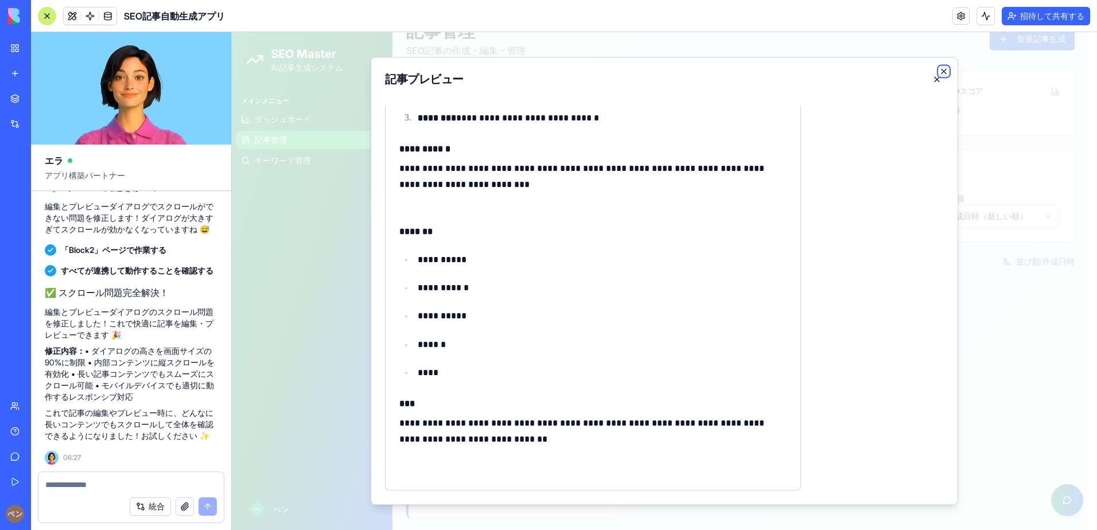
click at [845, 76] on icon "button" at bounding box center [943, 71] width 9 height 9
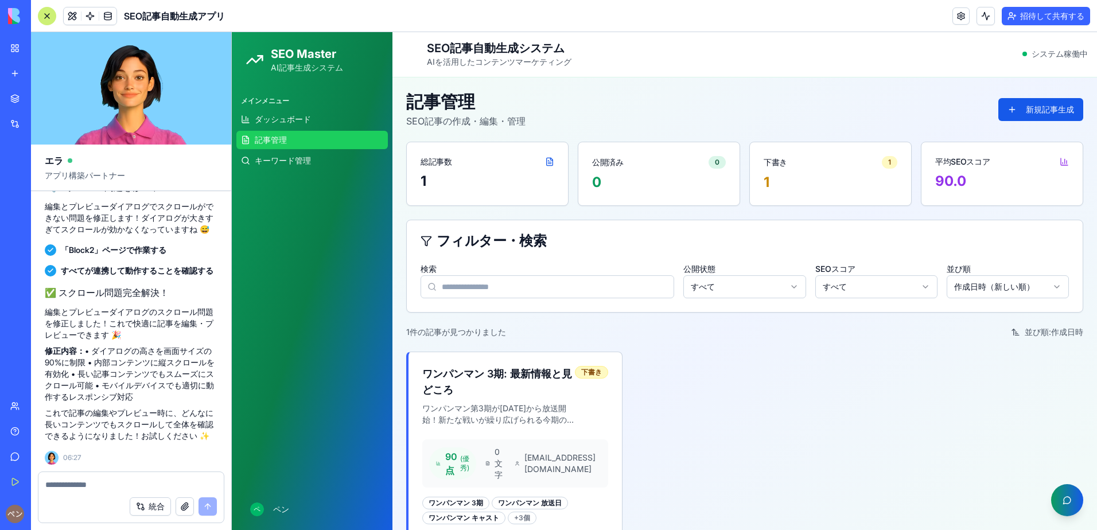
scroll to position [0, 0]
click at [329, 156] on link "キーワード管理" at bounding box center [311, 160] width 151 height 18
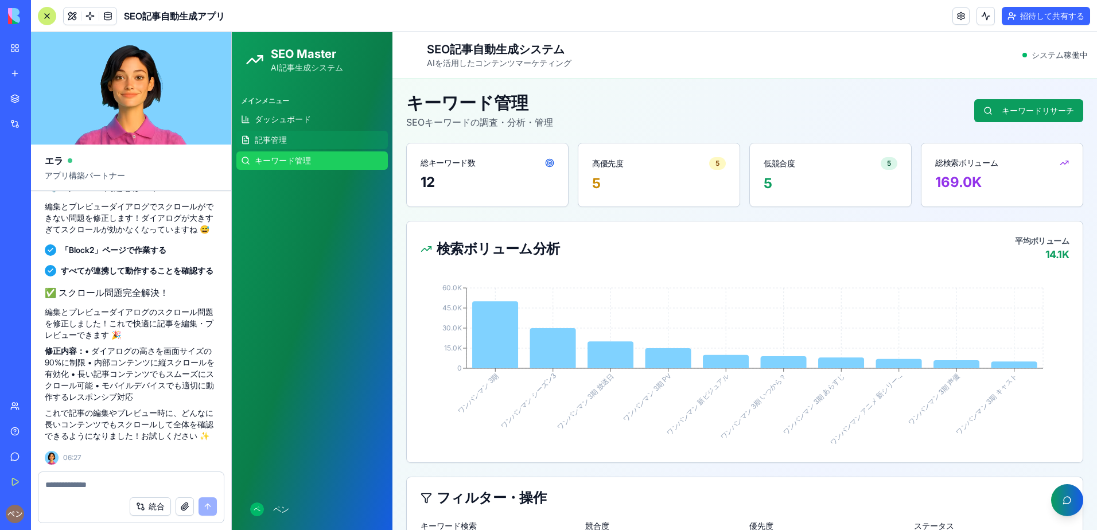
click at [323, 137] on link "記事管理" at bounding box center [311, 140] width 151 height 18
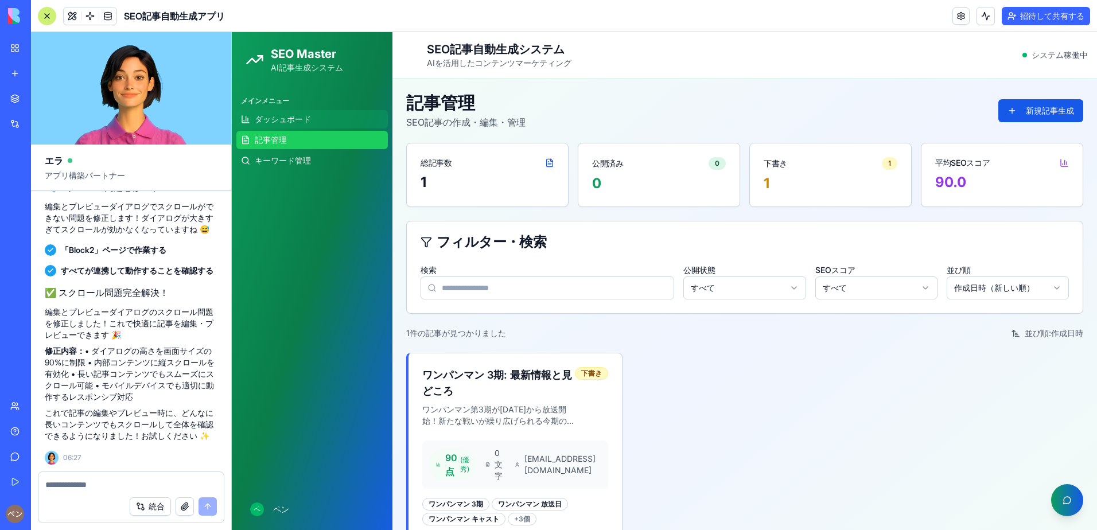
click at [310, 116] on span "ダッシュボード" at bounding box center [283, 119] width 56 height 11
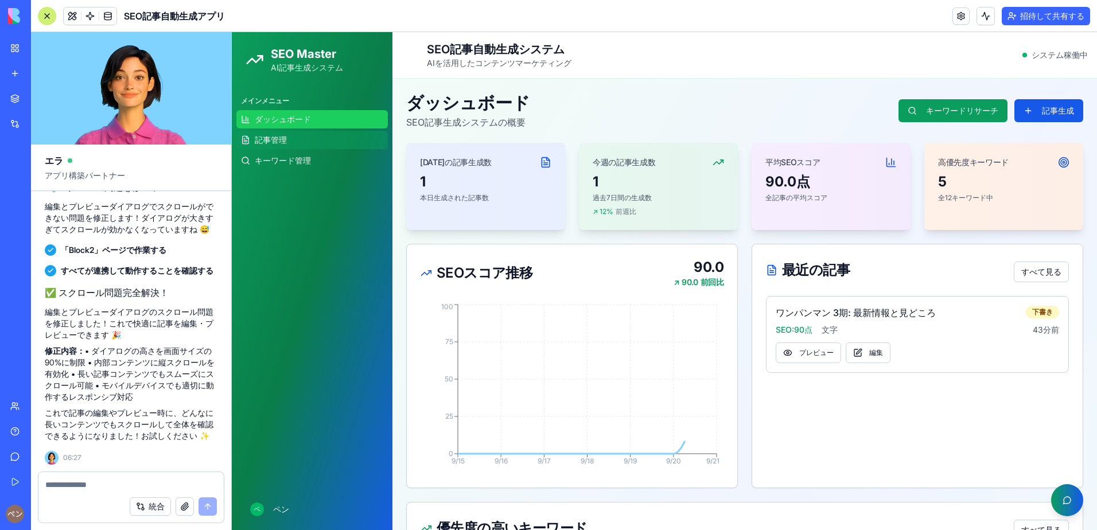
click at [313, 139] on link "記事管理" at bounding box center [311, 140] width 151 height 18
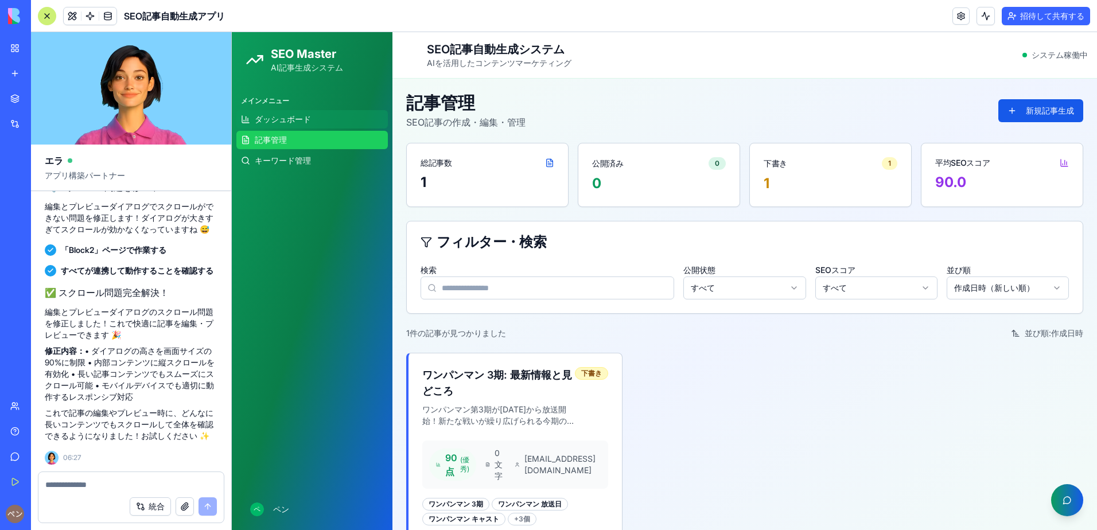
click at [312, 122] on link "ダッシュボード" at bounding box center [311, 119] width 151 height 18
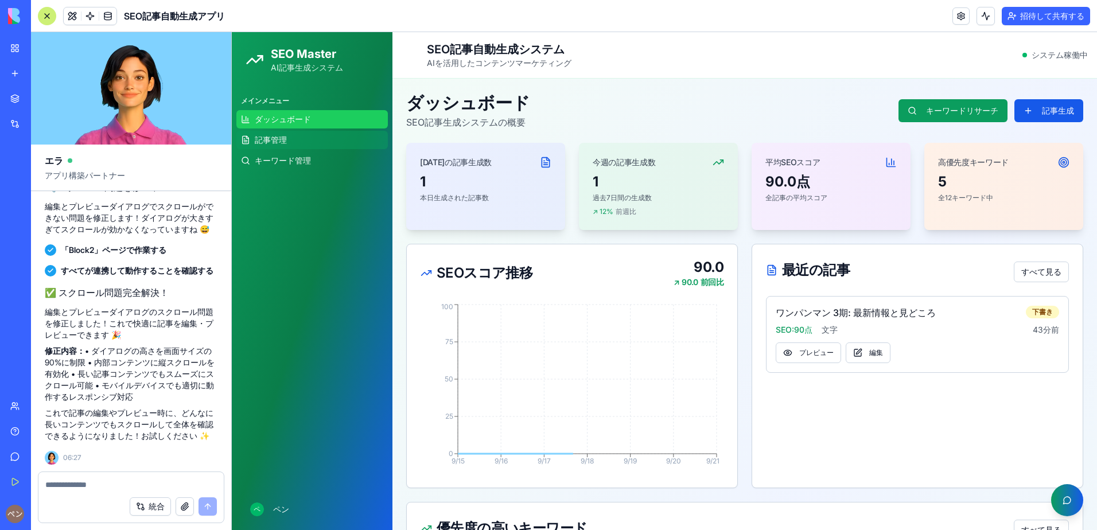
click at [314, 145] on link "記事管理" at bounding box center [311, 140] width 151 height 18
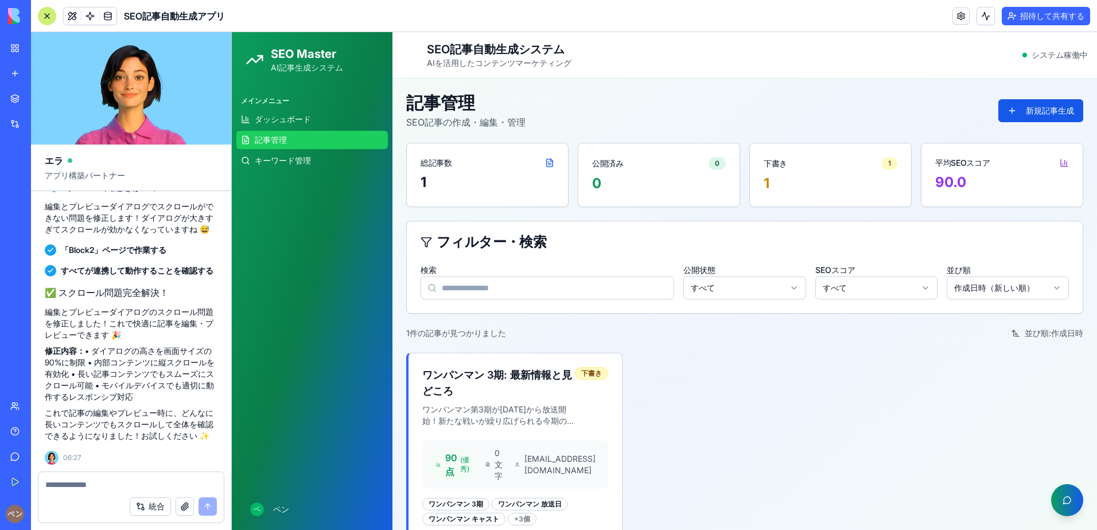
click at [307, 133] on link "記事管理" at bounding box center [311, 140] width 151 height 18
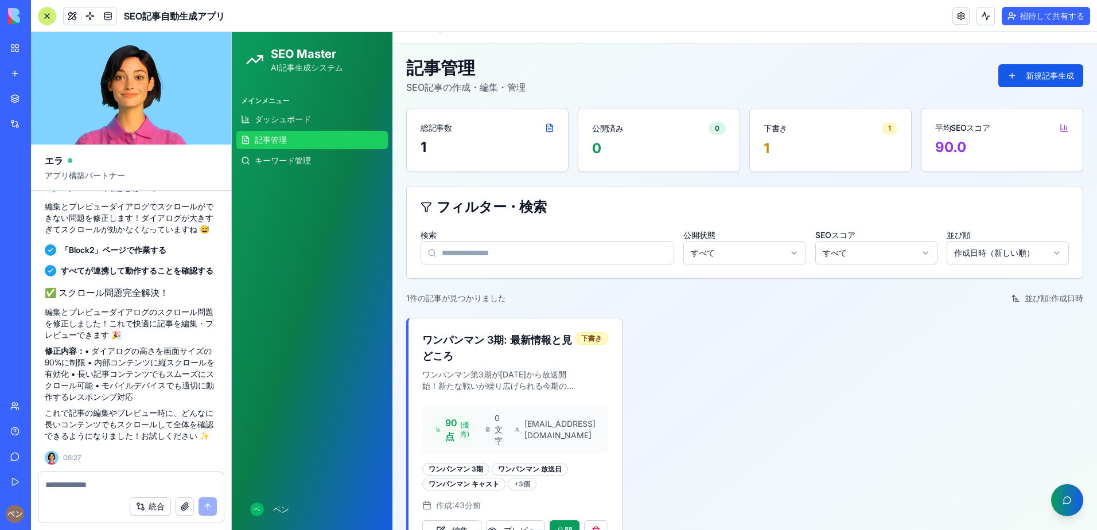
scroll to position [72, 0]
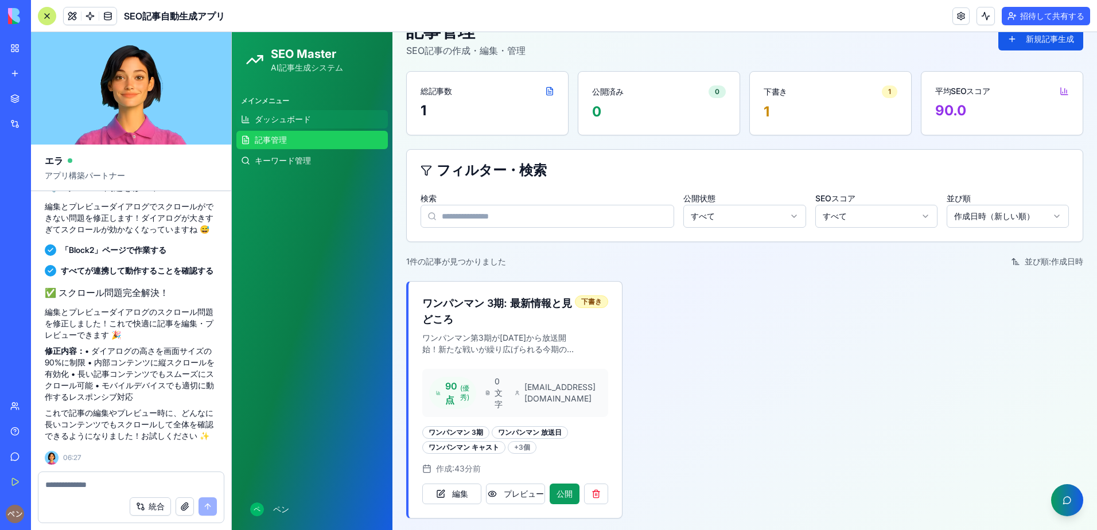
click at [298, 119] on span "ダッシュボード" at bounding box center [283, 119] width 56 height 11
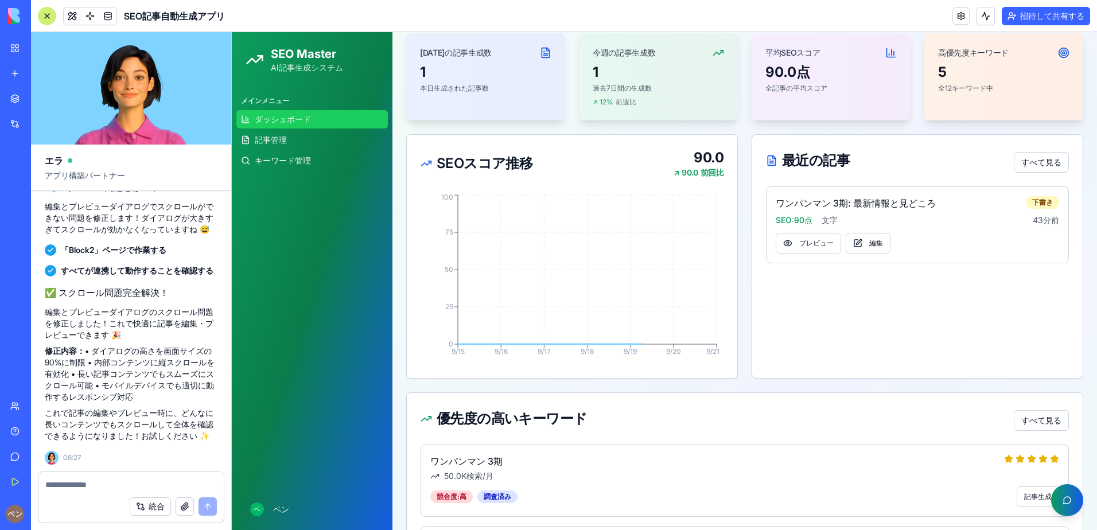
scroll to position [244, 0]
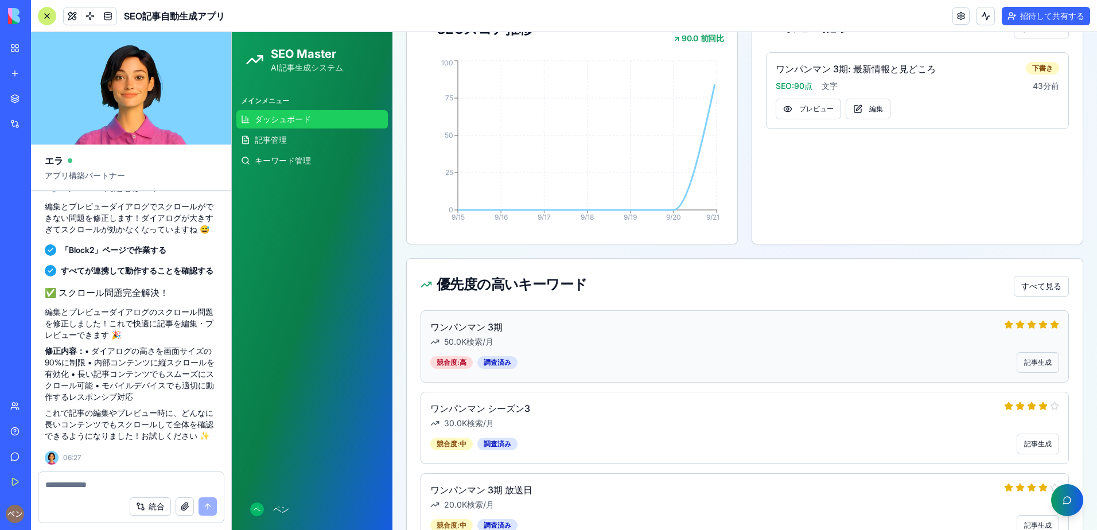
click at [845, 363] on button "記事生成" at bounding box center [1038, 362] width 42 height 21
click at [138, 479] on textarea at bounding box center [131, 484] width 172 height 11
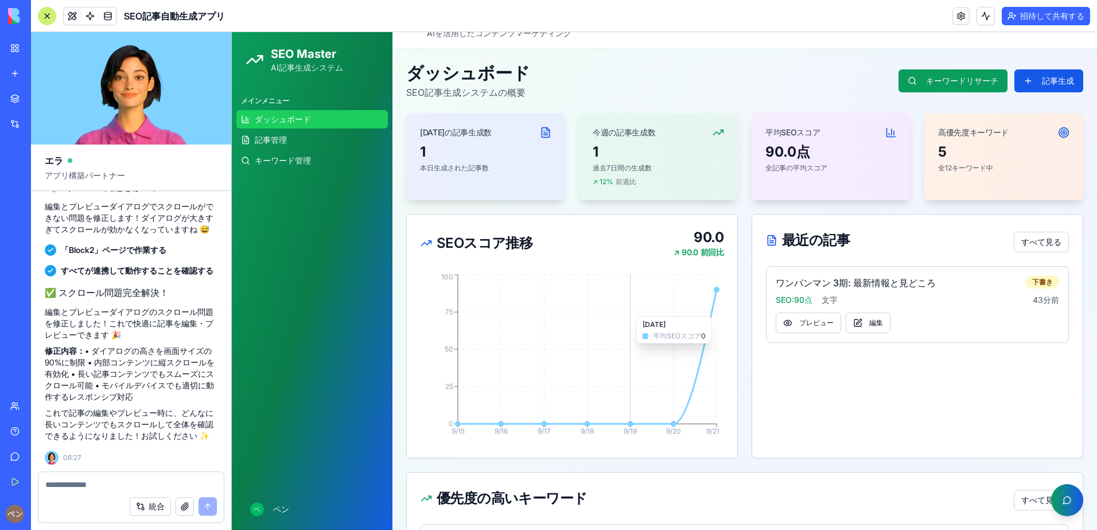
scroll to position [0, 0]
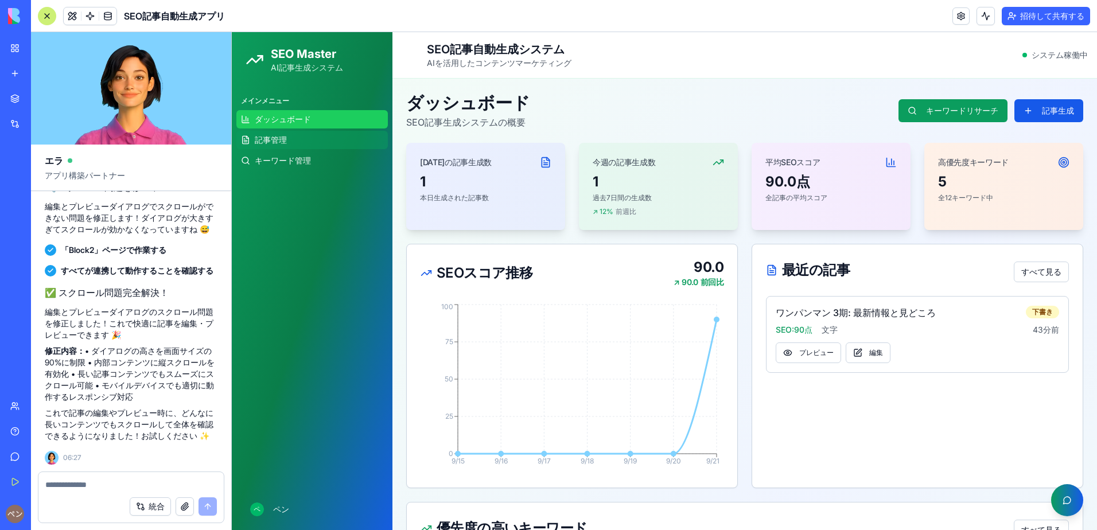
click at [328, 144] on link "記事管理" at bounding box center [311, 140] width 151 height 18
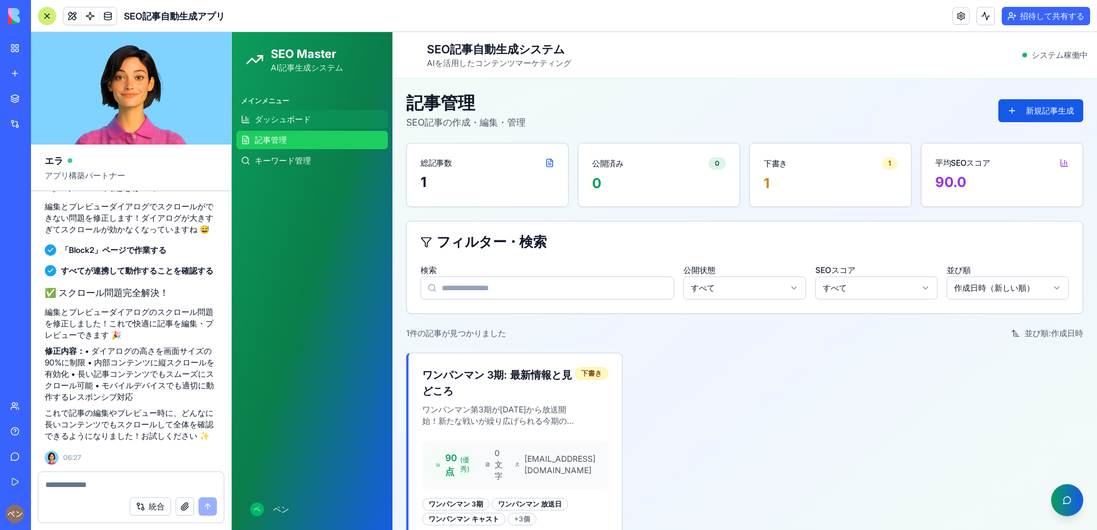
click at [320, 120] on link "ダッシュボード" at bounding box center [311, 119] width 151 height 18
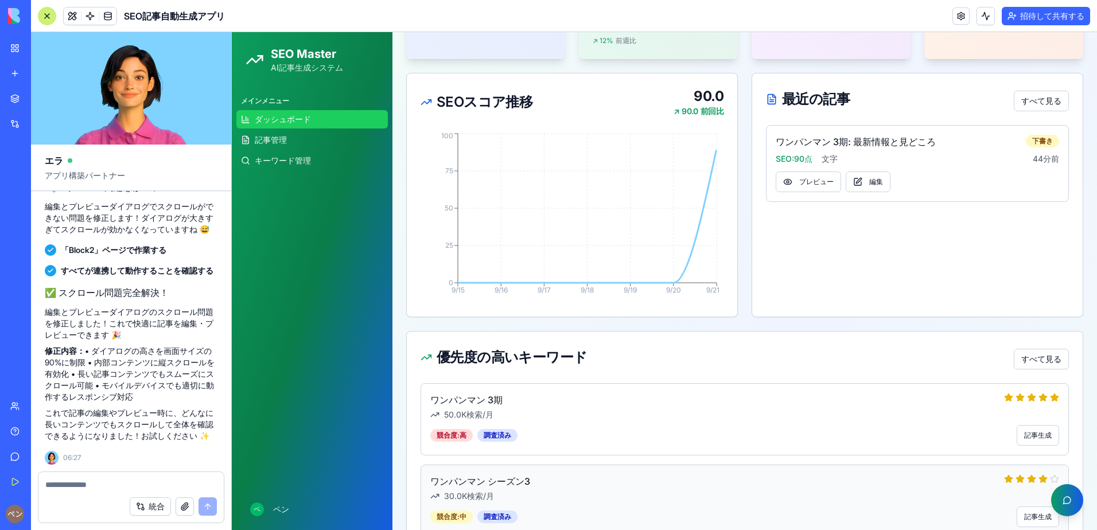
scroll to position [172, 0]
click at [127, 482] on textarea at bounding box center [131, 484] width 172 height 11
type textarea "*"
click at [275, 136] on span "記事管理" at bounding box center [271, 139] width 32 height 11
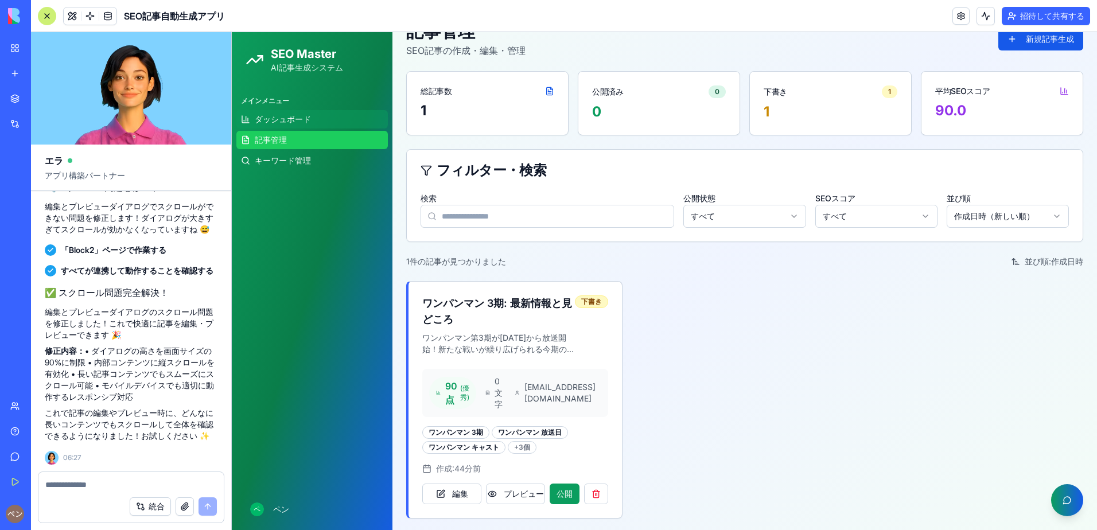
click at [264, 119] on span "ダッシュボード" at bounding box center [283, 119] width 56 height 11
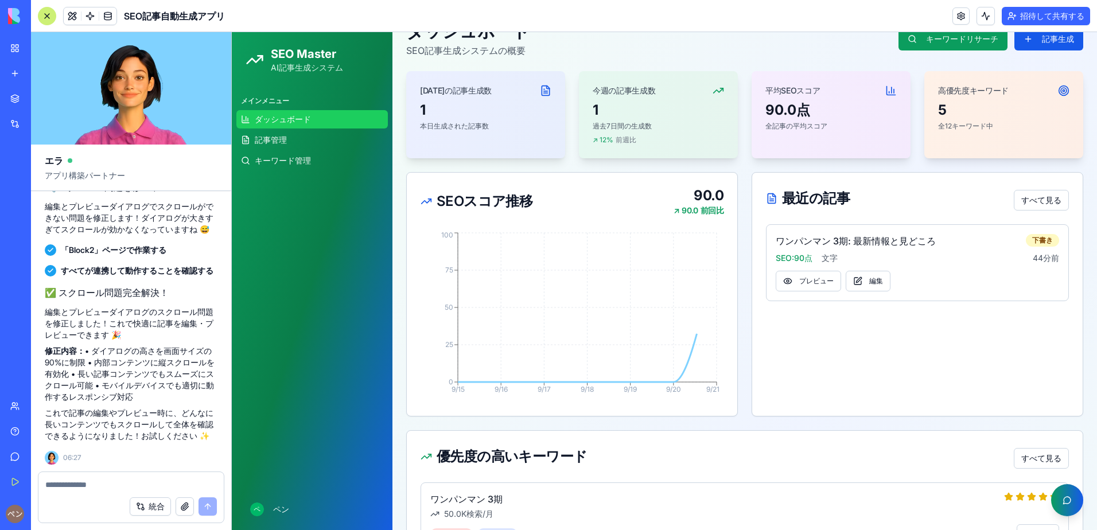
click at [131, 475] on div at bounding box center [130, 481] width 185 height 18
click at [131, 486] on textarea at bounding box center [131, 484] width 172 height 11
type textarea "*"
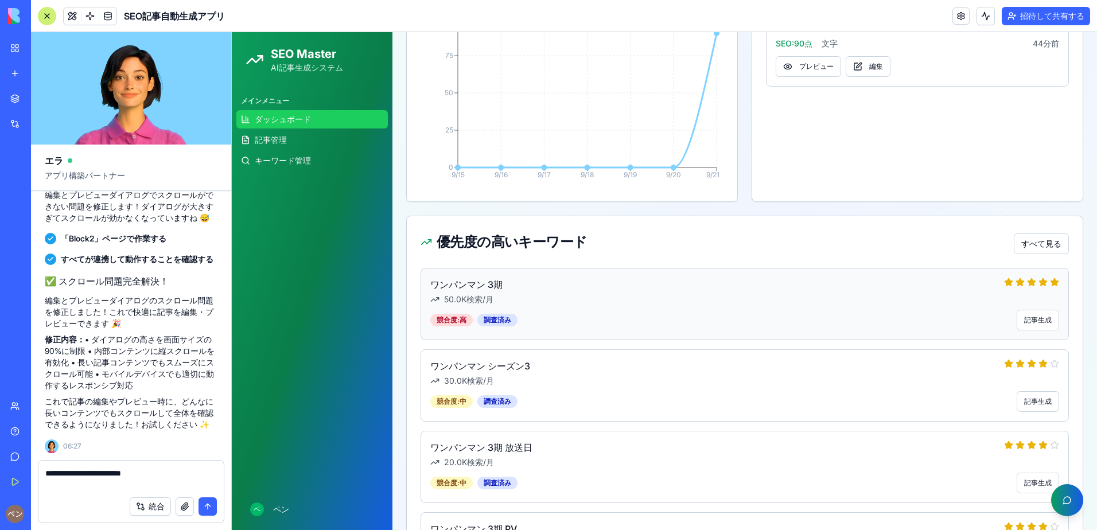
scroll to position [388, 0]
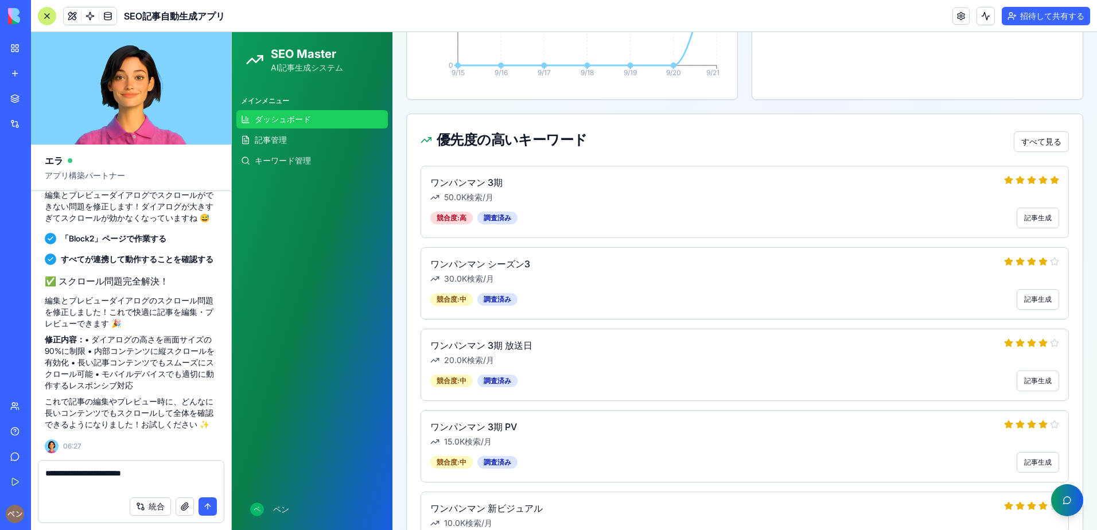
click at [133, 486] on textarea "**********" at bounding box center [131, 479] width 172 height 23
type textarea "**********"
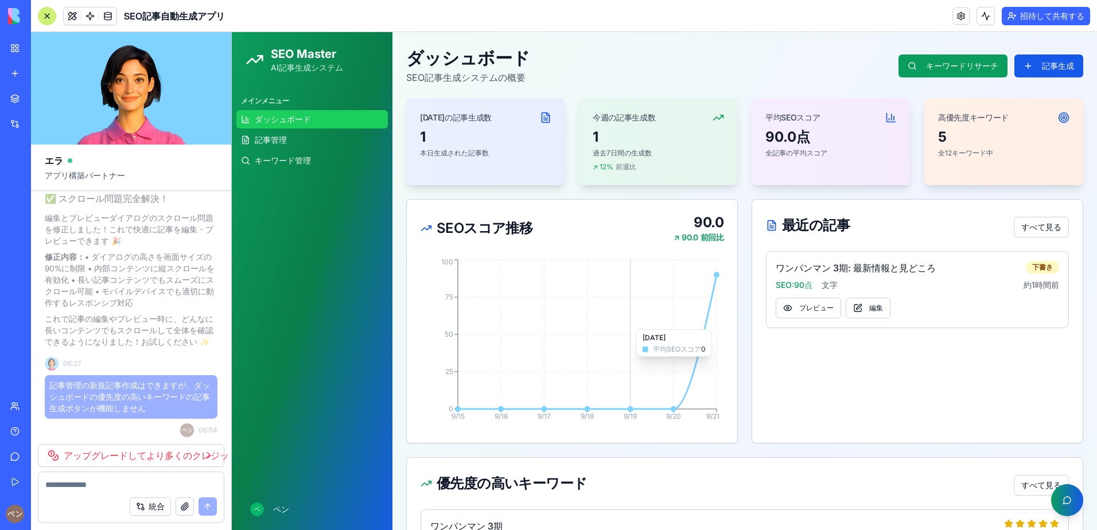
scroll to position [0, 0]
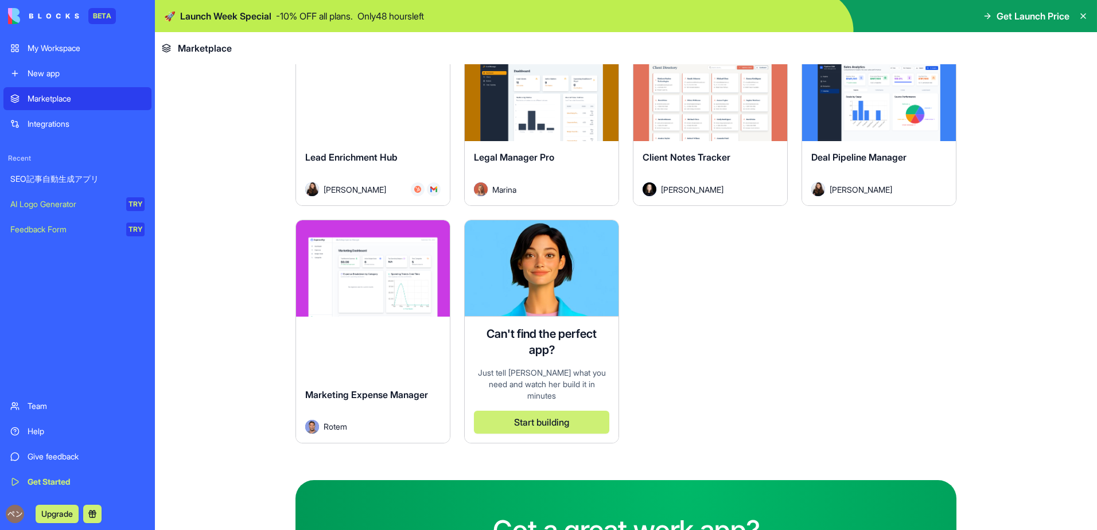
scroll to position [3399, 0]
